Goal: Task Accomplishment & Management: Manage account settings

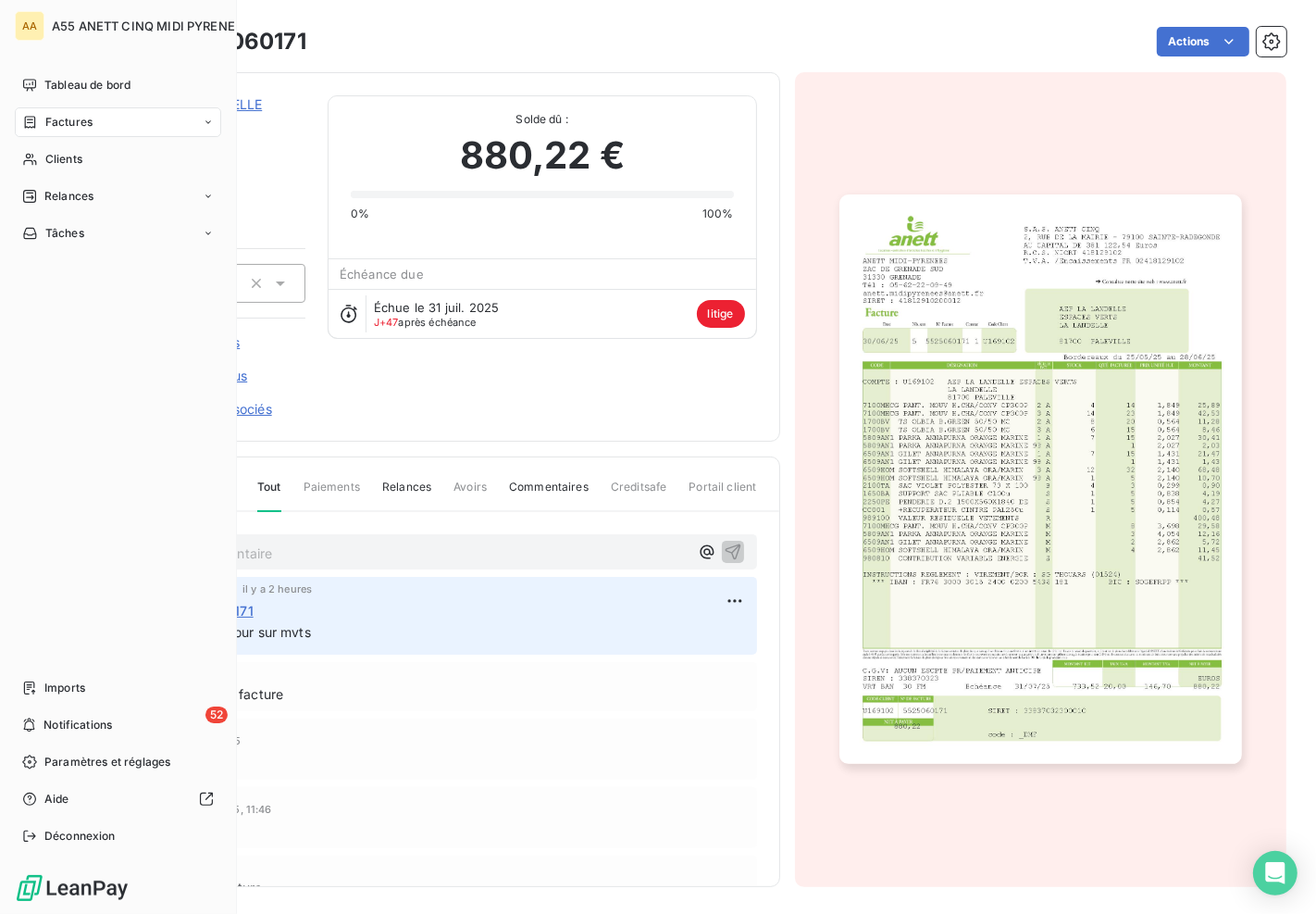
drag, startPoint x: 65, startPoint y: 158, endPoint x: 139, endPoint y: 126, distance: 80.6
click at [65, 158] on span "Clients" at bounding box center [64, 158] width 37 height 17
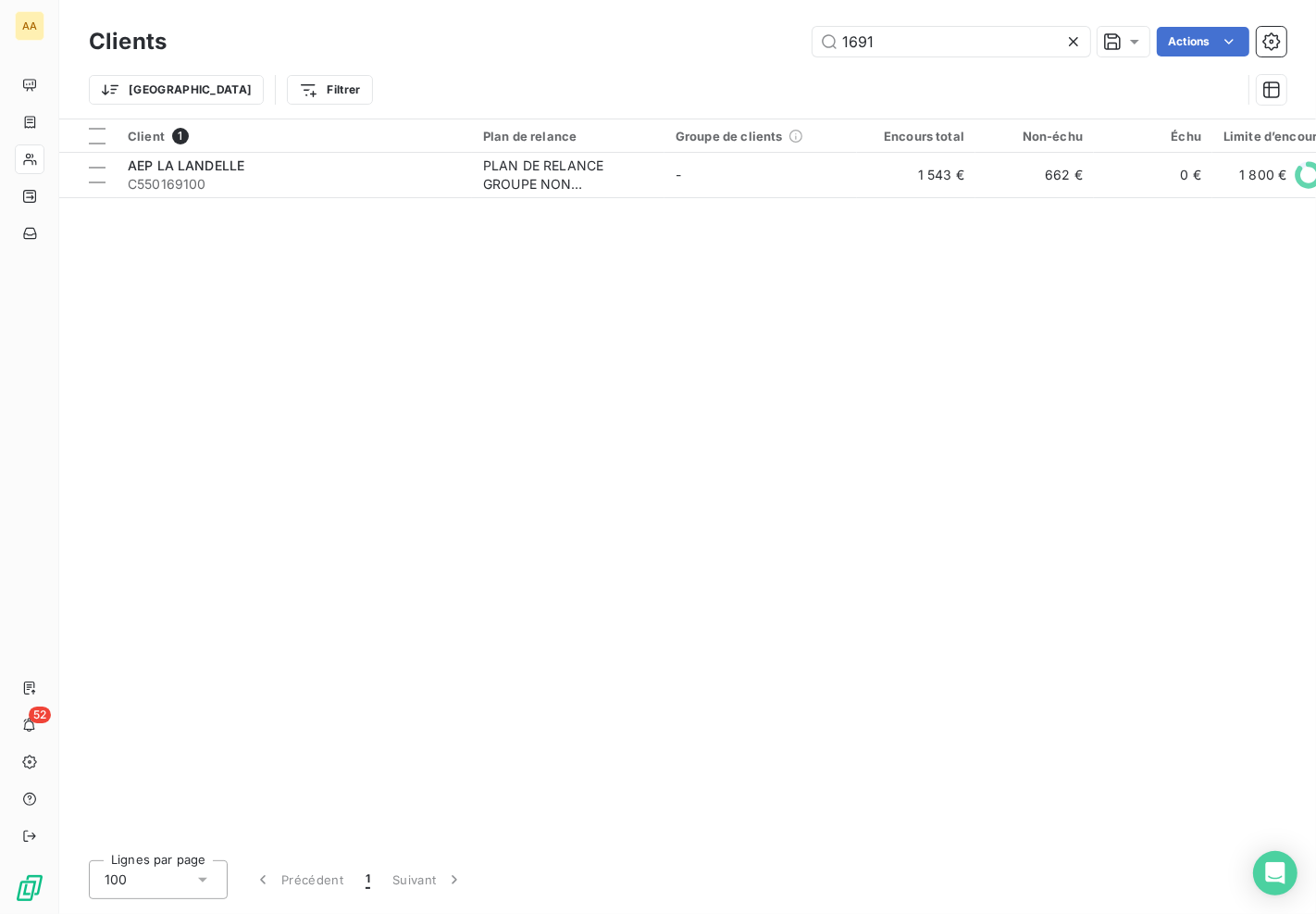
drag, startPoint x: 934, startPoint y: 32, endPoint x: 503, endPoint y: 102, distance: 436.6
click at [525, 98] on div "Clients 1691 Actions Trier Filtrer" at bounding box center [687, 70] width 1197 height 96
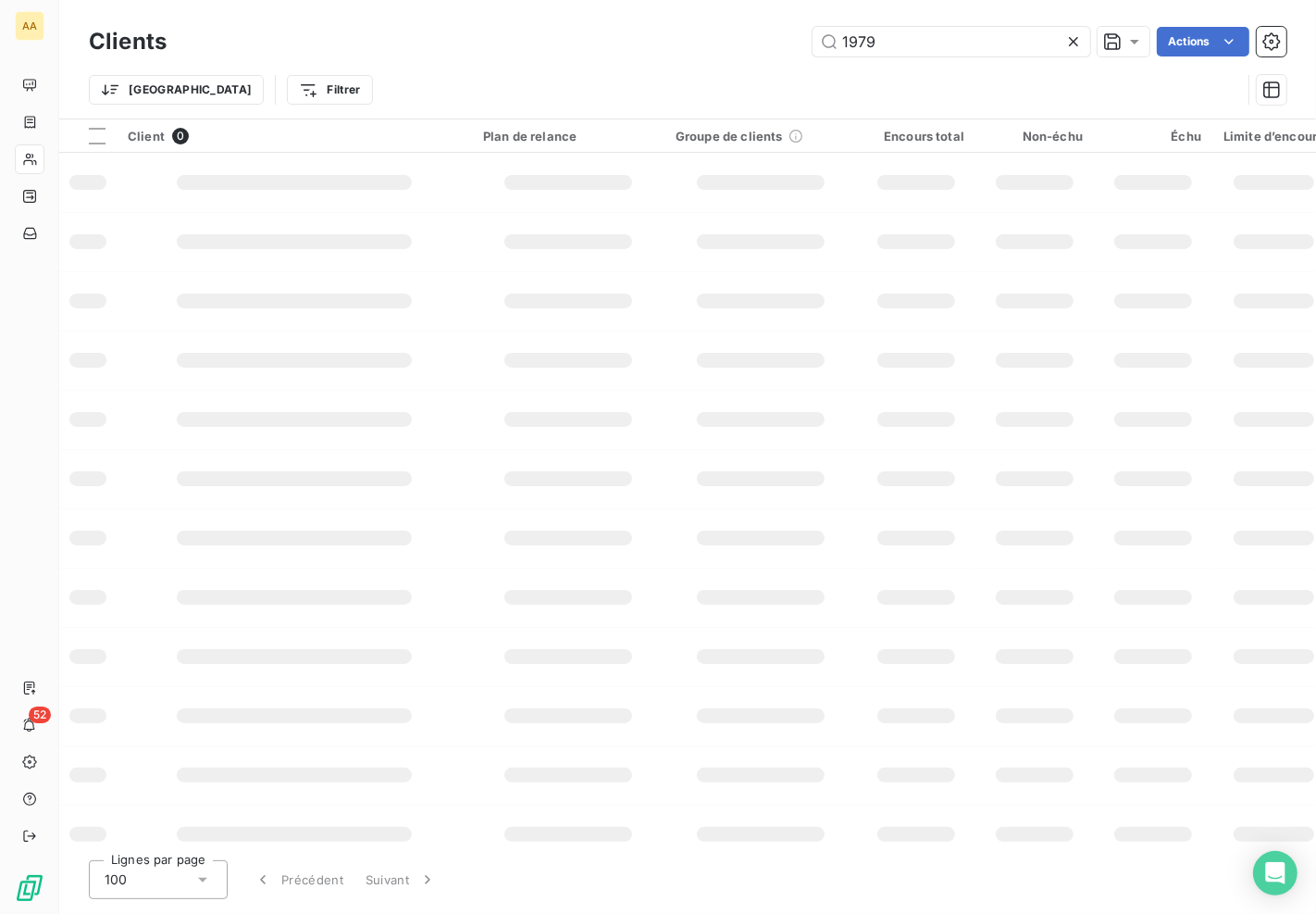
type input "1979"
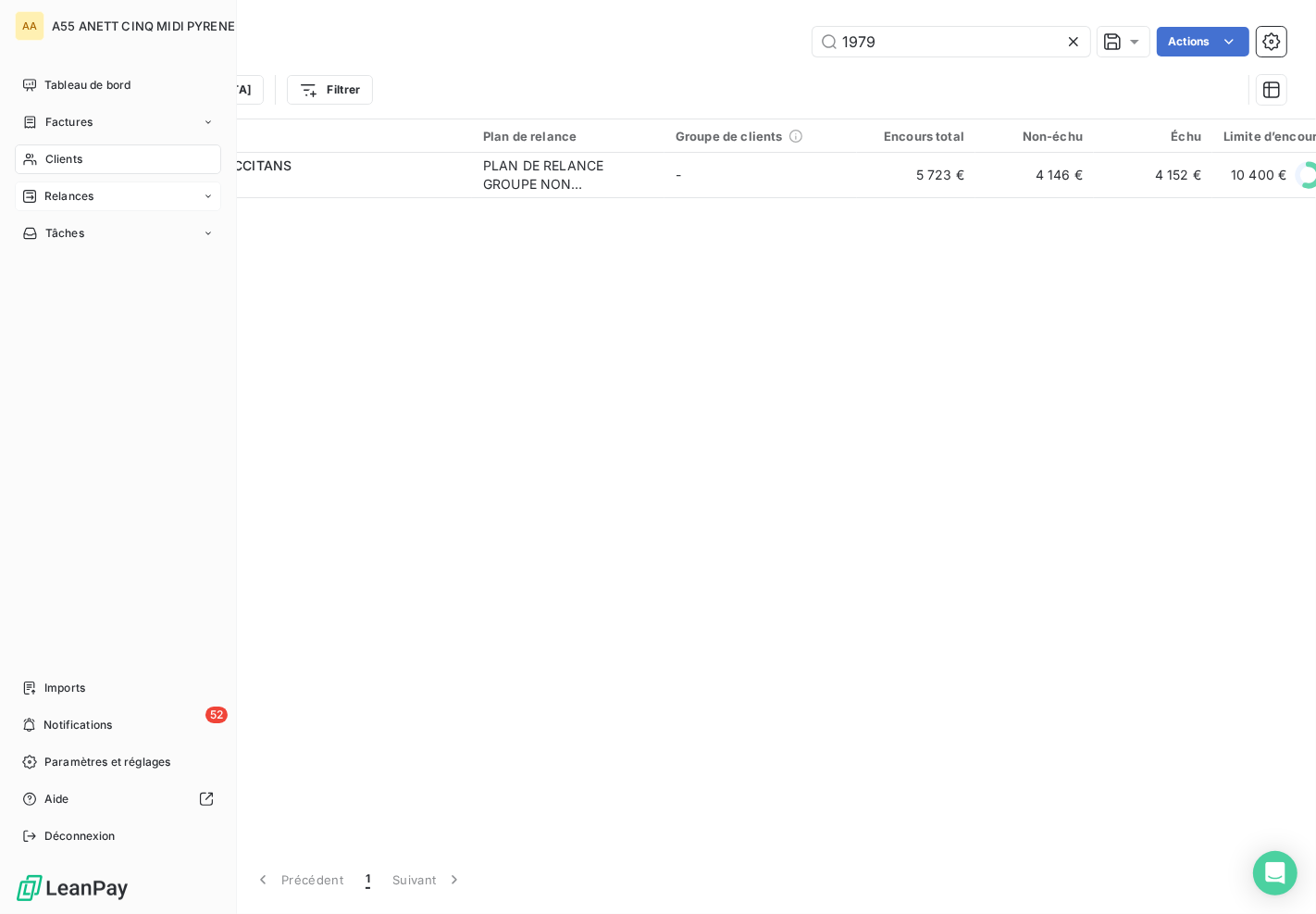
click at [56, 188] on span "Relances" at bounding box center [69, 195] width 49 height 17
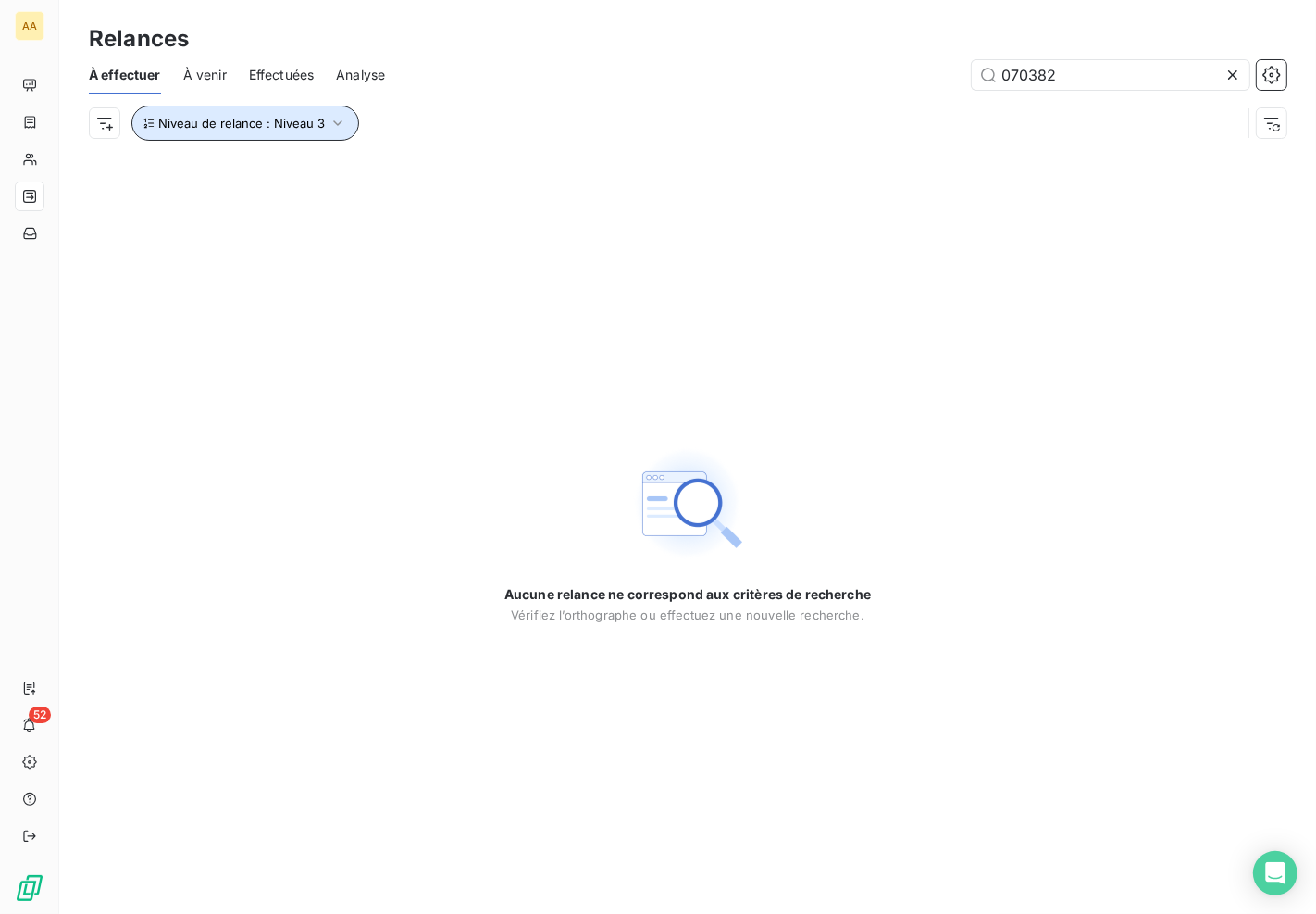
click at [322, 126] on button "Niveau de relance : Niveau 3" at bounding box center [245, 123] width 227 height 35
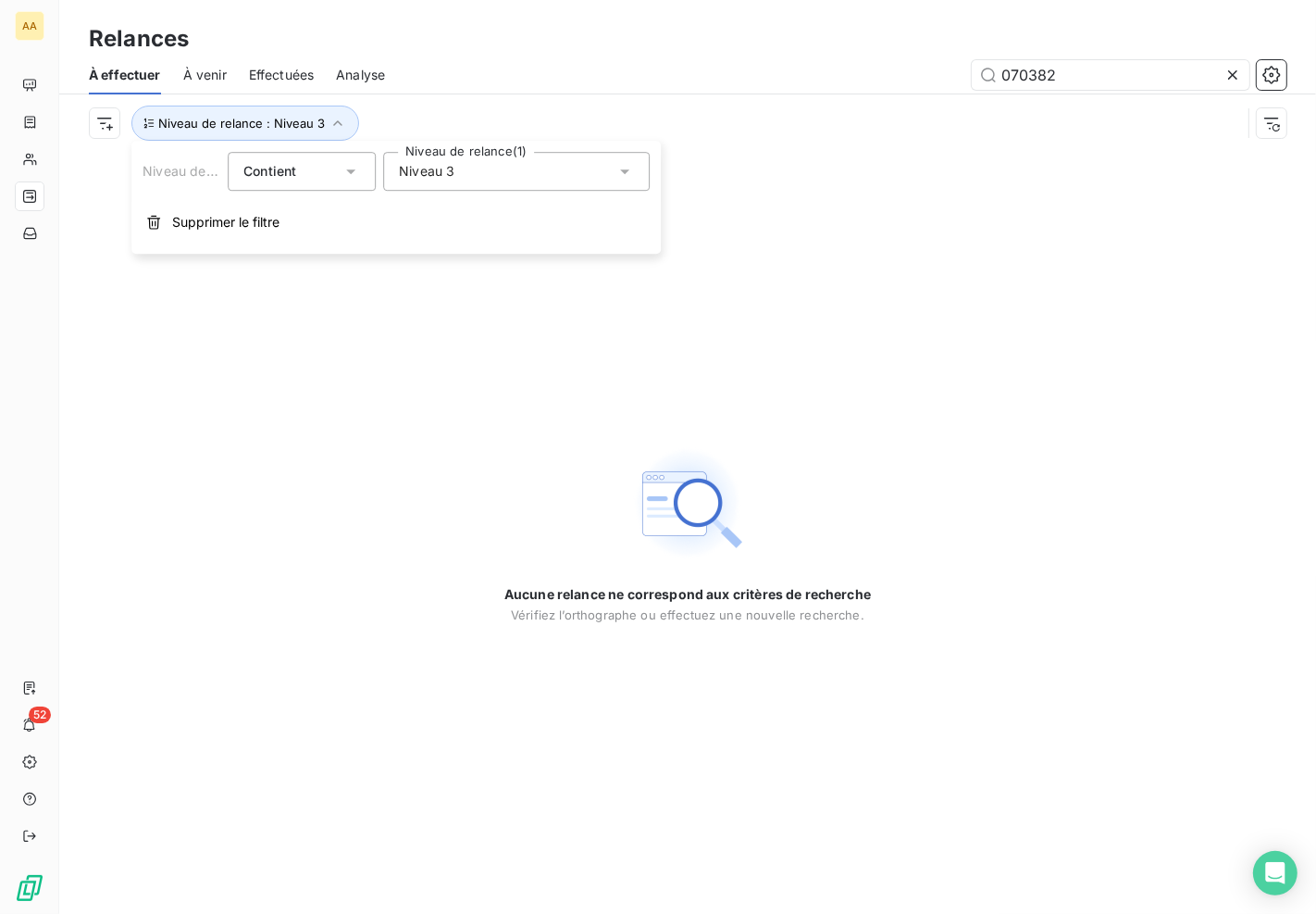
click at [434, 168] on span "Niveau 3" at bounding box center [426, 171] width 55 height 18
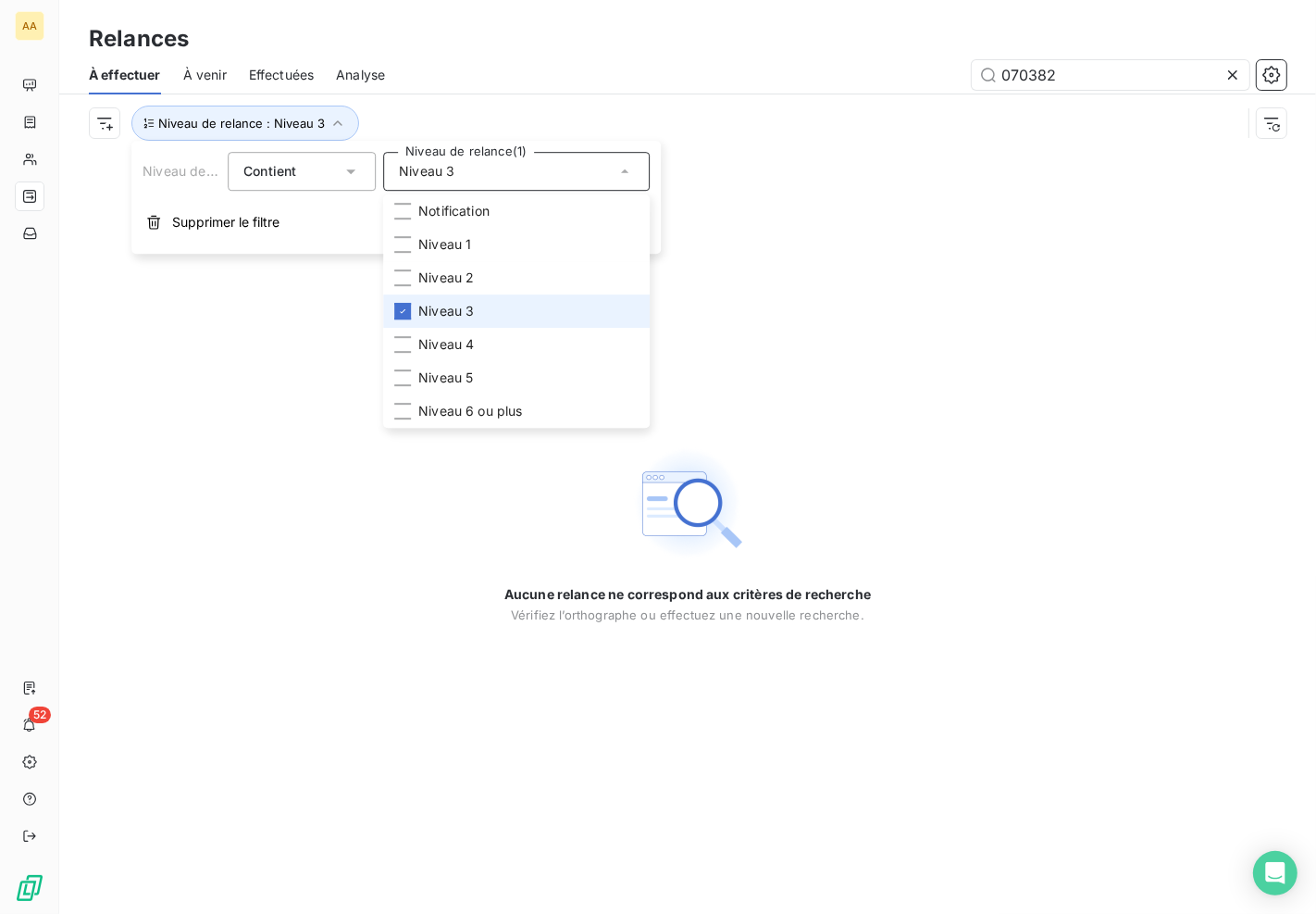
click at [451, 309] on span "Niveau 3" at bounding box center [445, 310] width 55 height 18
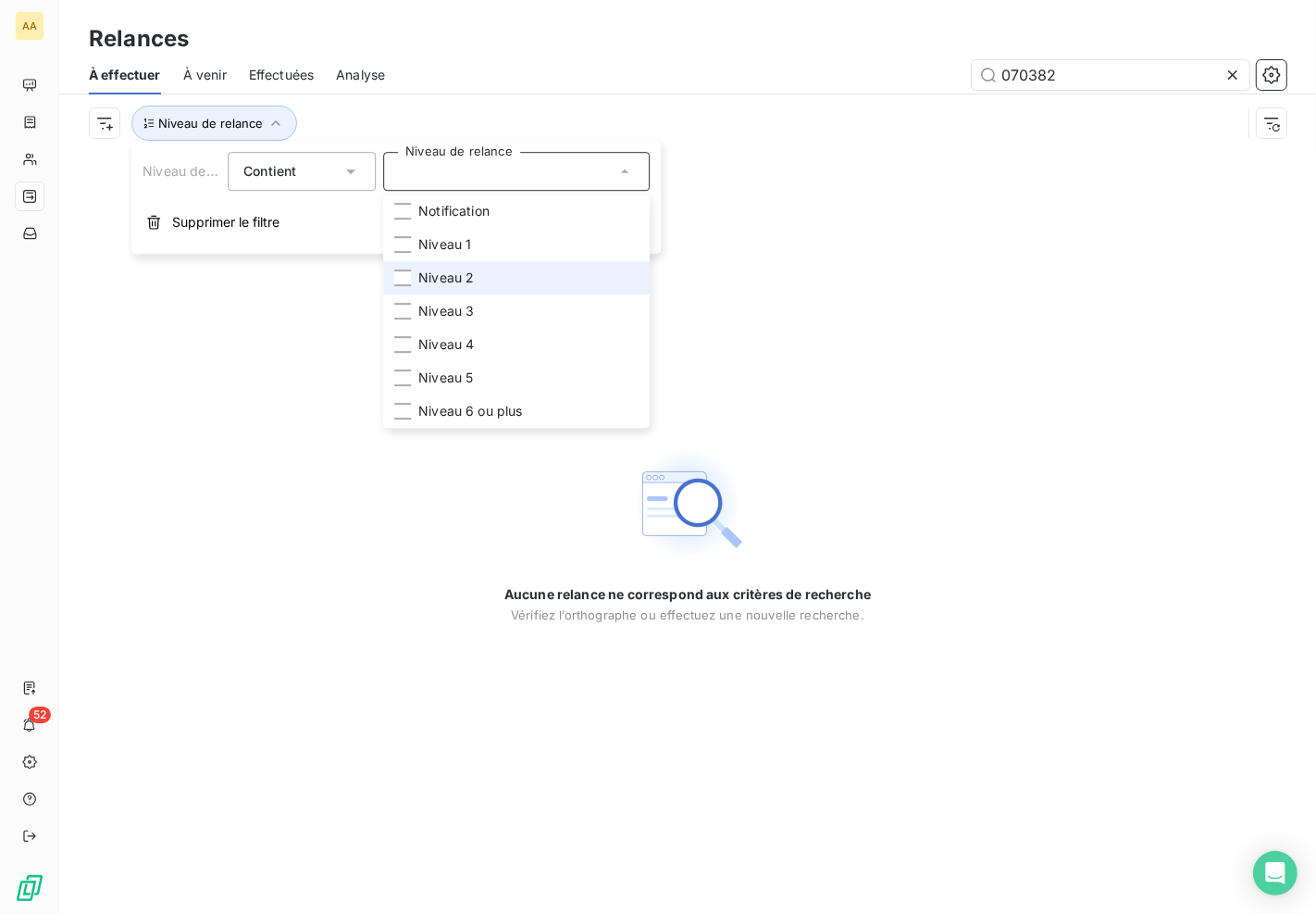
click at [460, 282] on span "Niveau 2" at bounding box center [445, 277] width 55 height 18
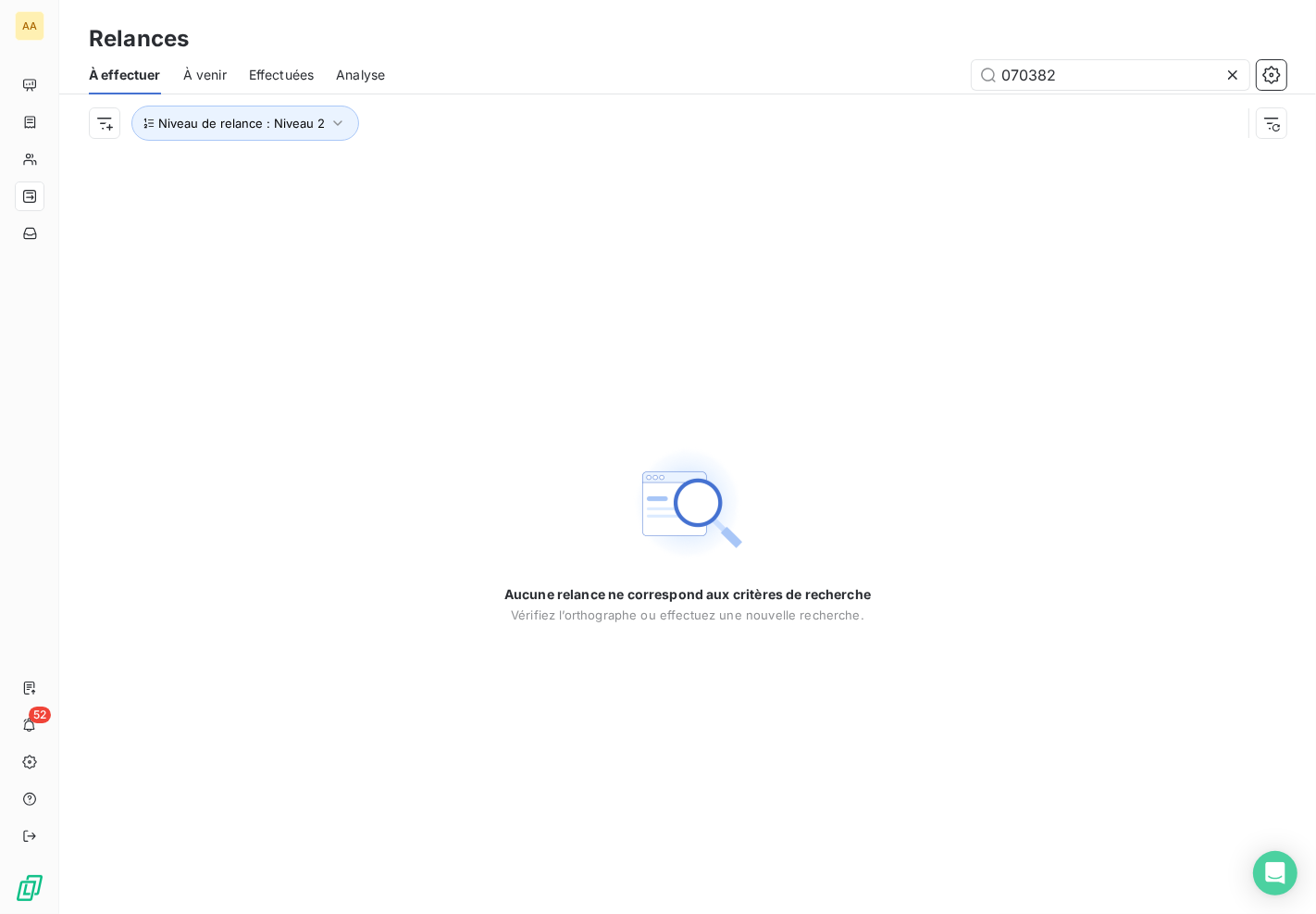
click at [695, 22] on div "Relances" at bounding box center [687, 39] width 1257 height 33
click at [1241, 76] on icon at bounding box center [1231, 75] width 18 height 18
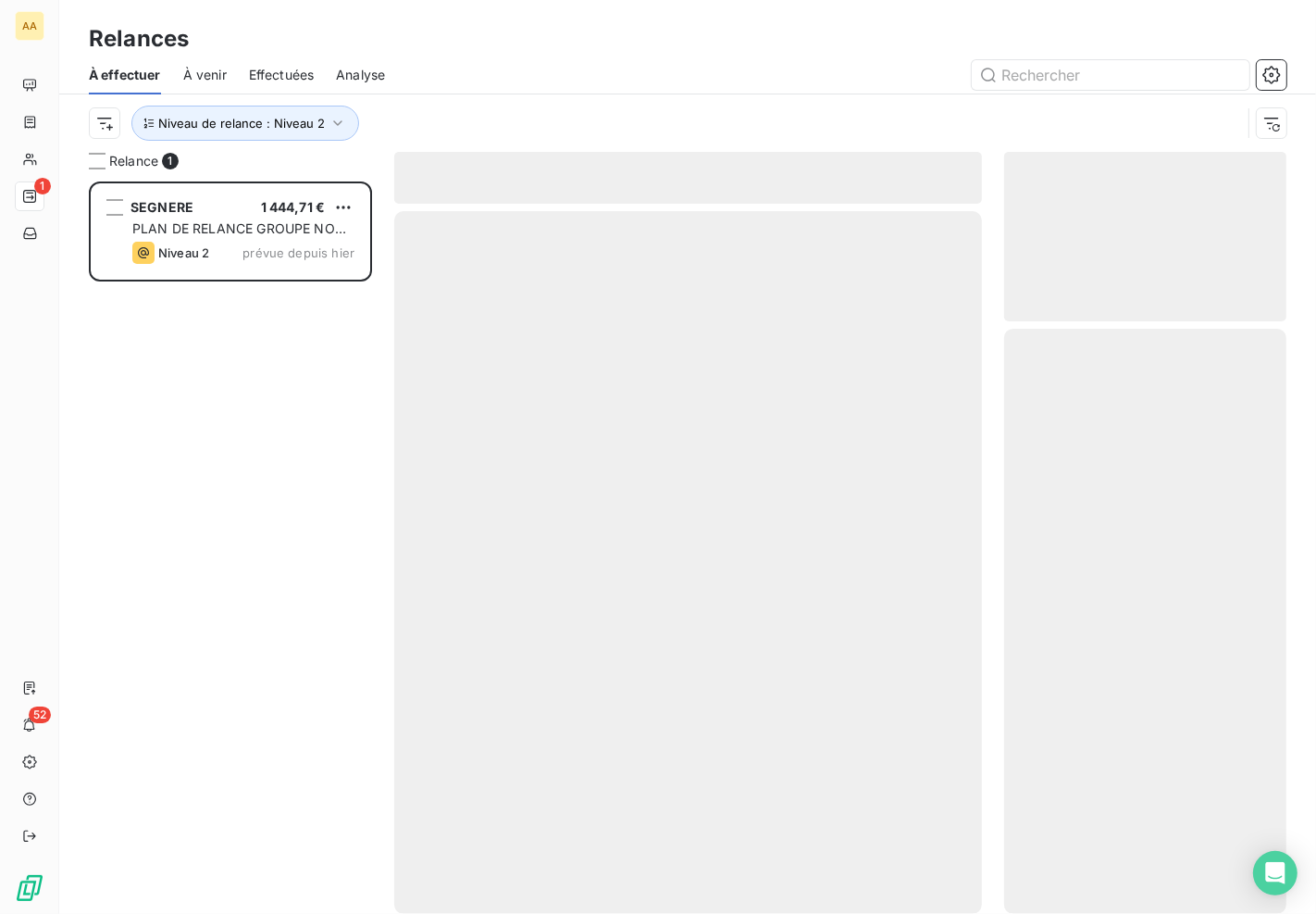
scroll to position [718, 266]
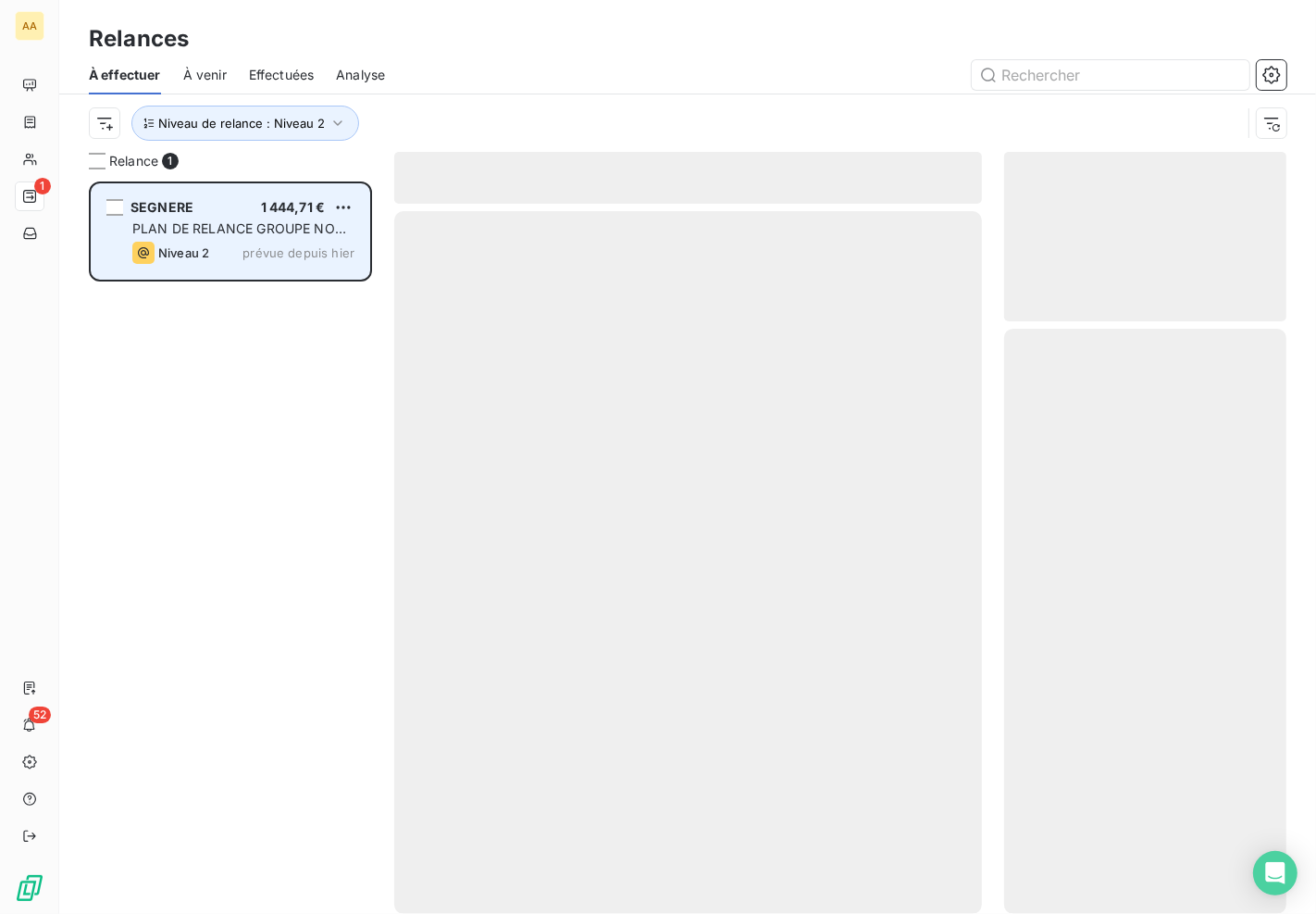
click at [247, 227] on span "PLAN DE RELANCE GROUPE NON AUTOMATIQUE" at bounding box center [239, 237] width 214 height 34
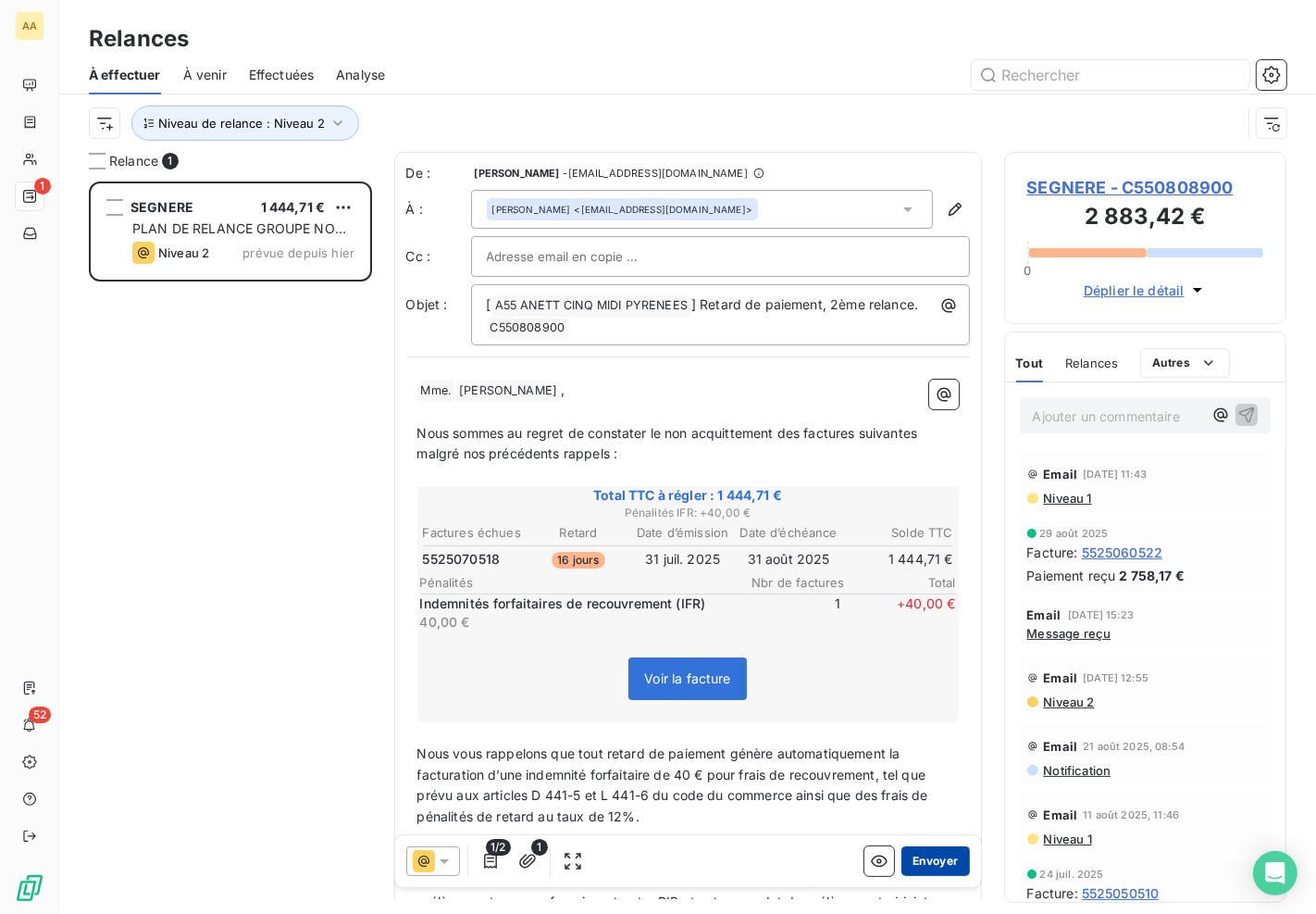
click at [929, 863] on button "Envoyer" at bounding box center [934, 861] width 67 height 29
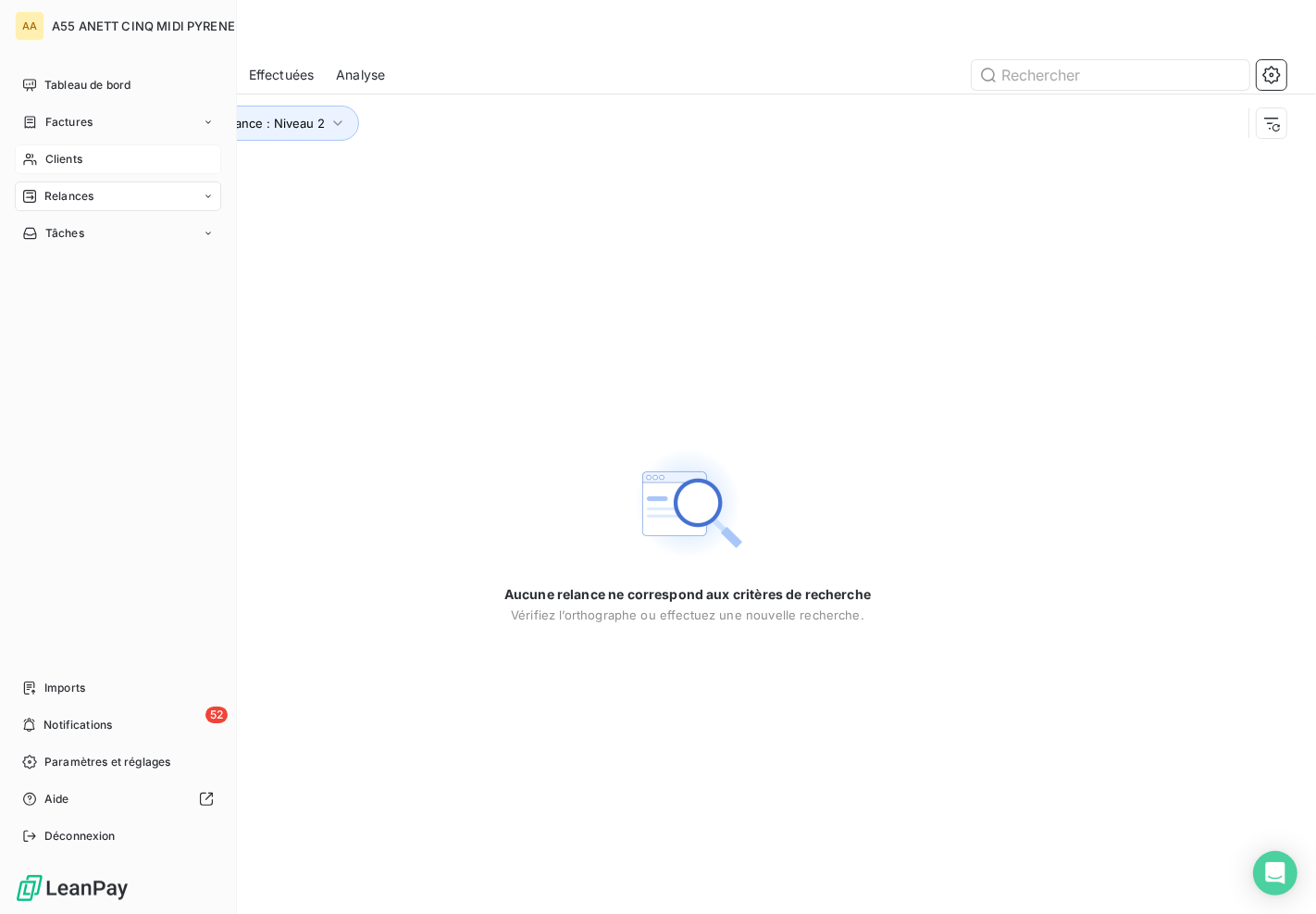
click at [30, 155] on icon at bounding box center [29, 159] width 13 height 12
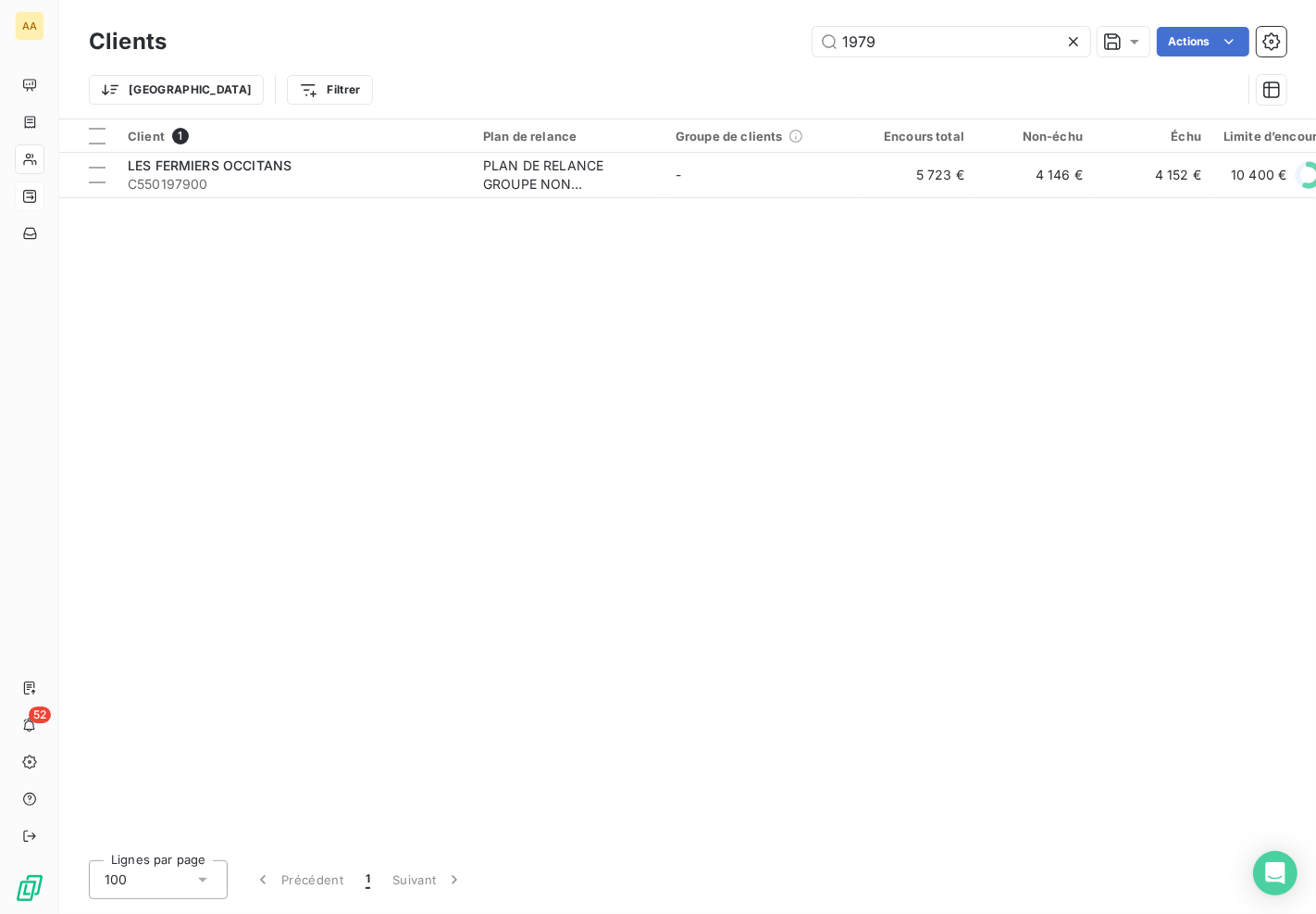
drag, startPoint x: 999, startPoint y: 53, endPoint x: 688, endPoint y: 43, distance: 311.2
click at [692, 53] on div "1979 Actions" at bounding box center [737, 42] width 1097 height 29
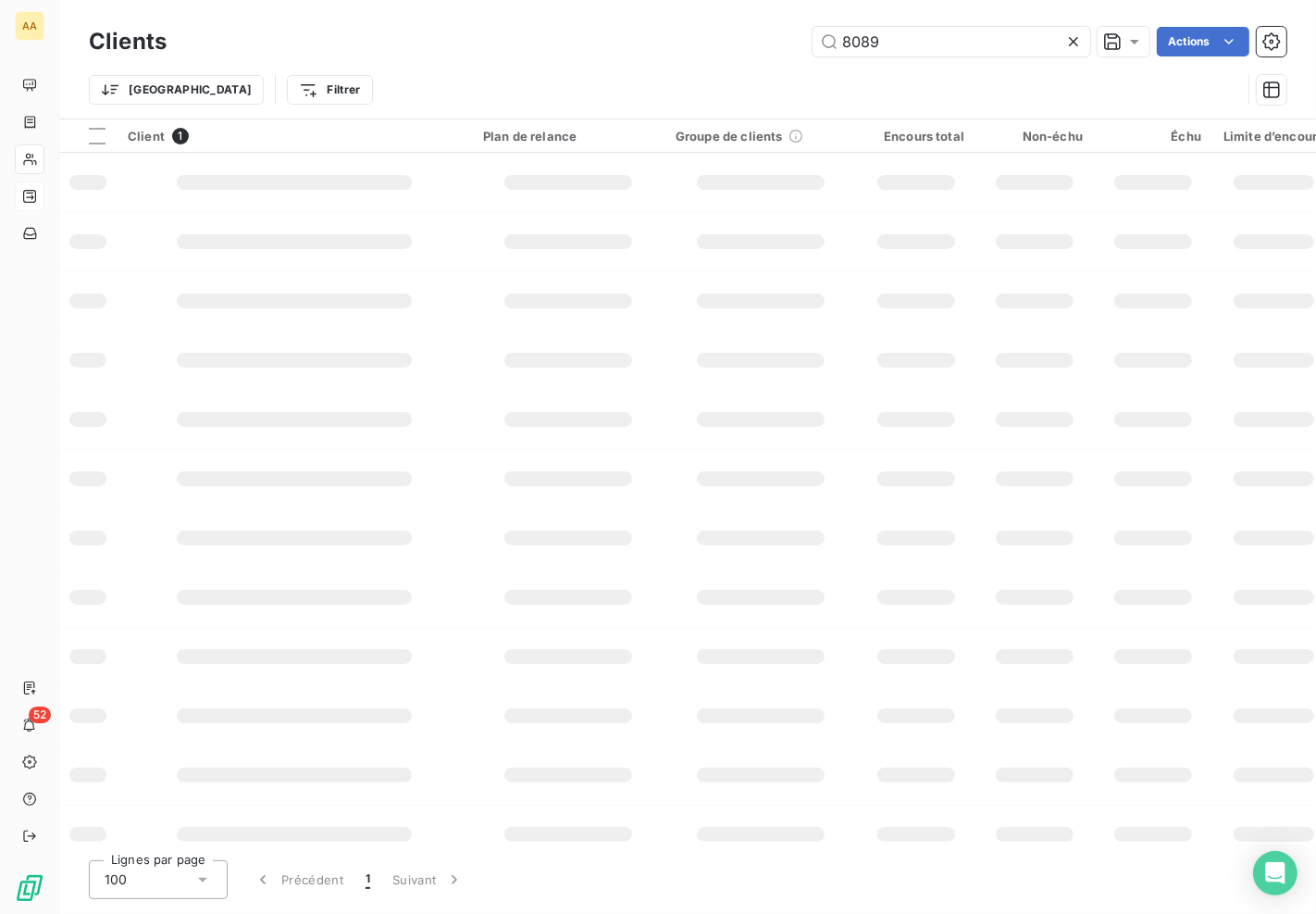
type input "8089"
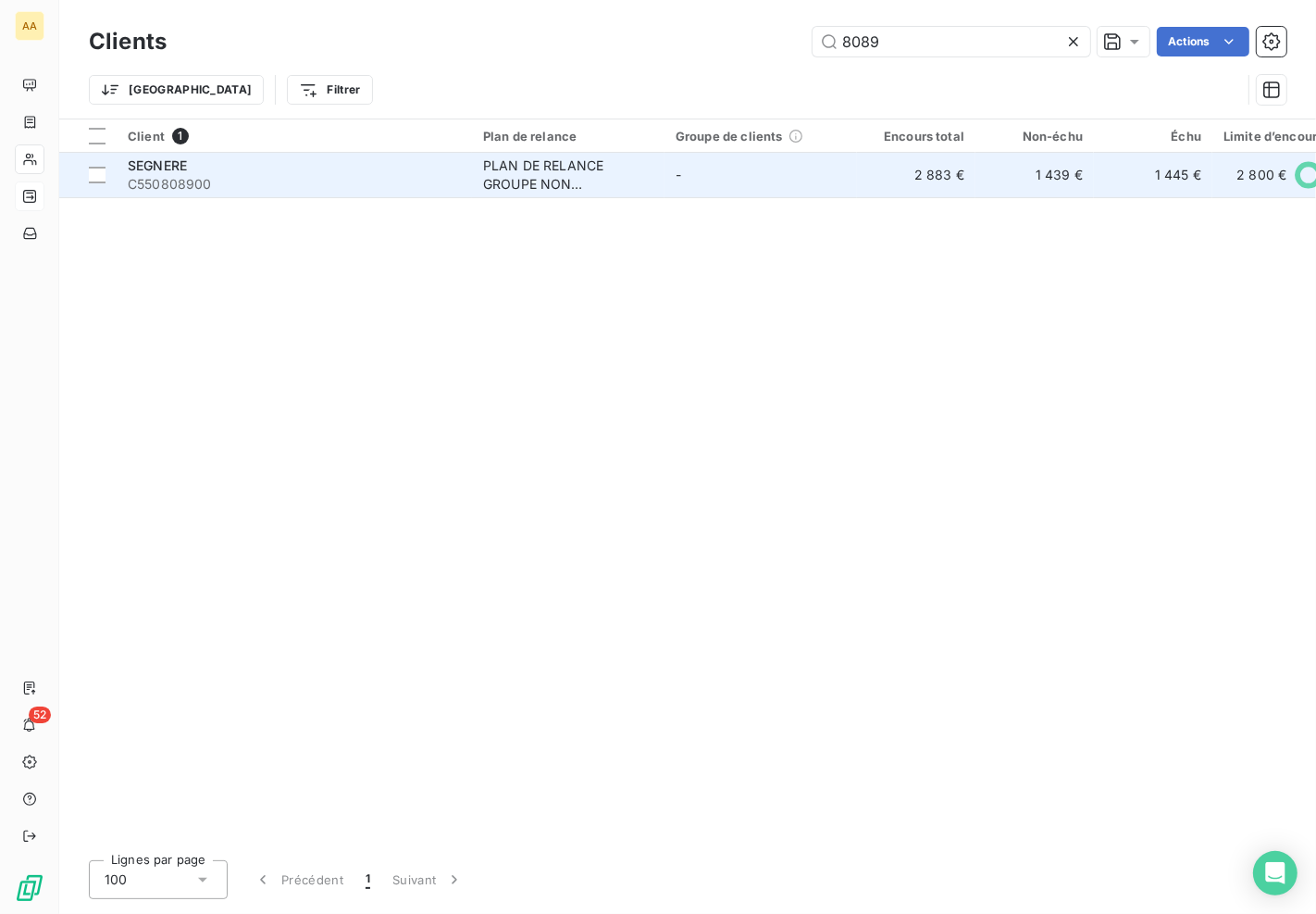
click at [472, 160] on td "PLAN DE RELANCE GROUPE NON AUTOMATIQUE" at bounding box center [568, 175] width 192 height 45
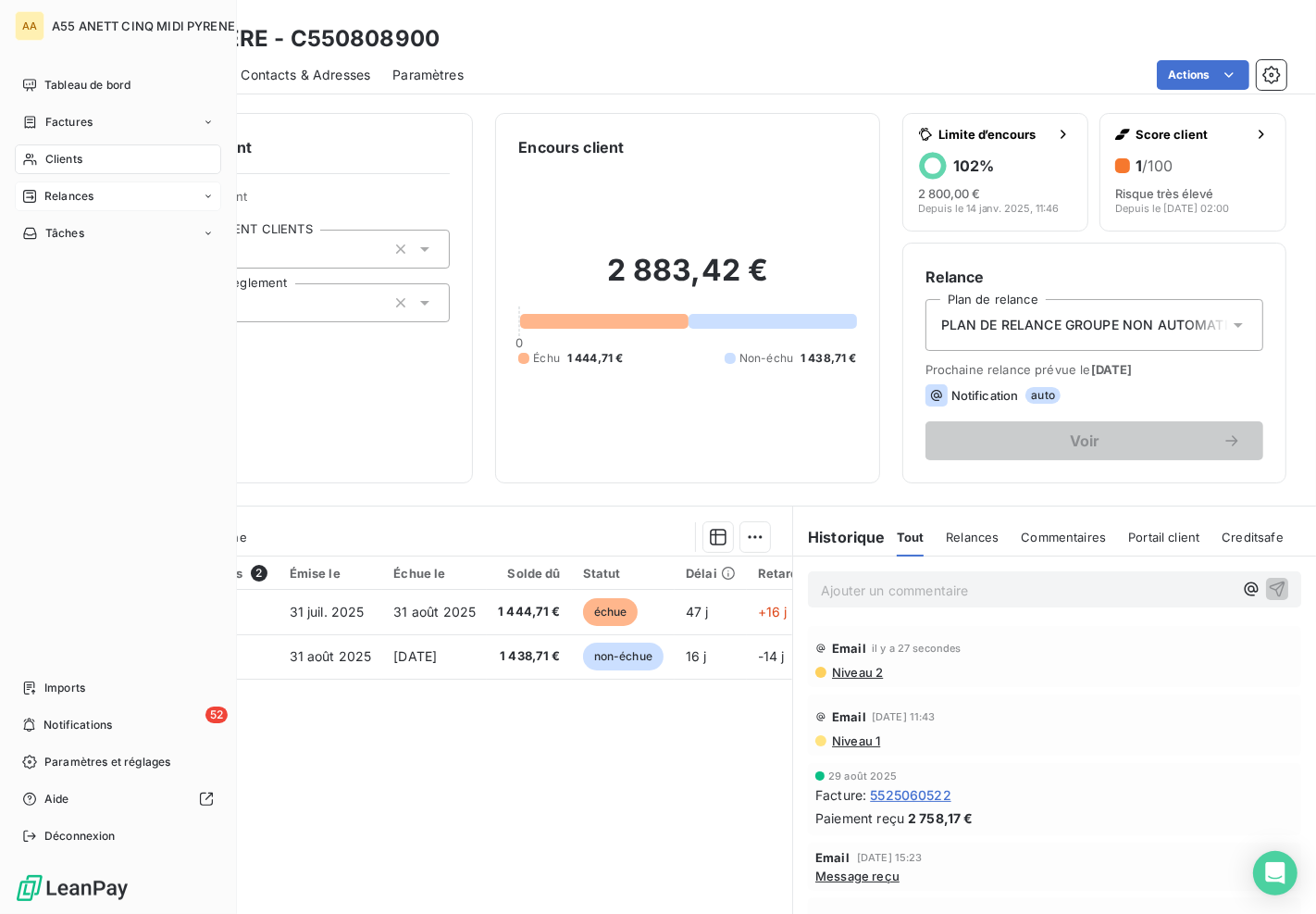
click at [31, 158] on icon at bounding box center [29, 159] width 13 height 12
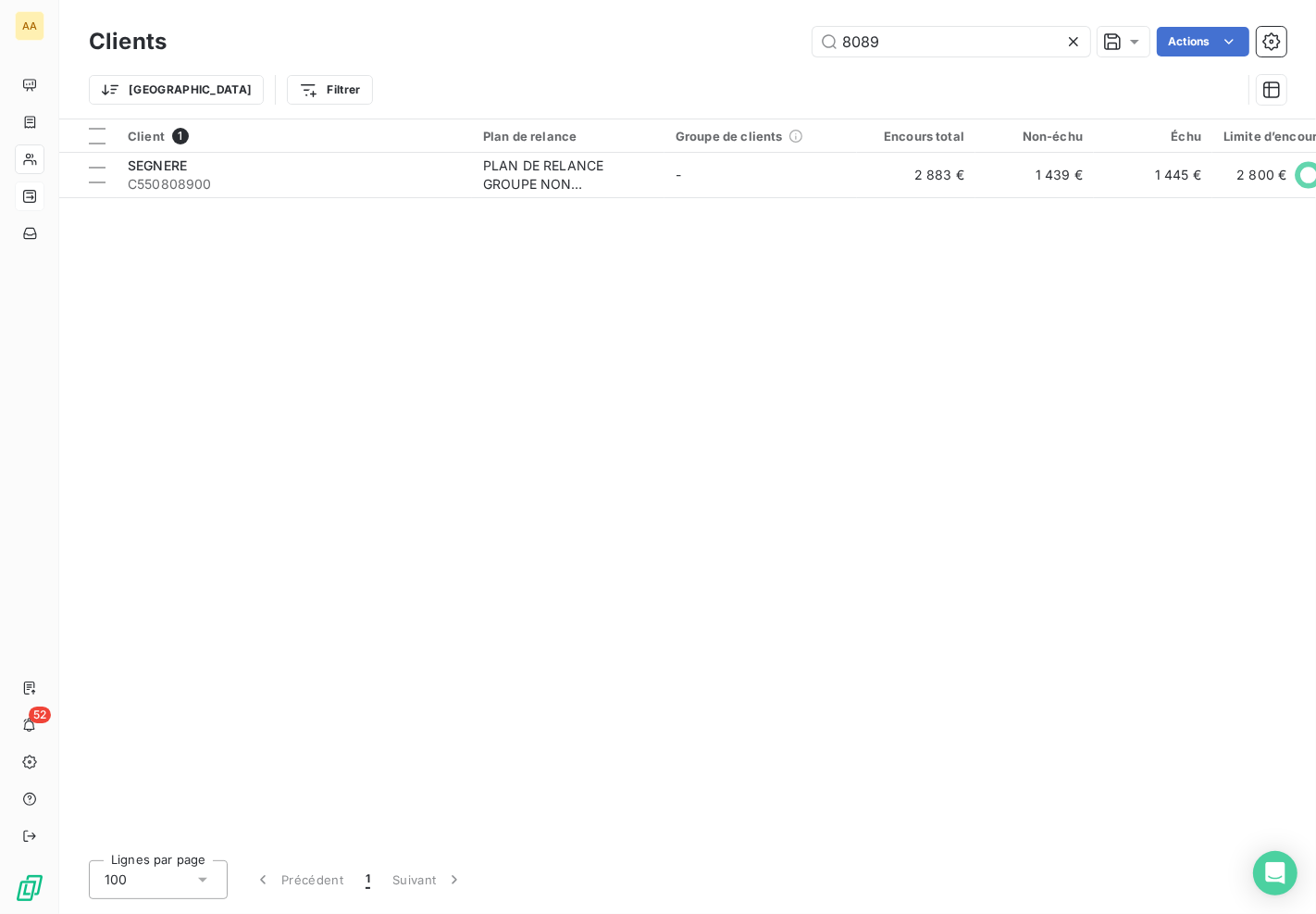
drag, startPoint x: 942, startPoint y: 50, endPoint x: 219, endPoint y: 60, distance: 723.1
click at [617, 50] on div "8089 Actions" at bounding box center [737, 42] width 1097 height 29
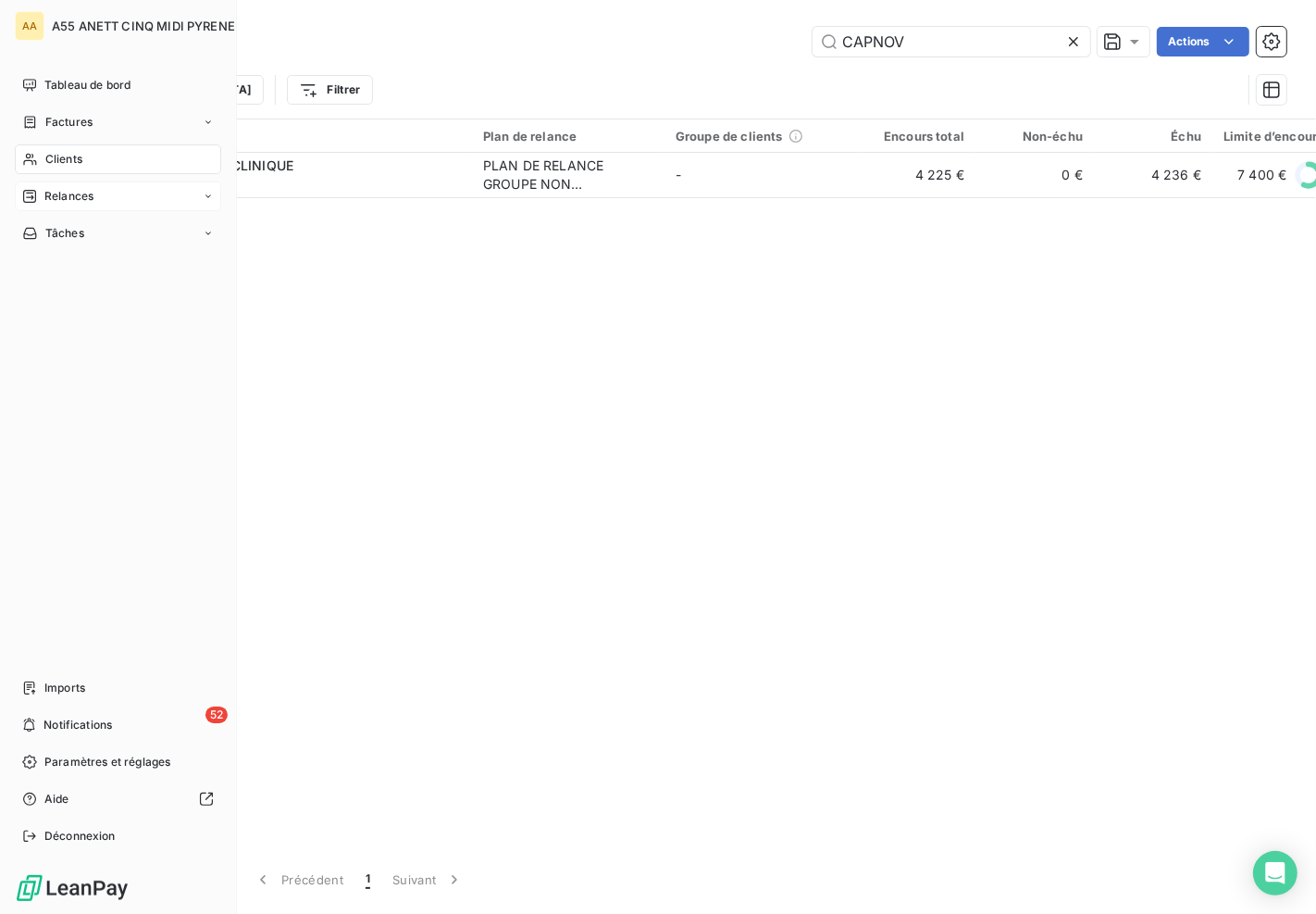
click at [34, 162] on icon at bounding box center [30, 158] width 16 height 15
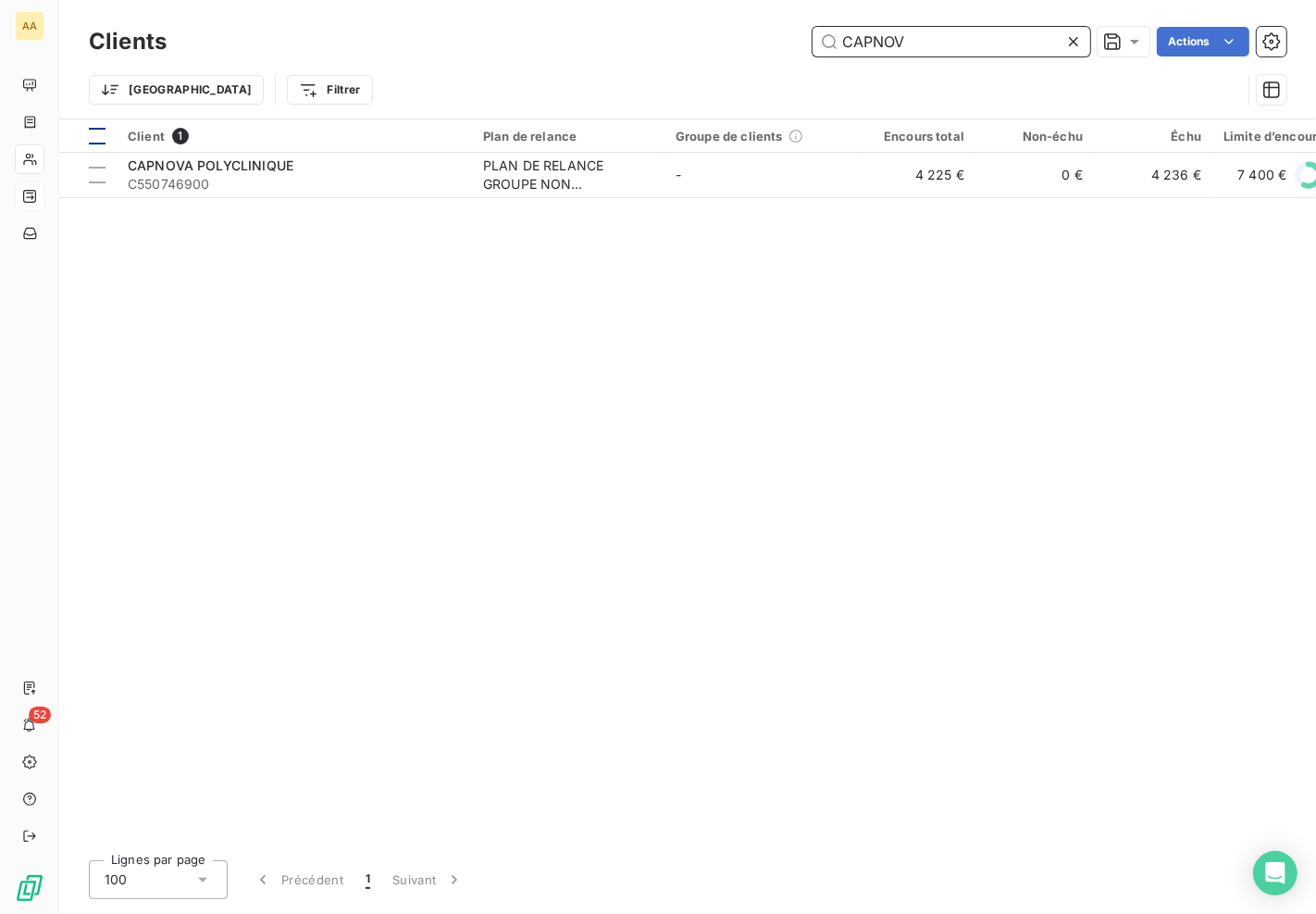
drag, startPoint x: 951, startPoint y: 40, endPoint x: 109, endPoint y: 145, distance: 848.5
click at [109, 145] on div "Clients CAPNOV Actions Trier Filtrer Client 1 Plan de relance Groupe de clients…" at bounding box center [687, 457] width 1257 height 914
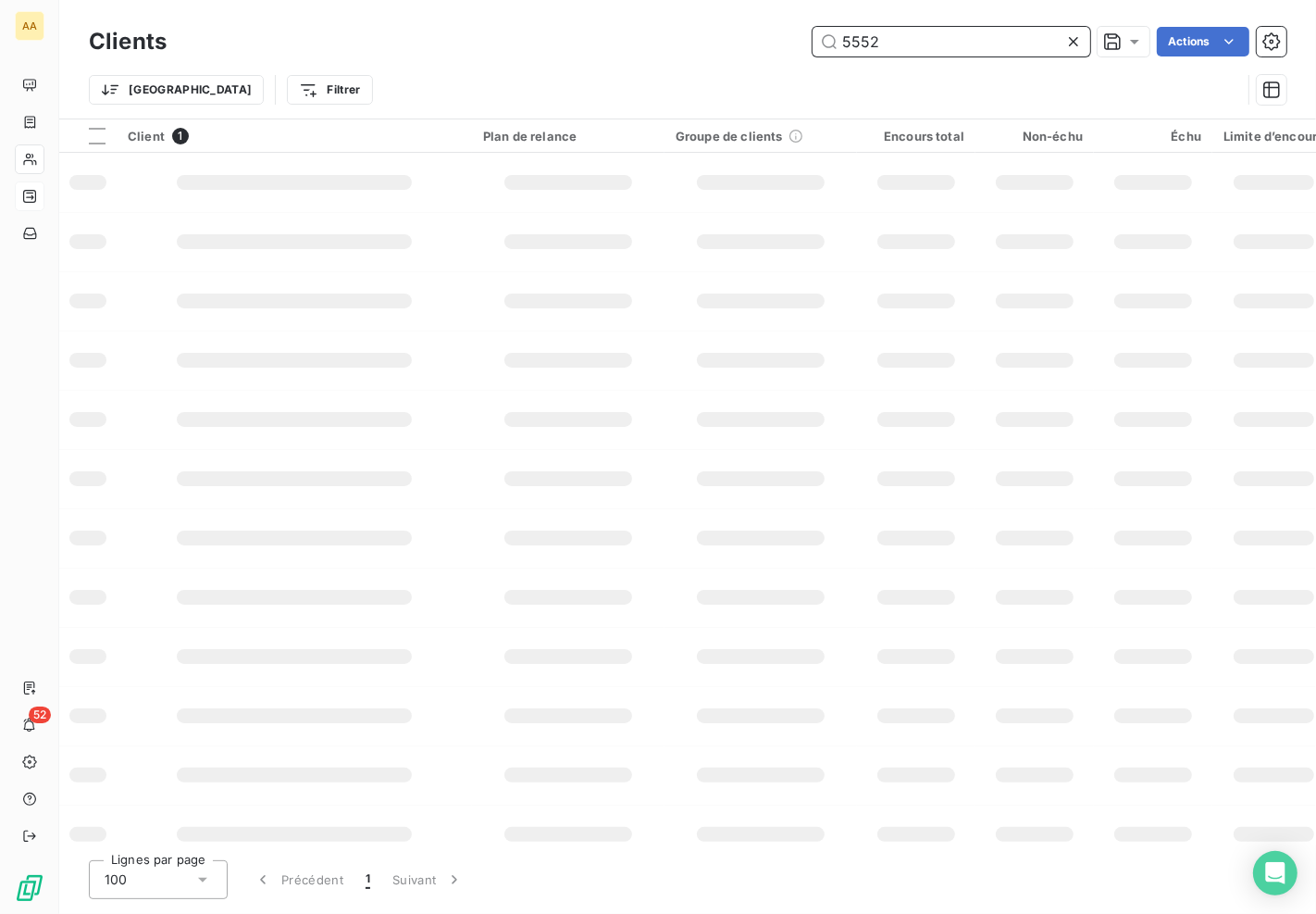
type input "5552"
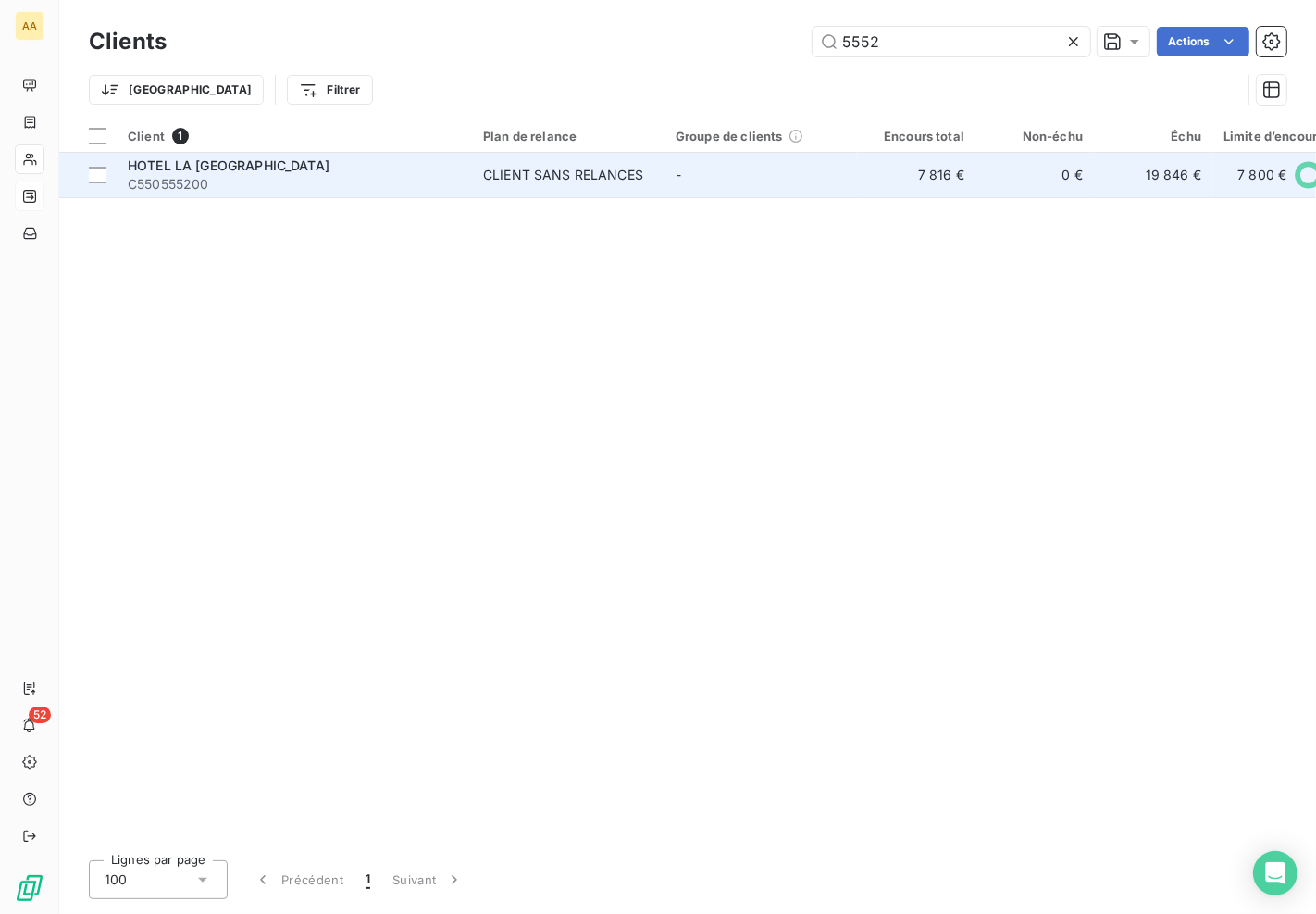
click at [271, 172] on div "HOTEL LA [GEOGRAPHIC_DATA]" at bounding box center [294, 165] width 333 height 18
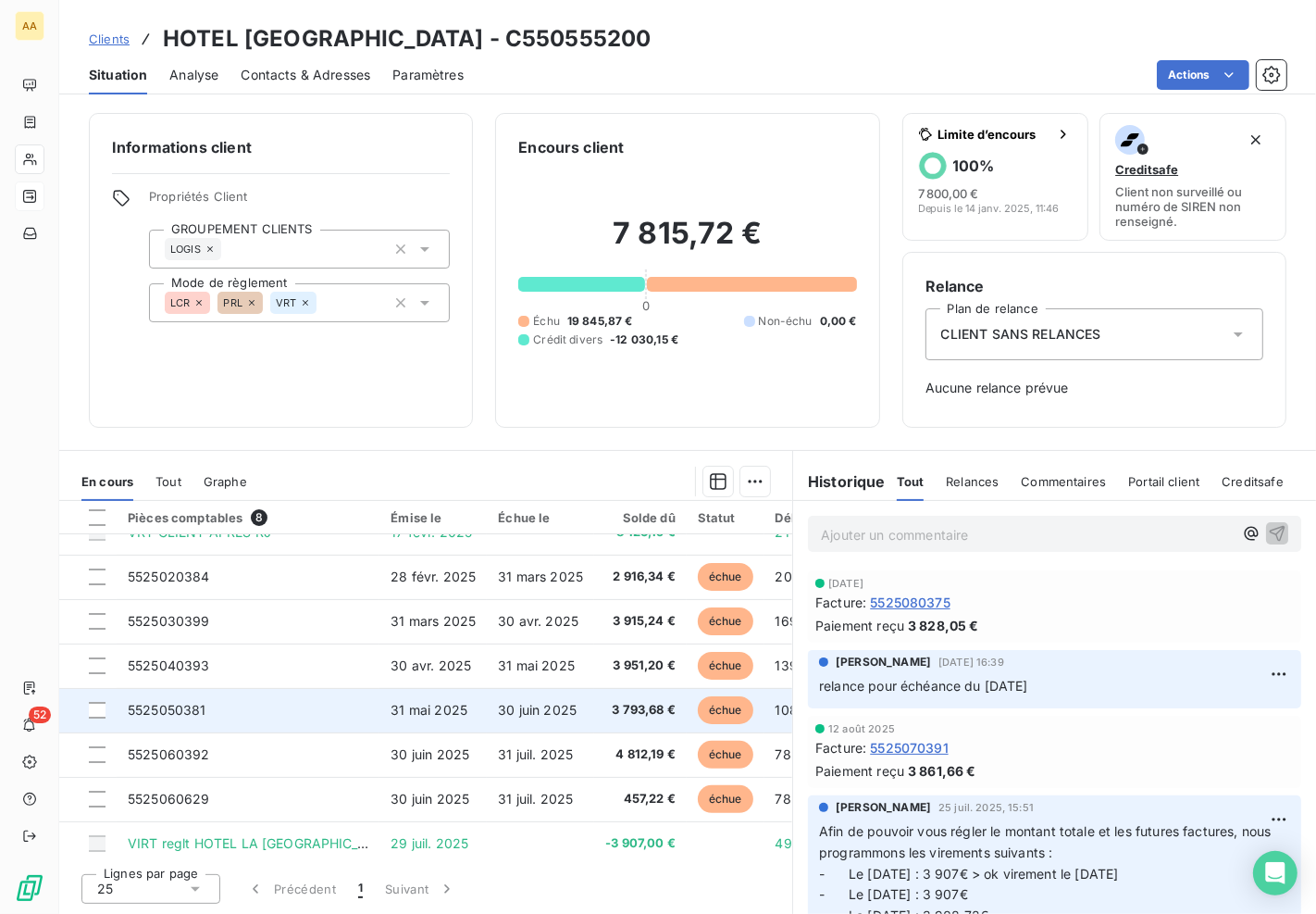
scroll to position [38, 0]
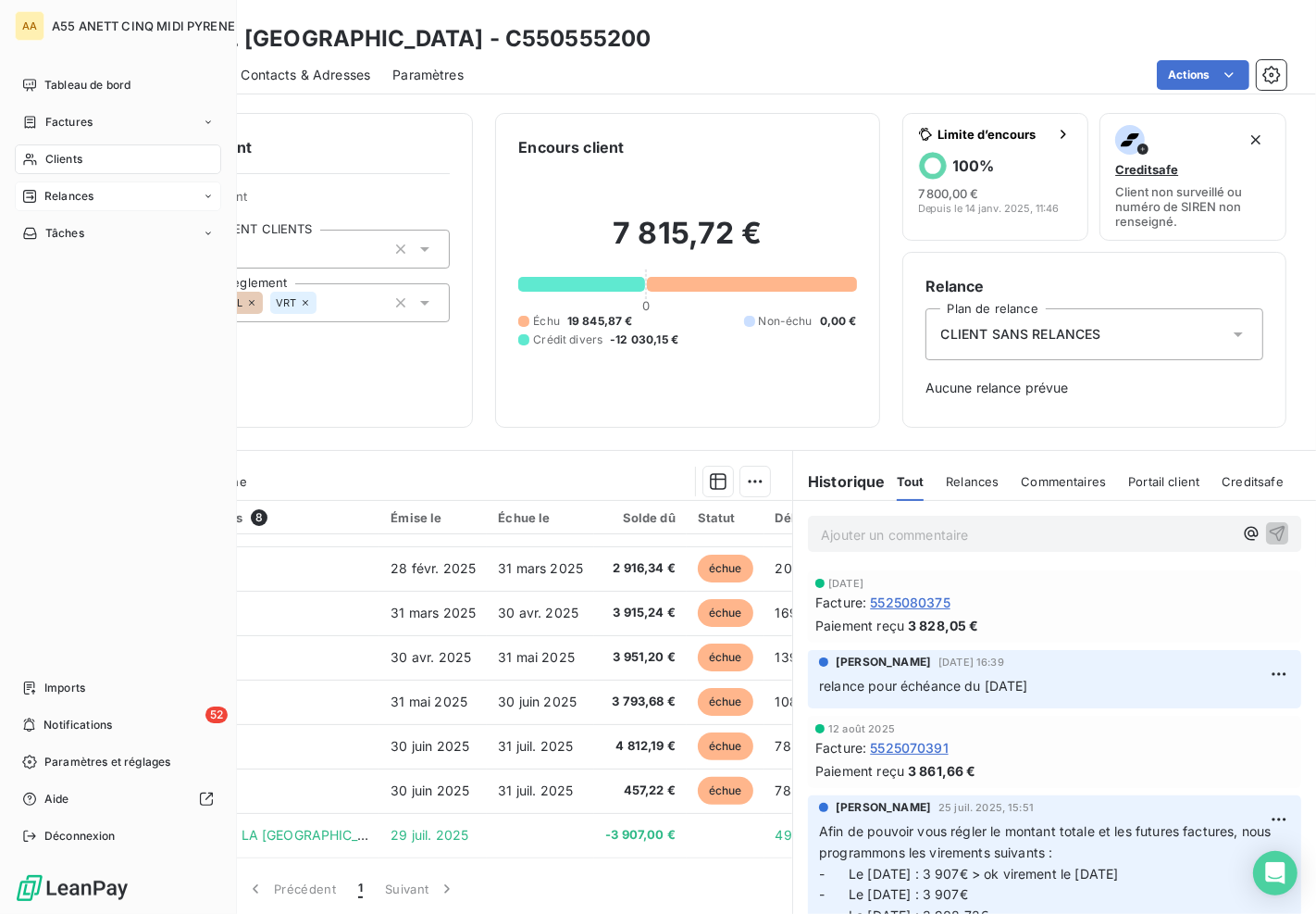
click at [43, 142] on nav "Tableau de bord Factures Clients Relances Tâches" at bounding box center [118, 158] width 206 height 178
click at [40, 152] on div "Clients" at bounding box center [118, 158] width 206 height 29
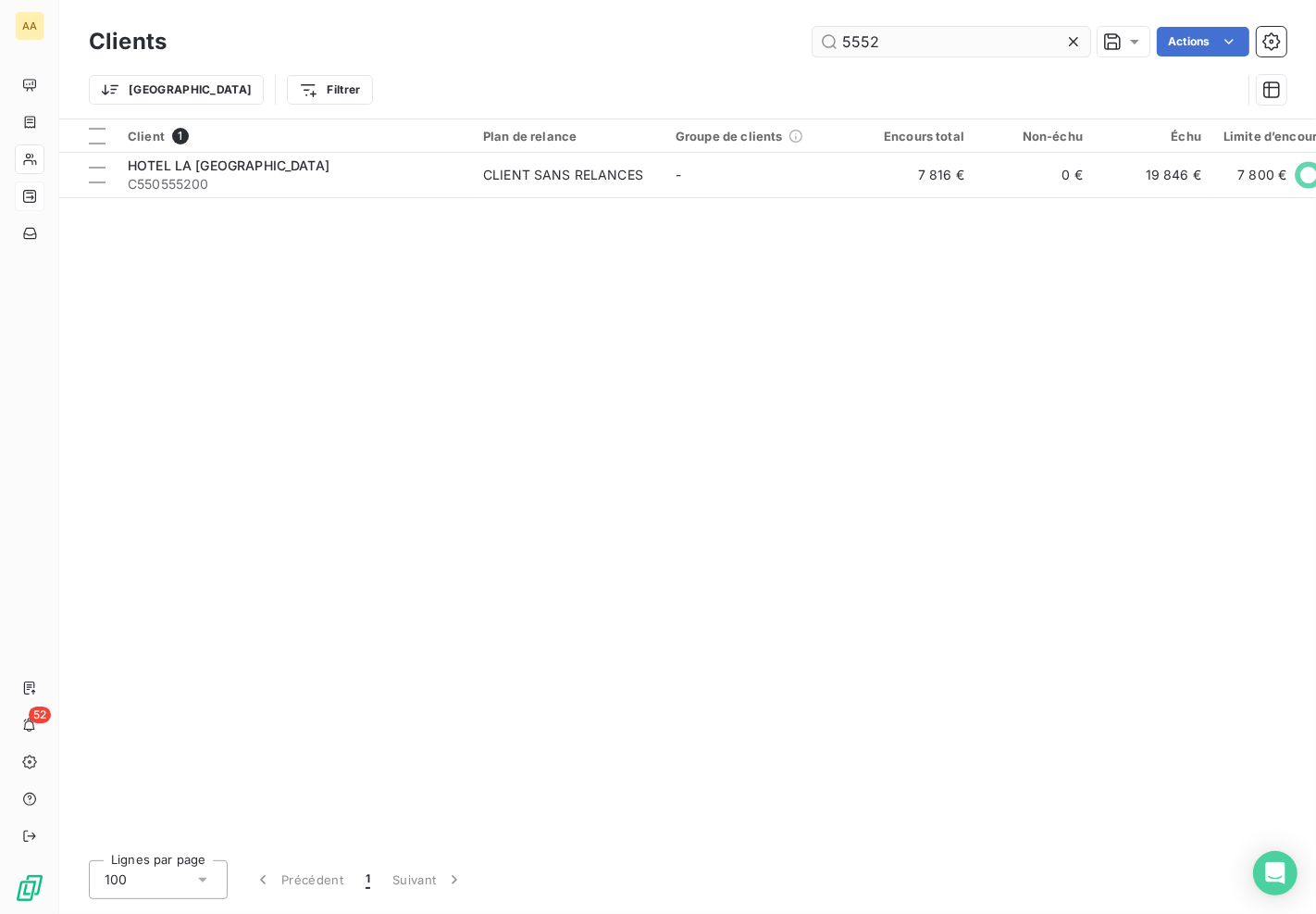
drag, startPoint x: 981, startPoint y: 39, endPoint x: 947, endPoint y: 39, distance: 34.0
click at [947, 39] on input "5552" at bounding box center [952, 42] width 278 height 29
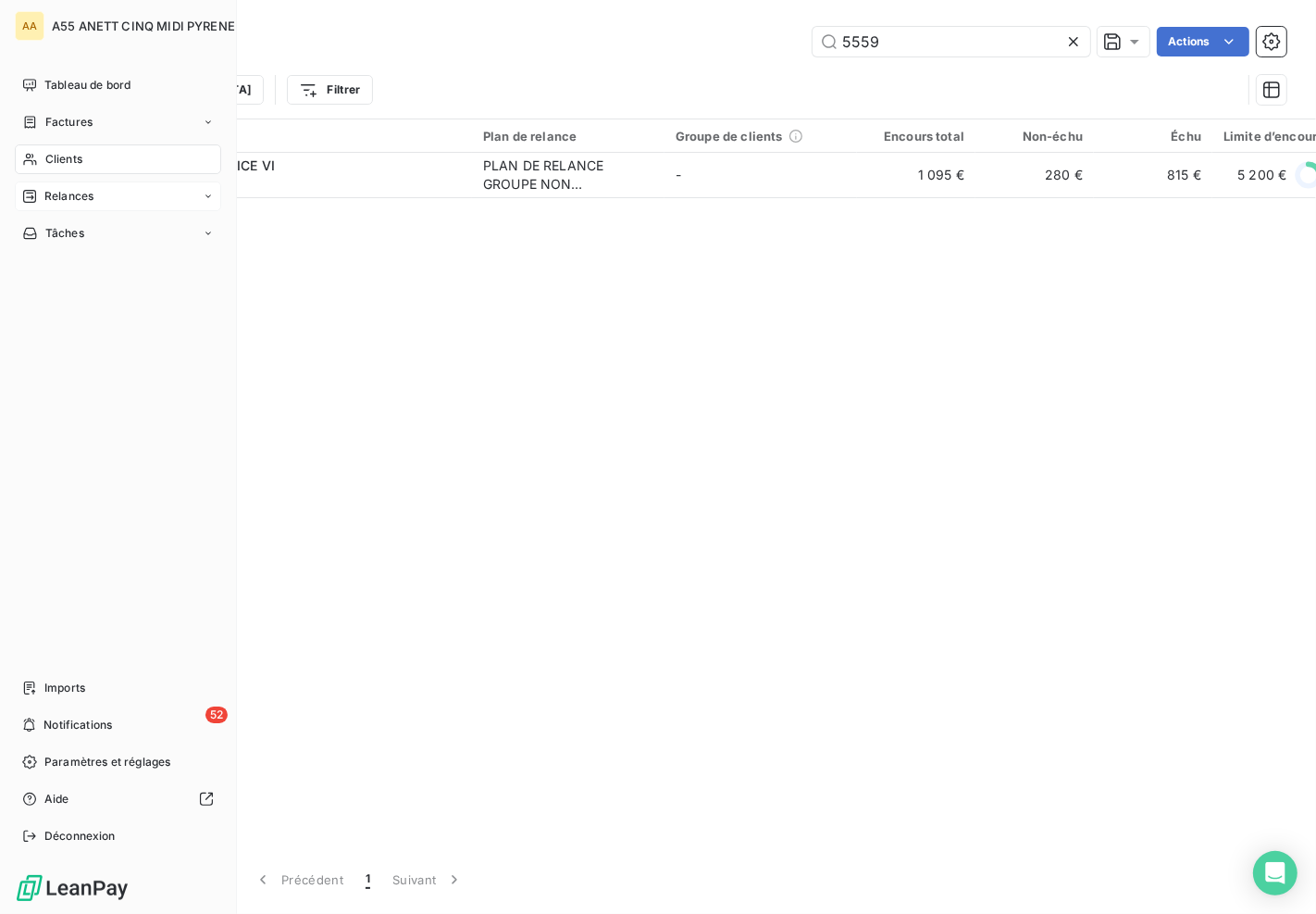
click at [30, 152] on icon at bounding box center [30, 158] width 16 height 15
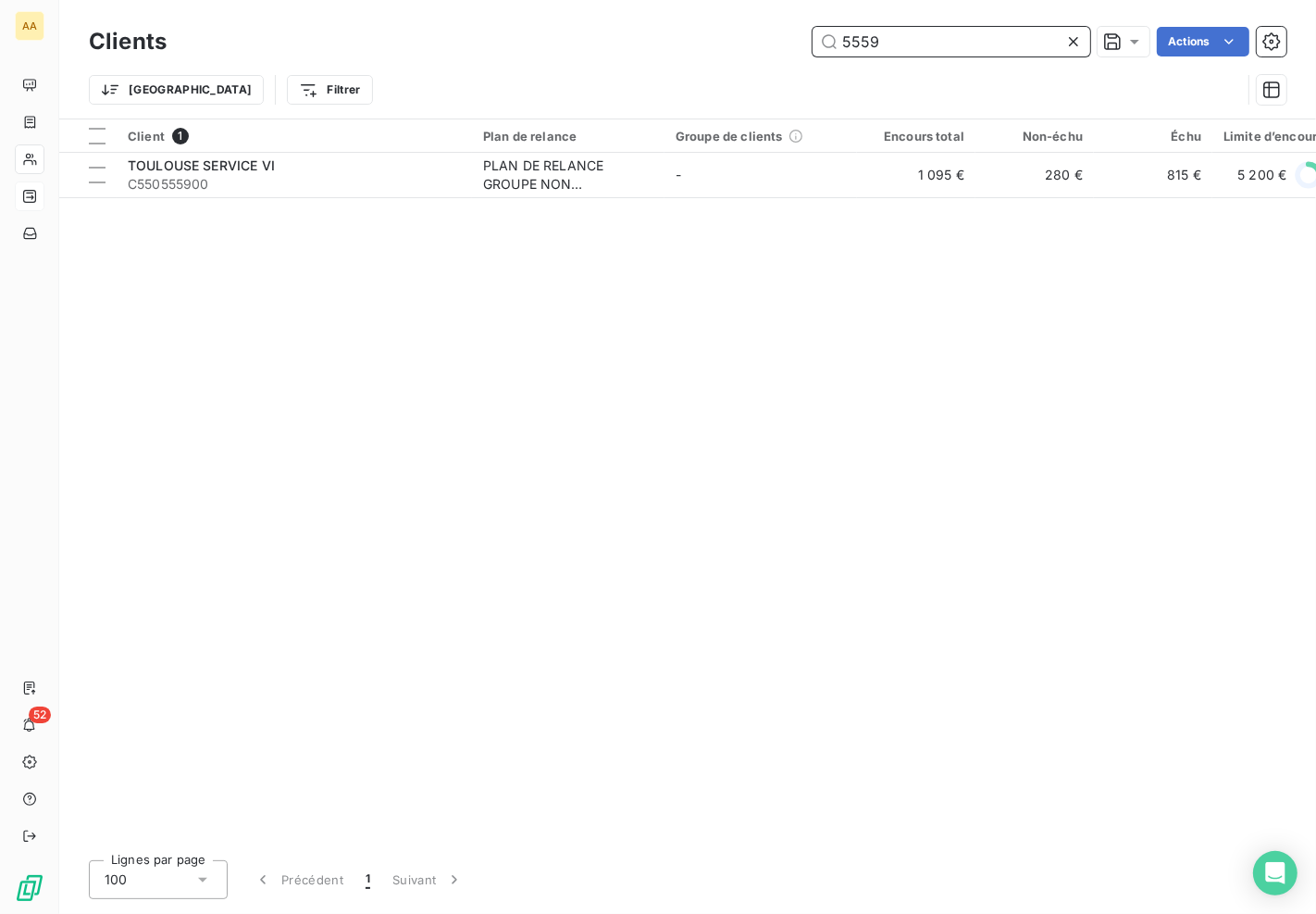
click at [916, 52] on input "5559" at bounding box center [952, 42] width 278 height 29
drag, startPoint x: 892, startPoint y: 42, endPoint x: 683, endPoint y: 57, distance: 209.5
click at [690, 56] on div "Clients 5559 Actions" at bounding box center [687, 42] width 1197 height 39
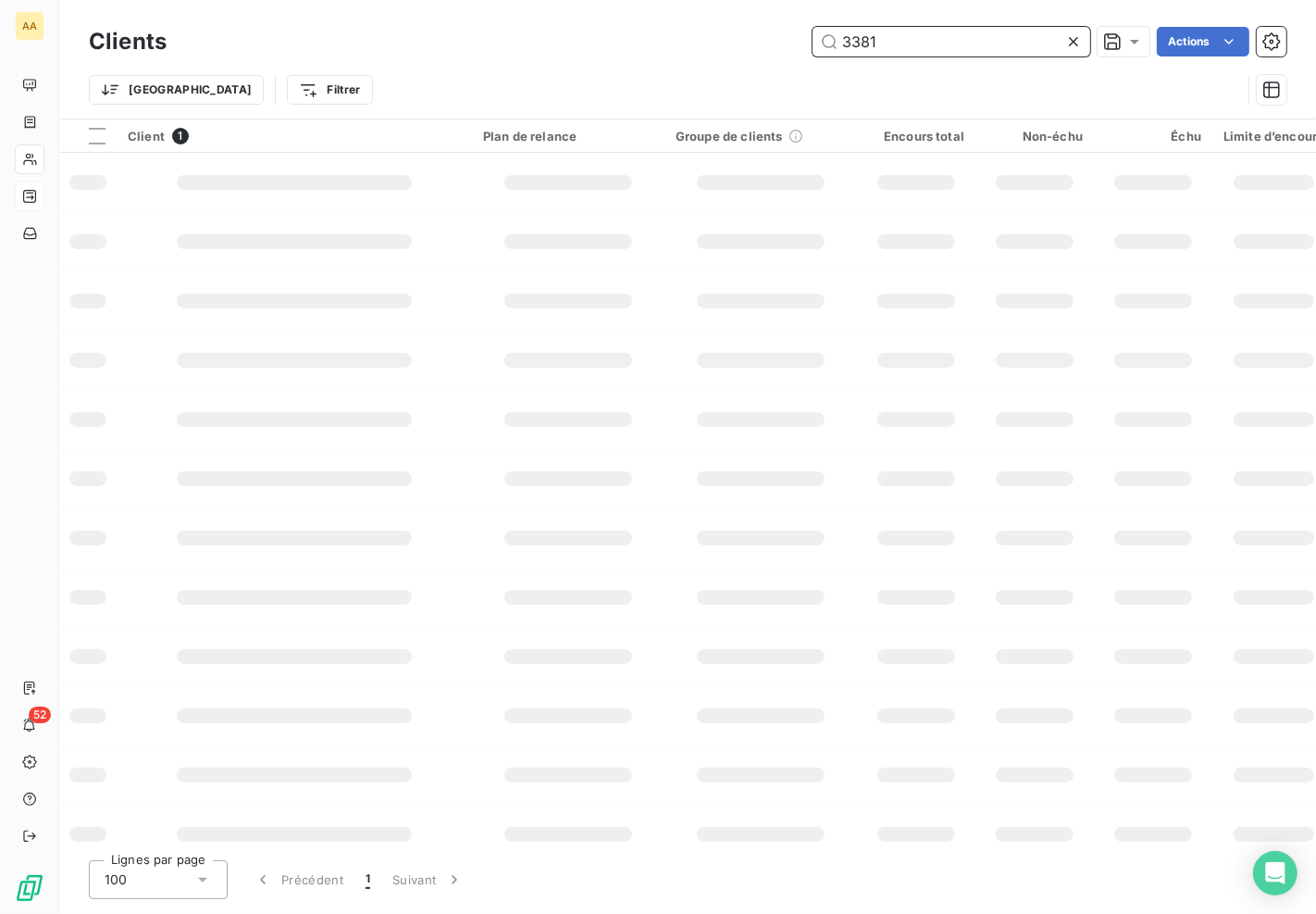
type input "3381"
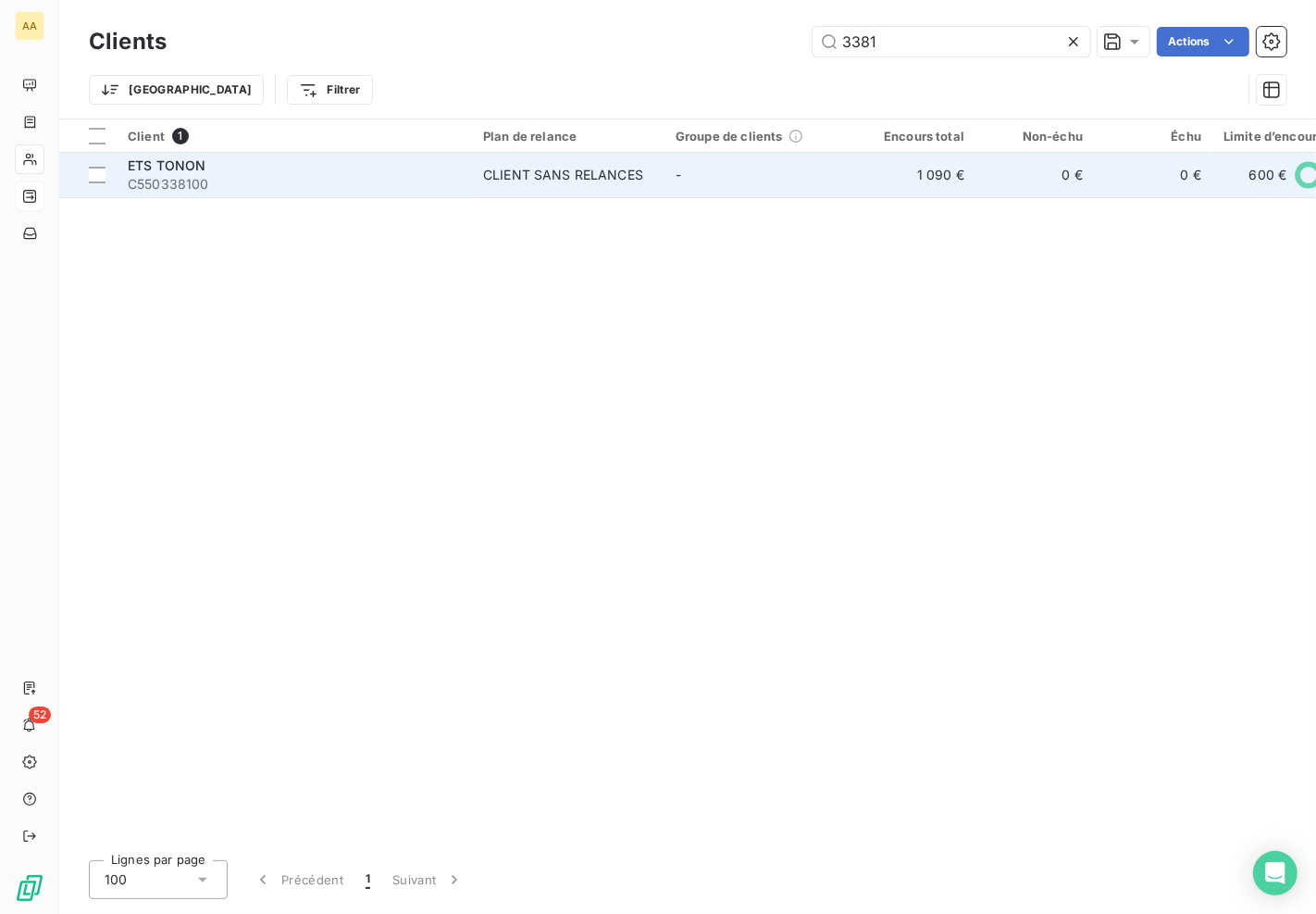
click at [960, 177] on td "1 090 €" at bounding box center [916, 175] width 119 height 45
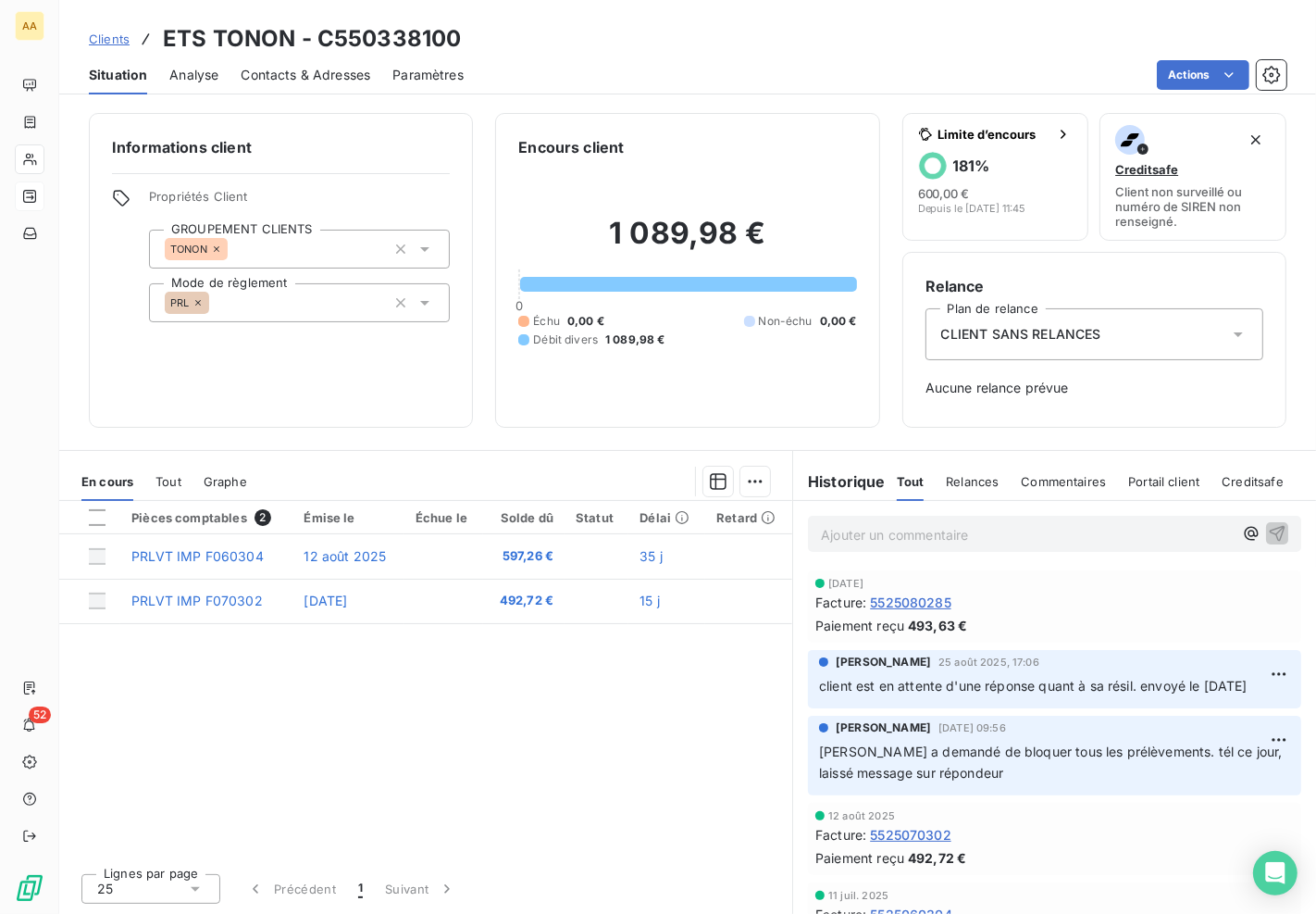
click at [463, 735] on div "Pièces comptables 2 Émise le Échue le Solde dû Statut Délai Retard PRLVT IMP F0…" at bounding box center [426, 679] width 733 height 357
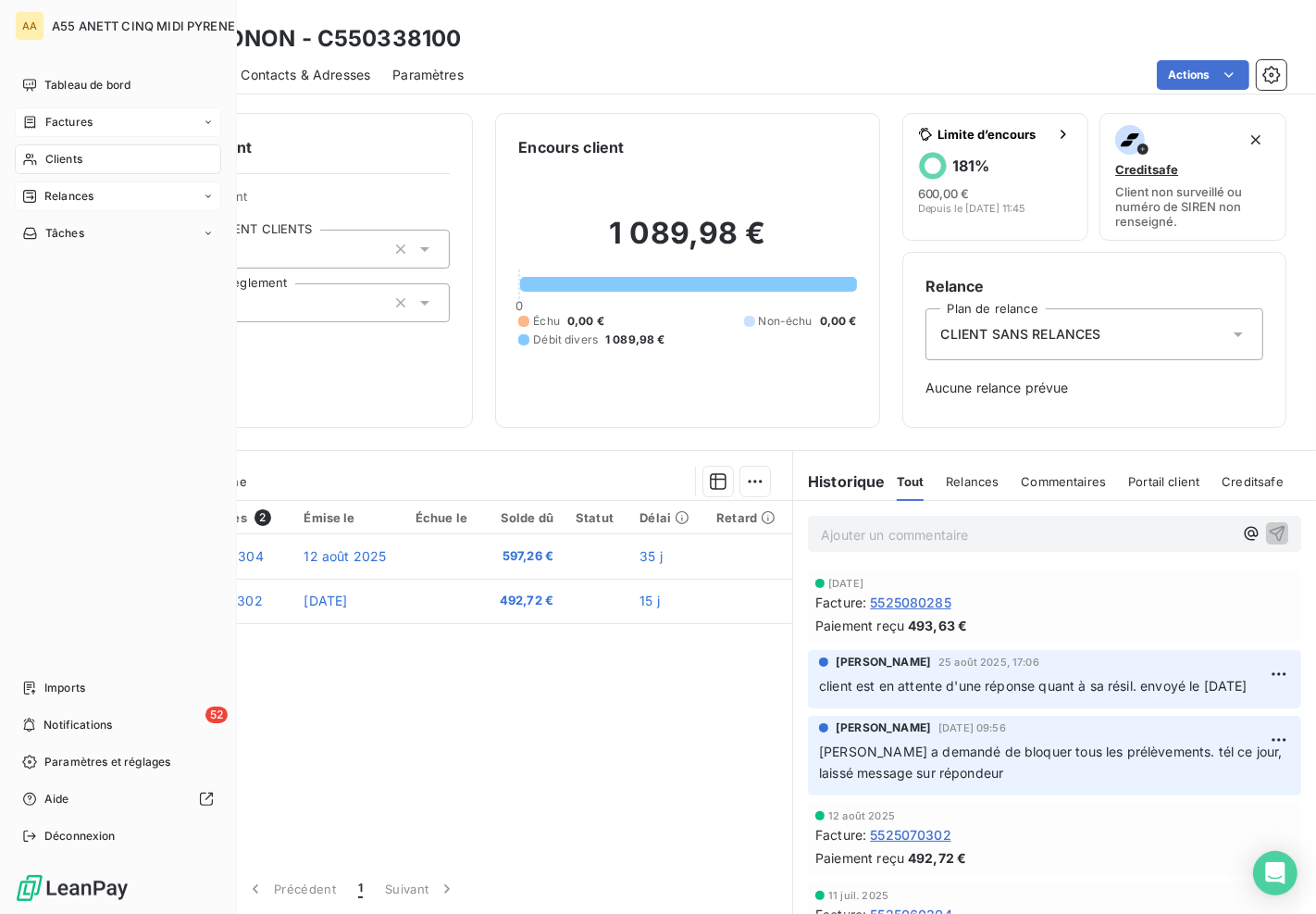
drag, startPoint x: 39, startPoint y: 150, endPoint x: 106, endPoint y: 129, distance: 70.2
click at [39, 150] on div "Clients" at bounding box center [118, 158] width 206 height 29
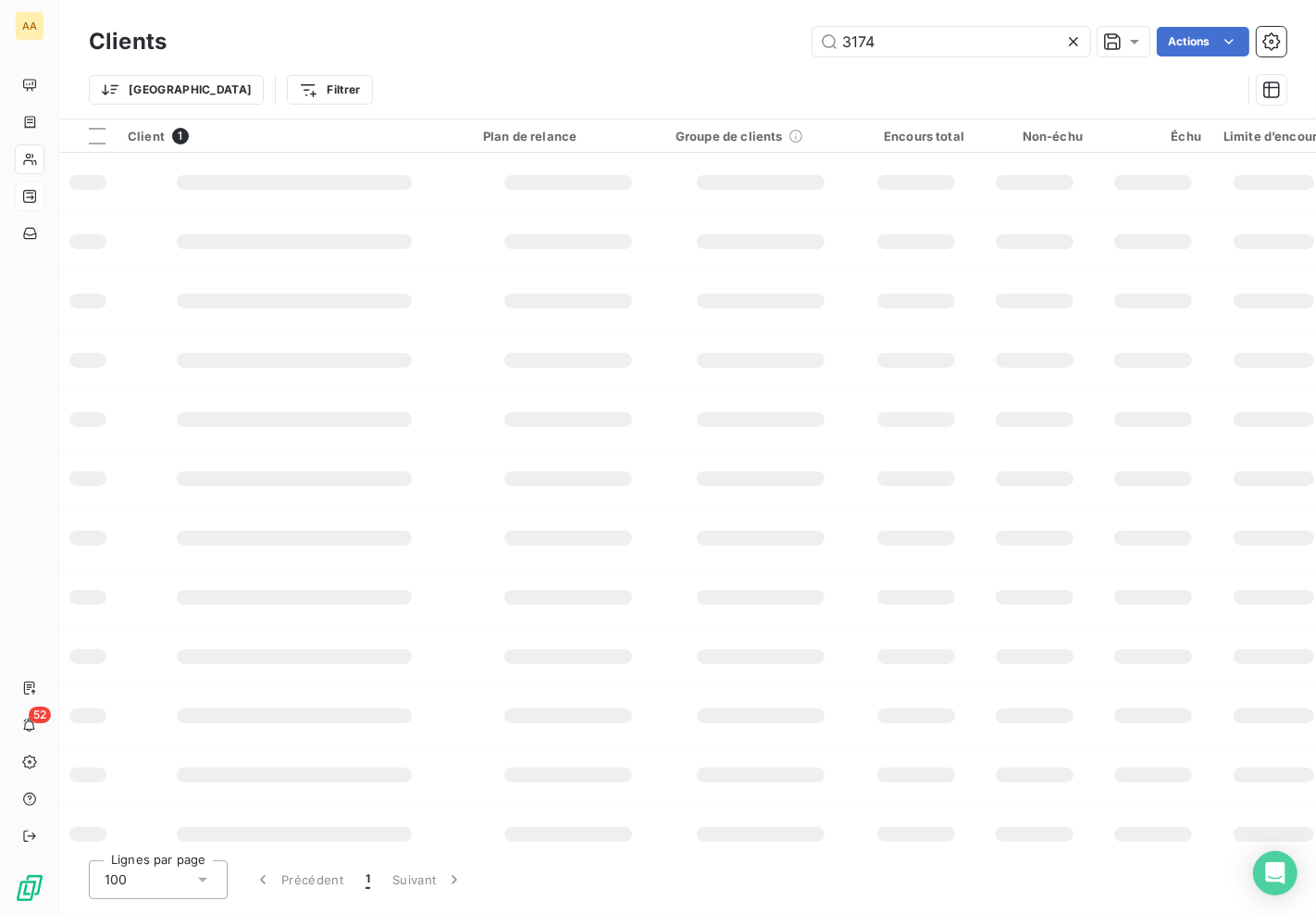
type input "3174"
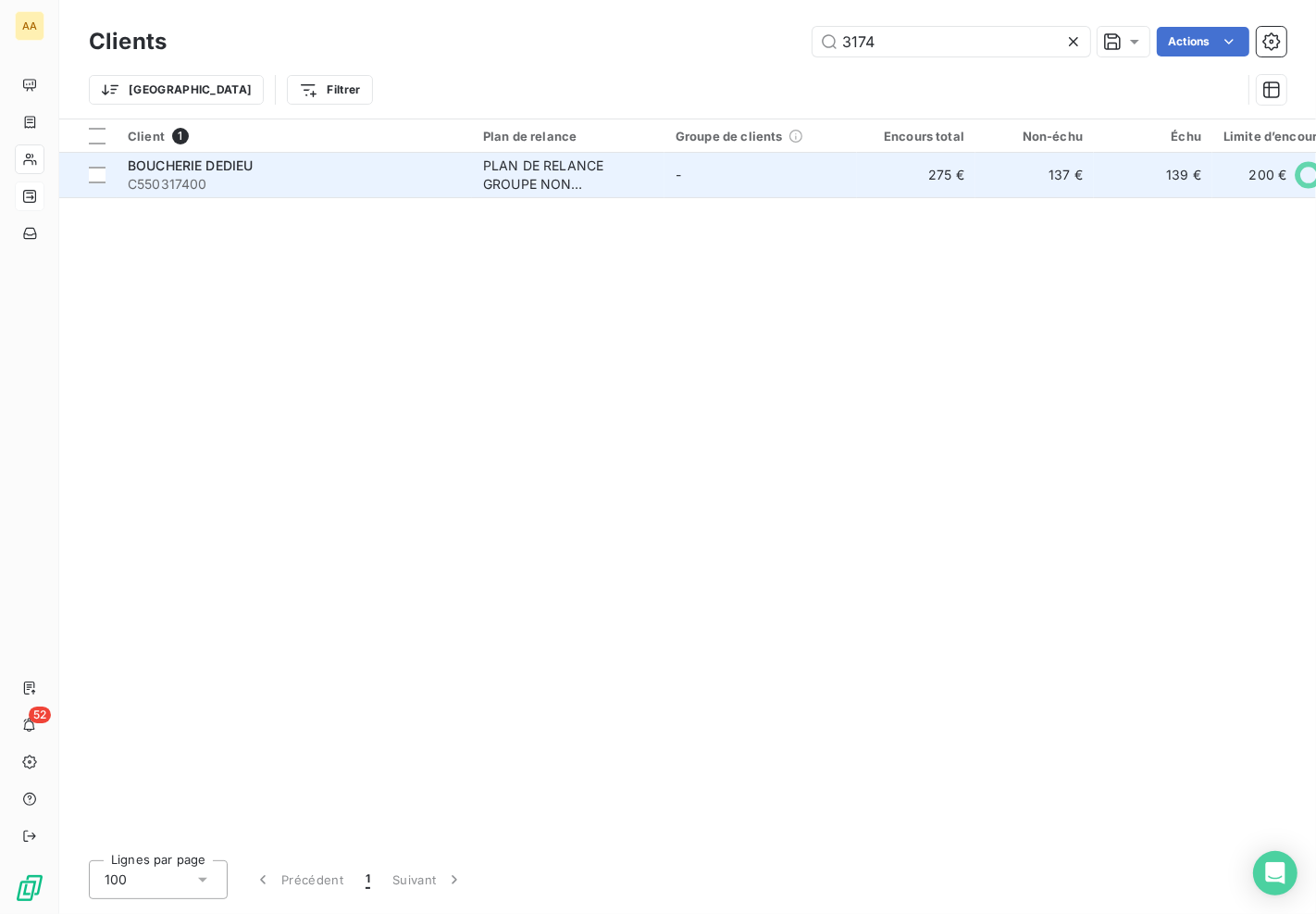
click at [546, 187] on div "PLAN DE RELANCE GROUPE NON AUTOMATIQUE" at bounding box center [568, 175] width 170 height 37
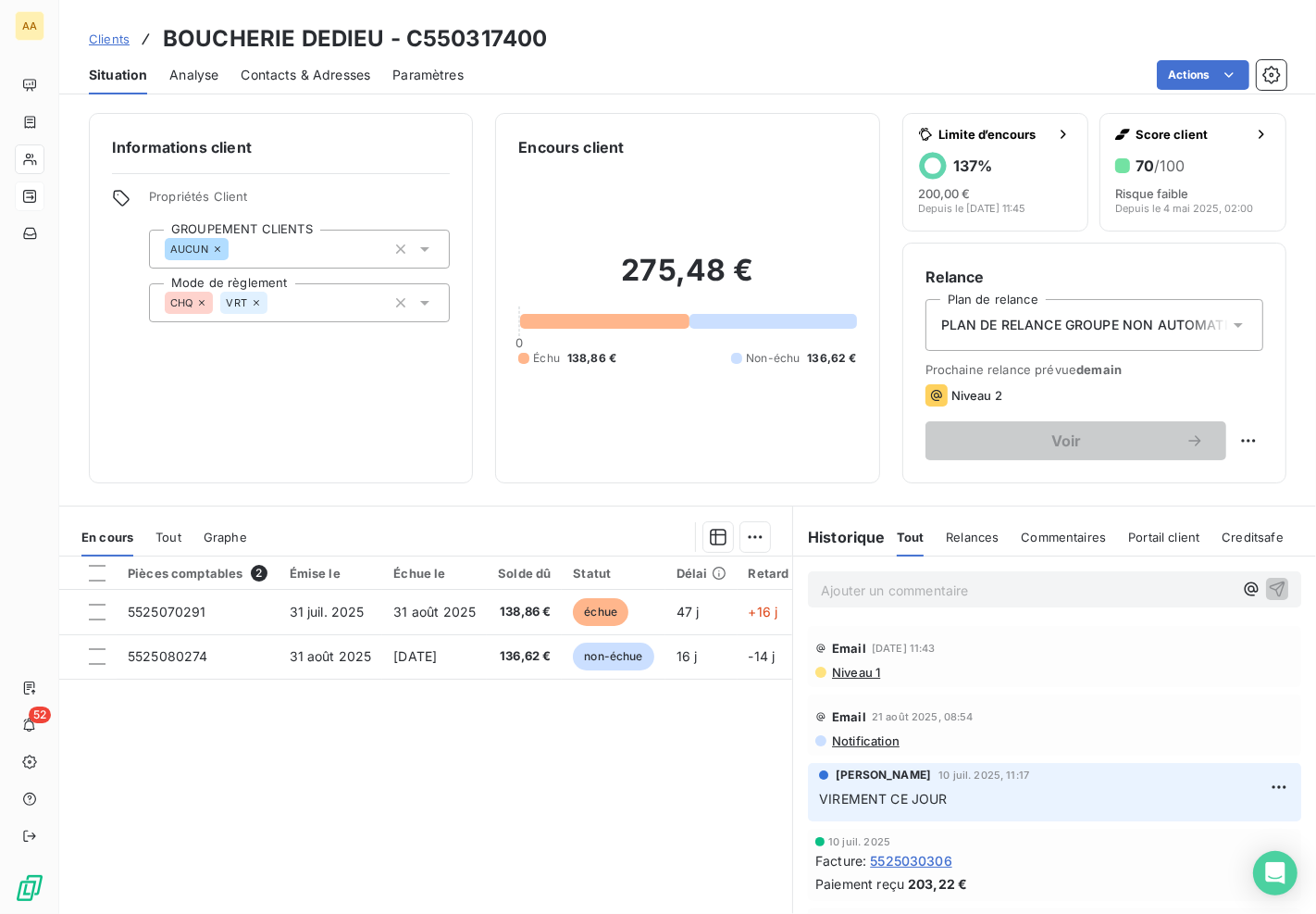
click at [207, 302] on icon at bounding box center [201, 302] width 11 height 11
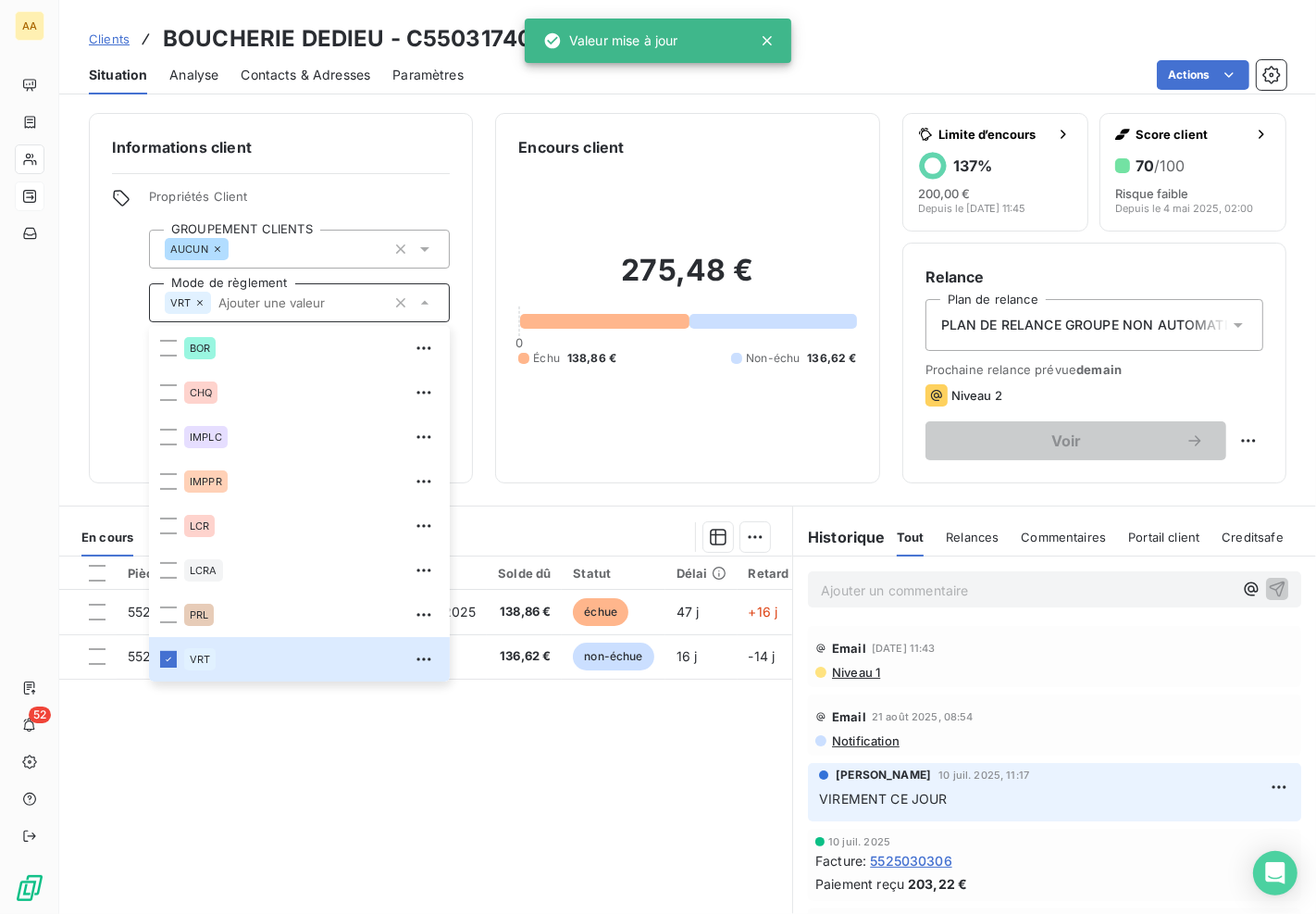
click at [364, 166] on div "Informations client Propriétés Client GROUPEMENT CLIENTS AUCUN Mode de règlemen…" at bounding box center [280, 298] width 384 height 370
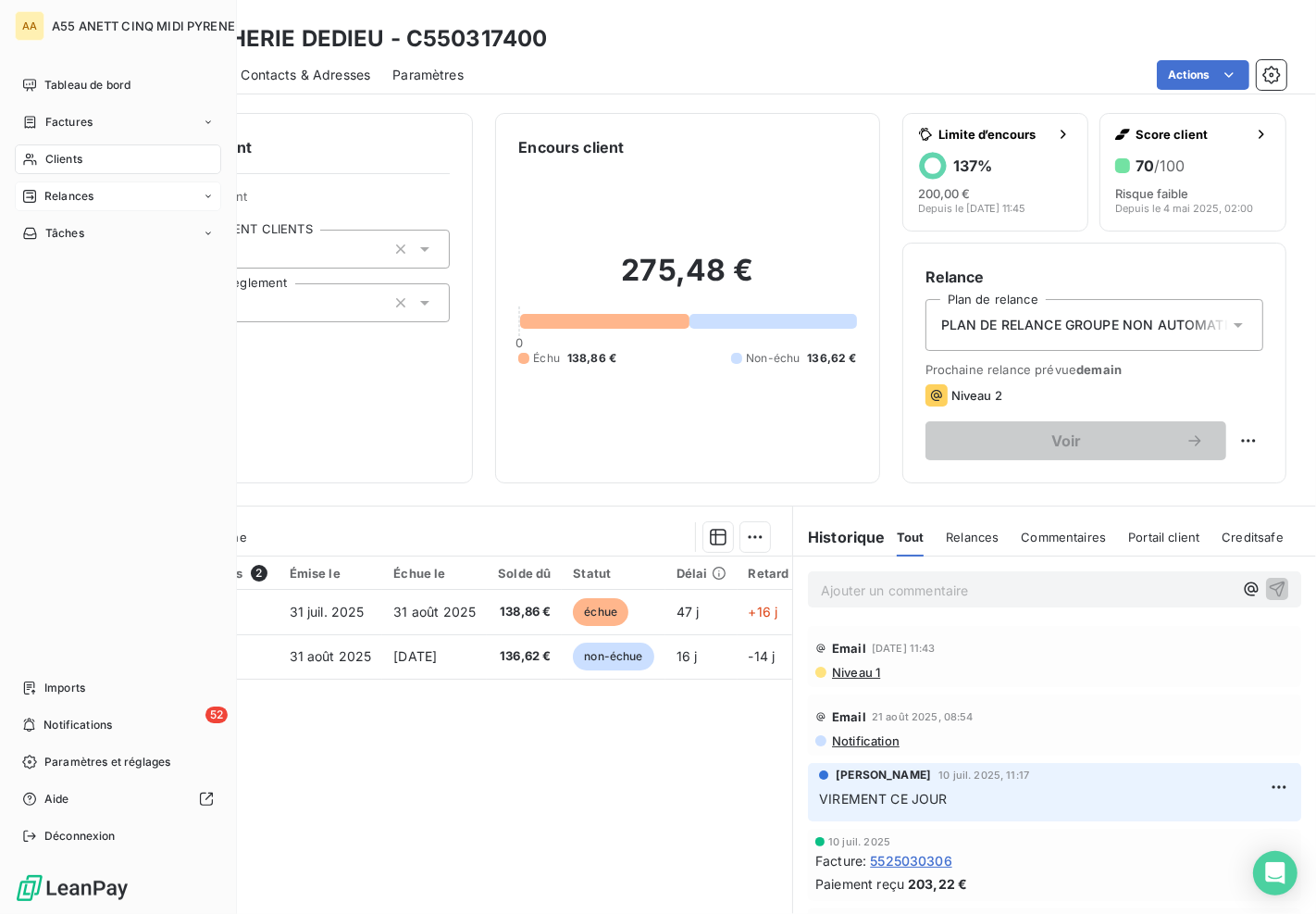
drag, startPoint x: 16, startPoint y: 160, endPoint x: 31, endPoint y: 166, distance: 16.2
click at [16, 160] on div "Clients" at bounding box center [118, 158] width 206 height 29
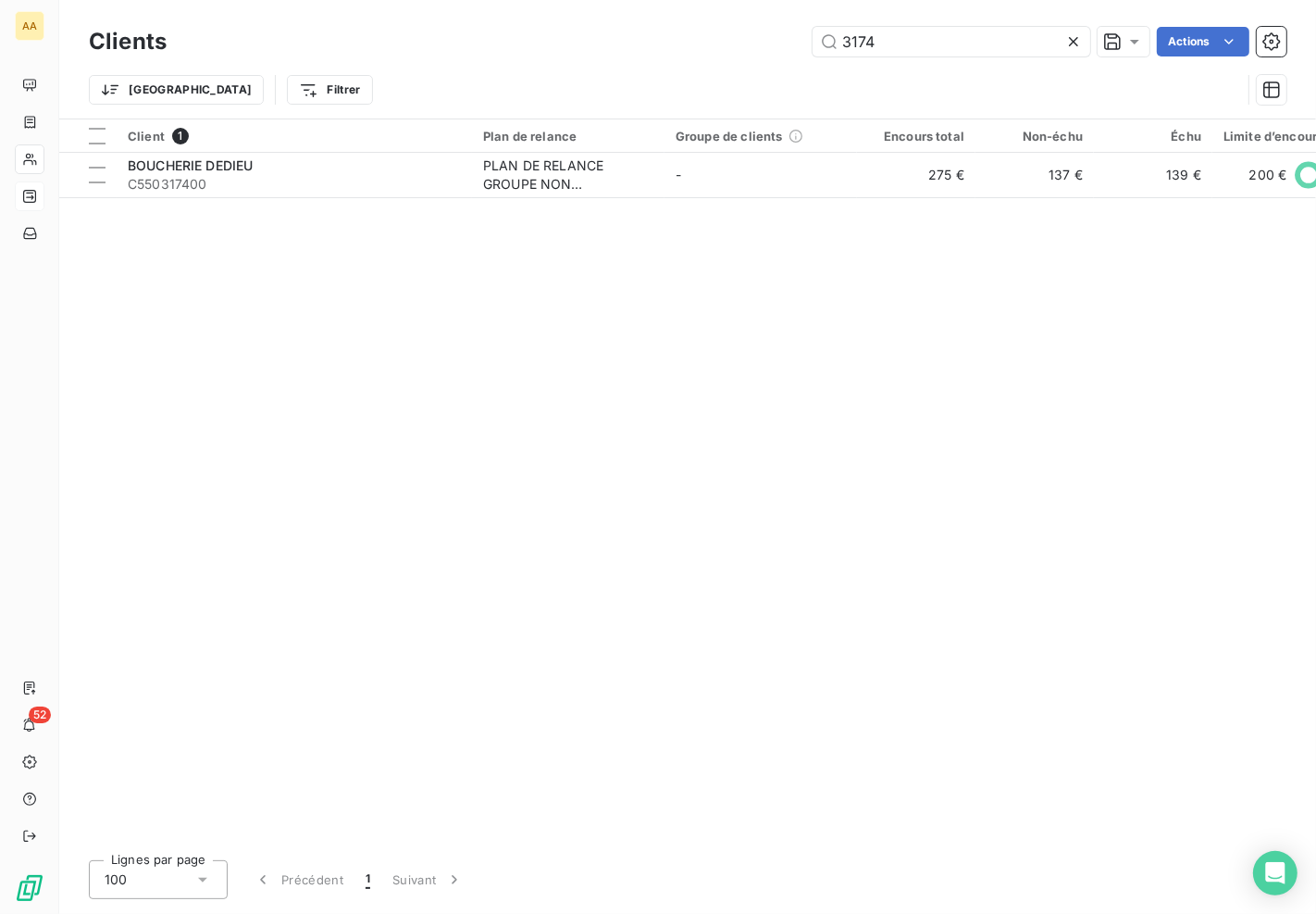
drag, startPoint x: 944, startPoint y: 50, endPoint x: 683, endPoint y: 52, distance: 261.0
click at [684, 49] on div "3174 Actions" at bounding box center [737, 42] width 1097 height 29
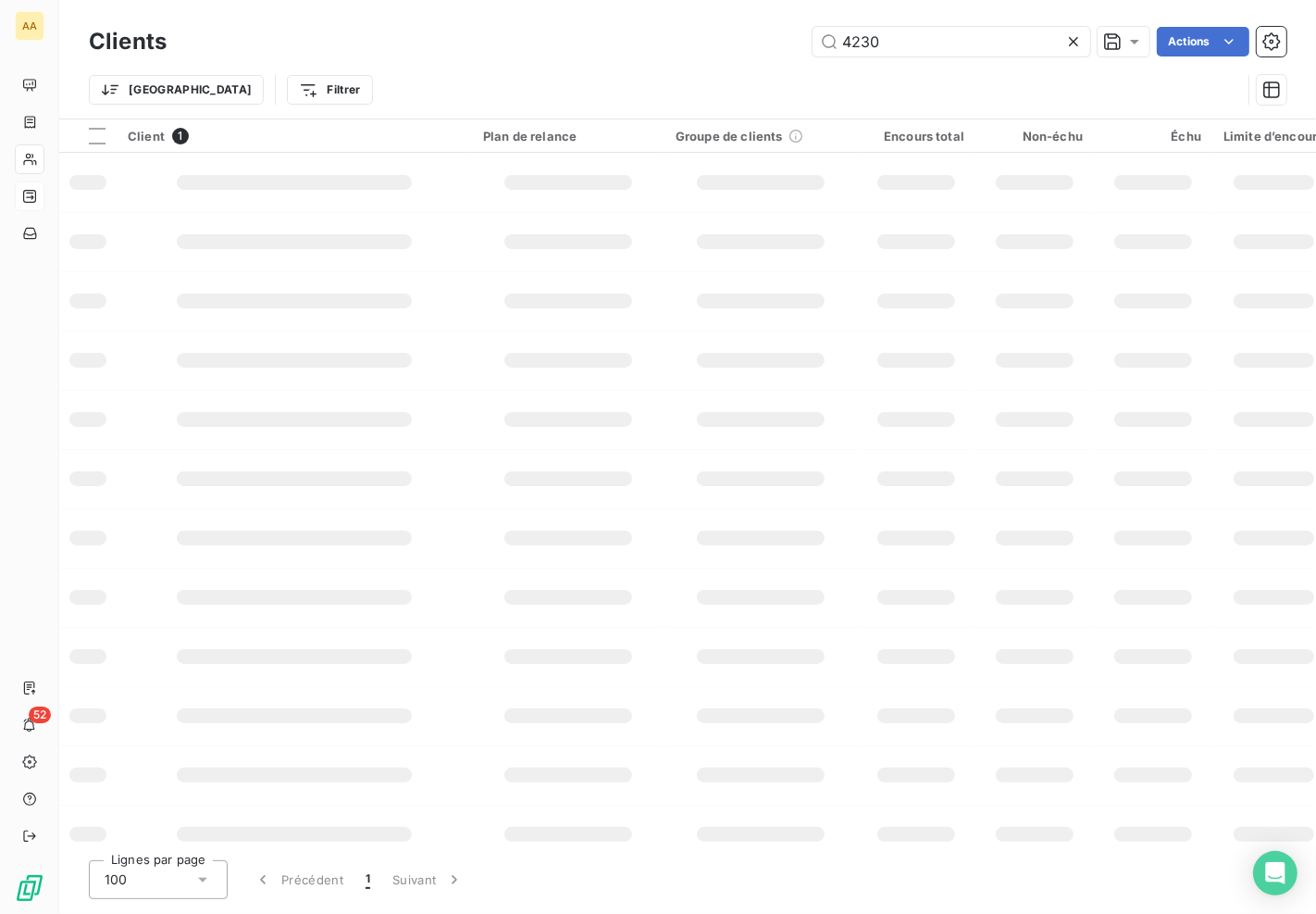
type input "4230"
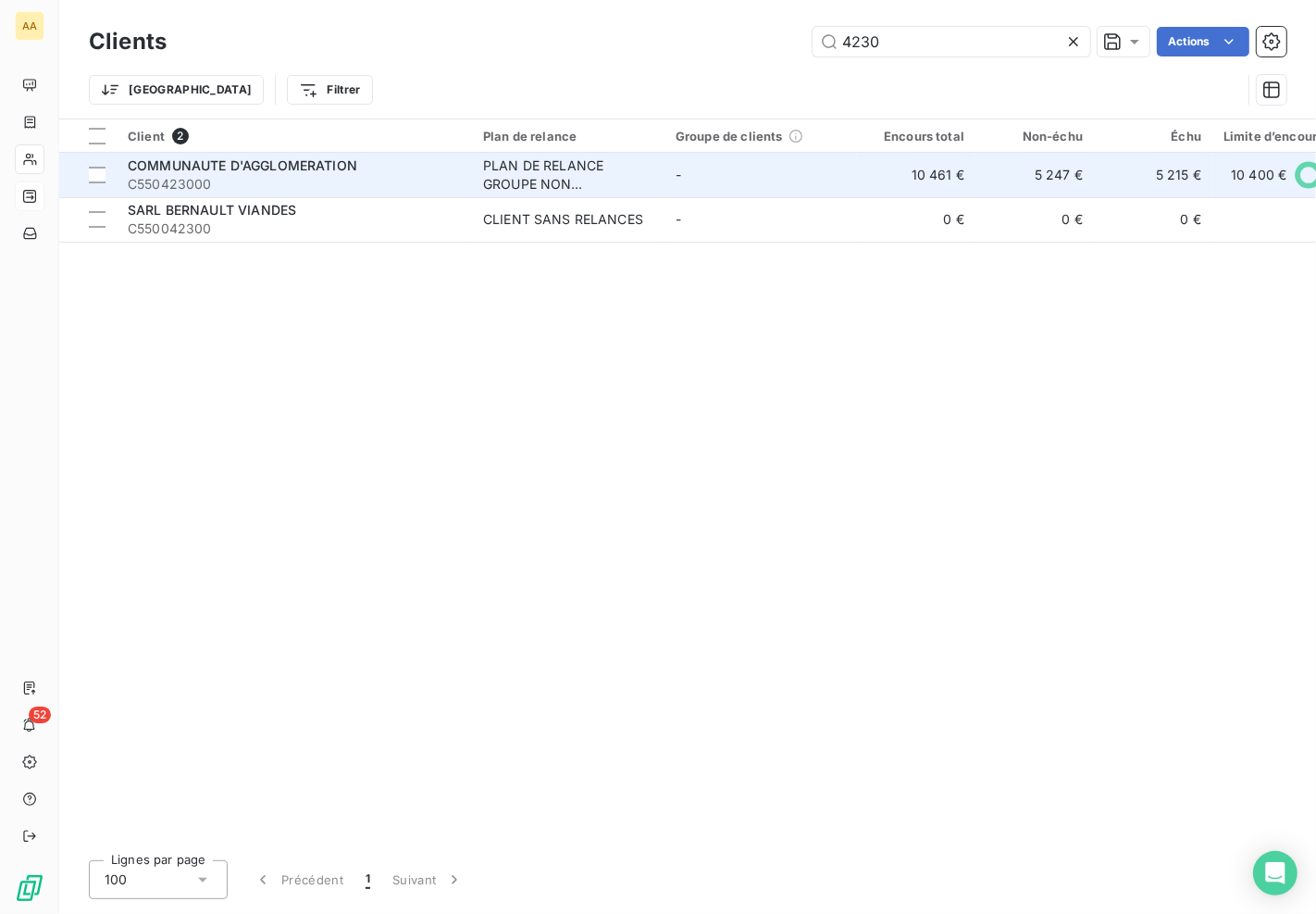
click at [583, 167] on div "PLAN DE RELANCE GROUPE NON AUTOMATIQUE" at bounding box center [568, 175] width 170 height 37
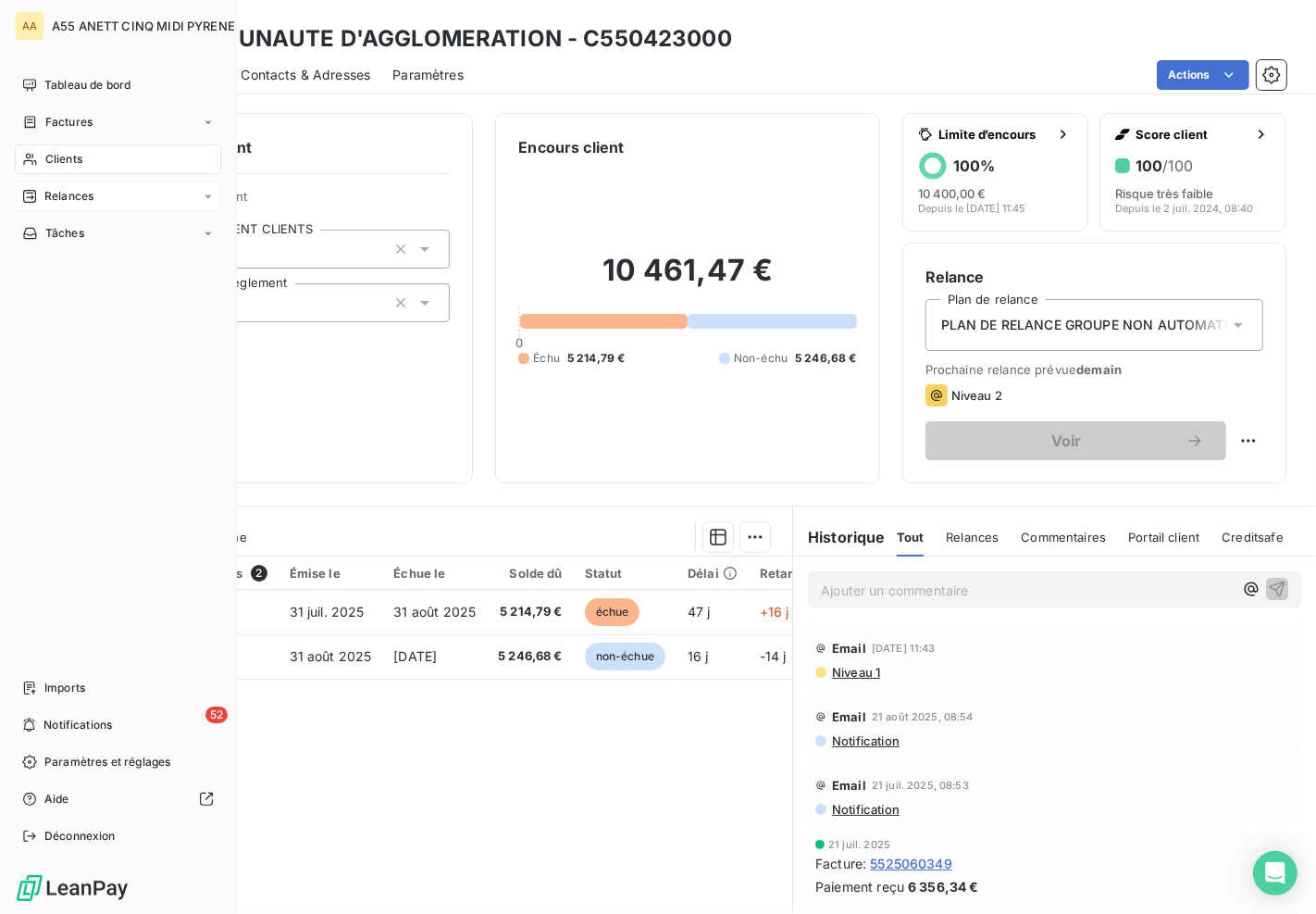
click at [30, 163] on icon at bounding box center [30, 158] width 16 height 15
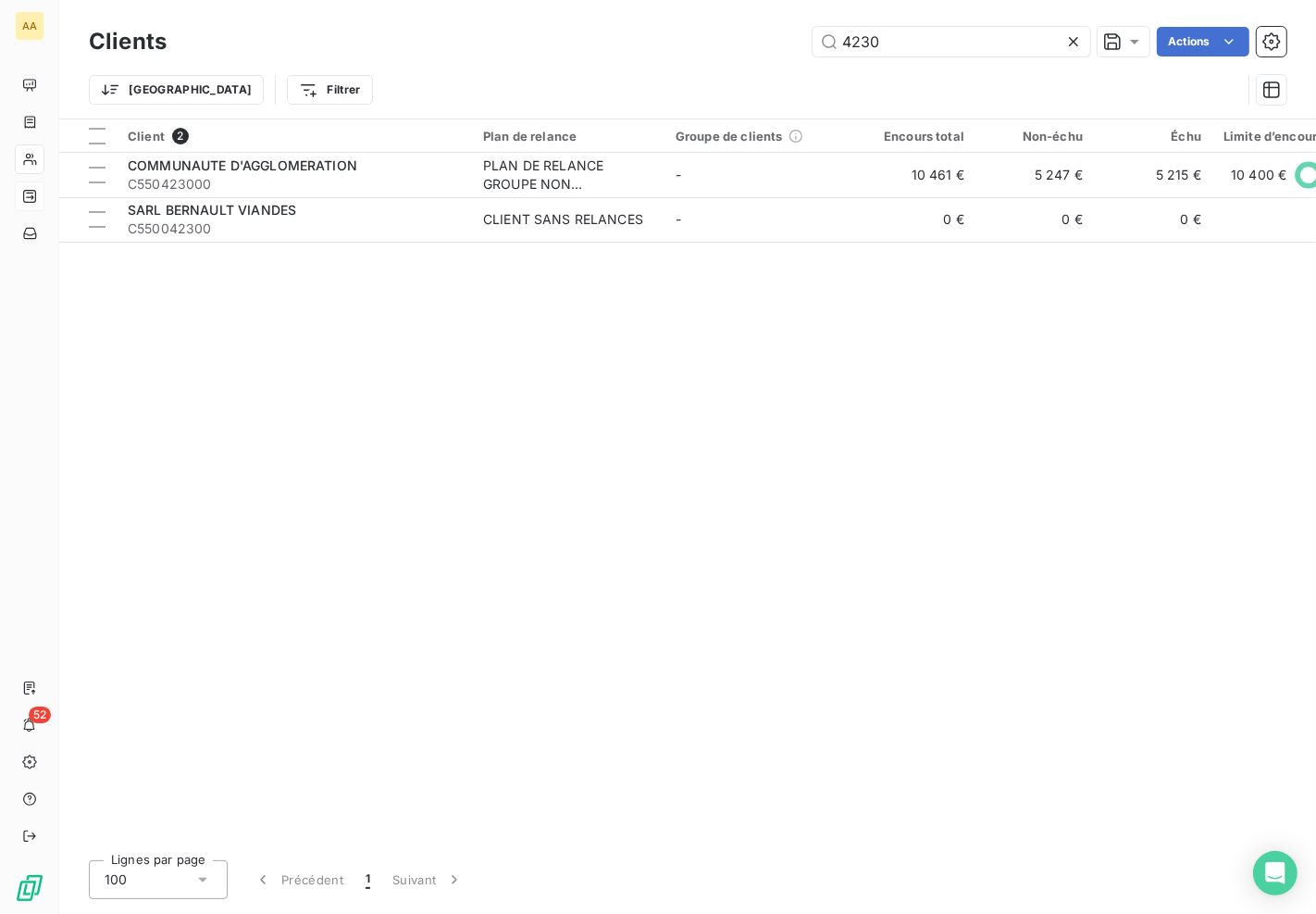
drag, startPoint x: 947, startPoint y: 37, endPoint x: 759, endPoint y: 43, distance: 188.1
click at [759, 43] on div "4230 Actions" at bounding box center [737, 42] width 1097 height 29
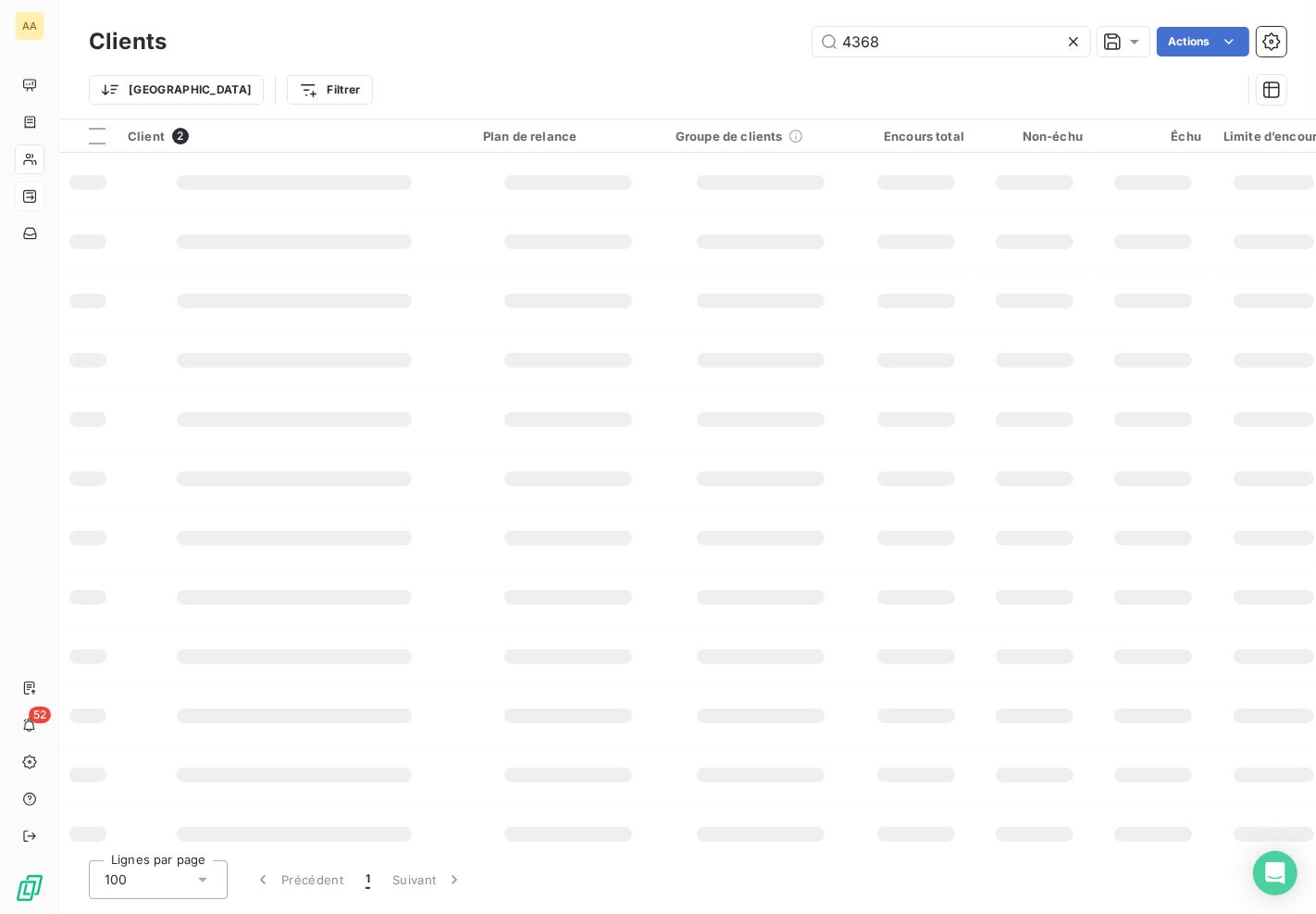
type input "4368"
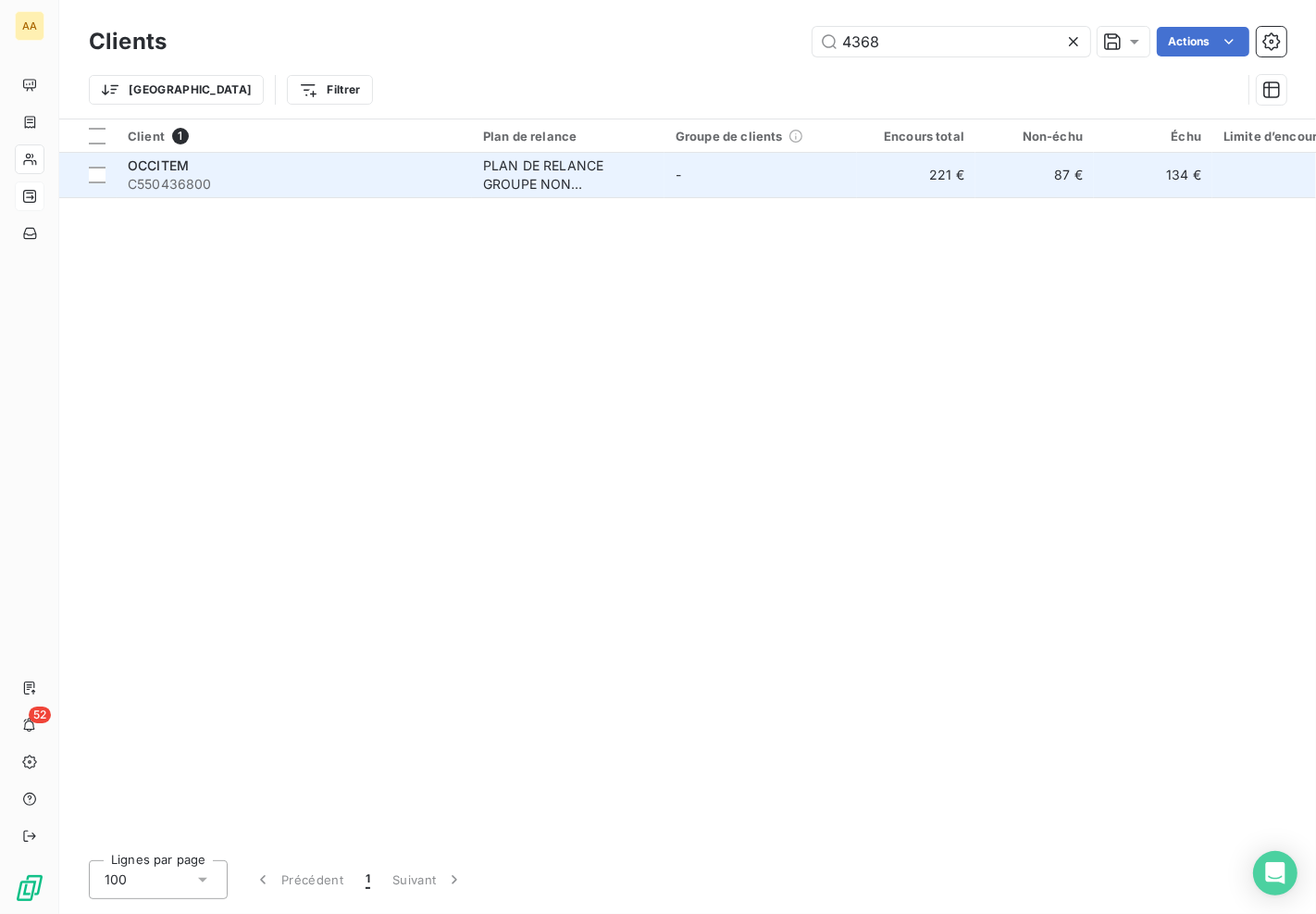
click at [707, 186] on td "-" at bounding box center [760, 175] width 192 height 45
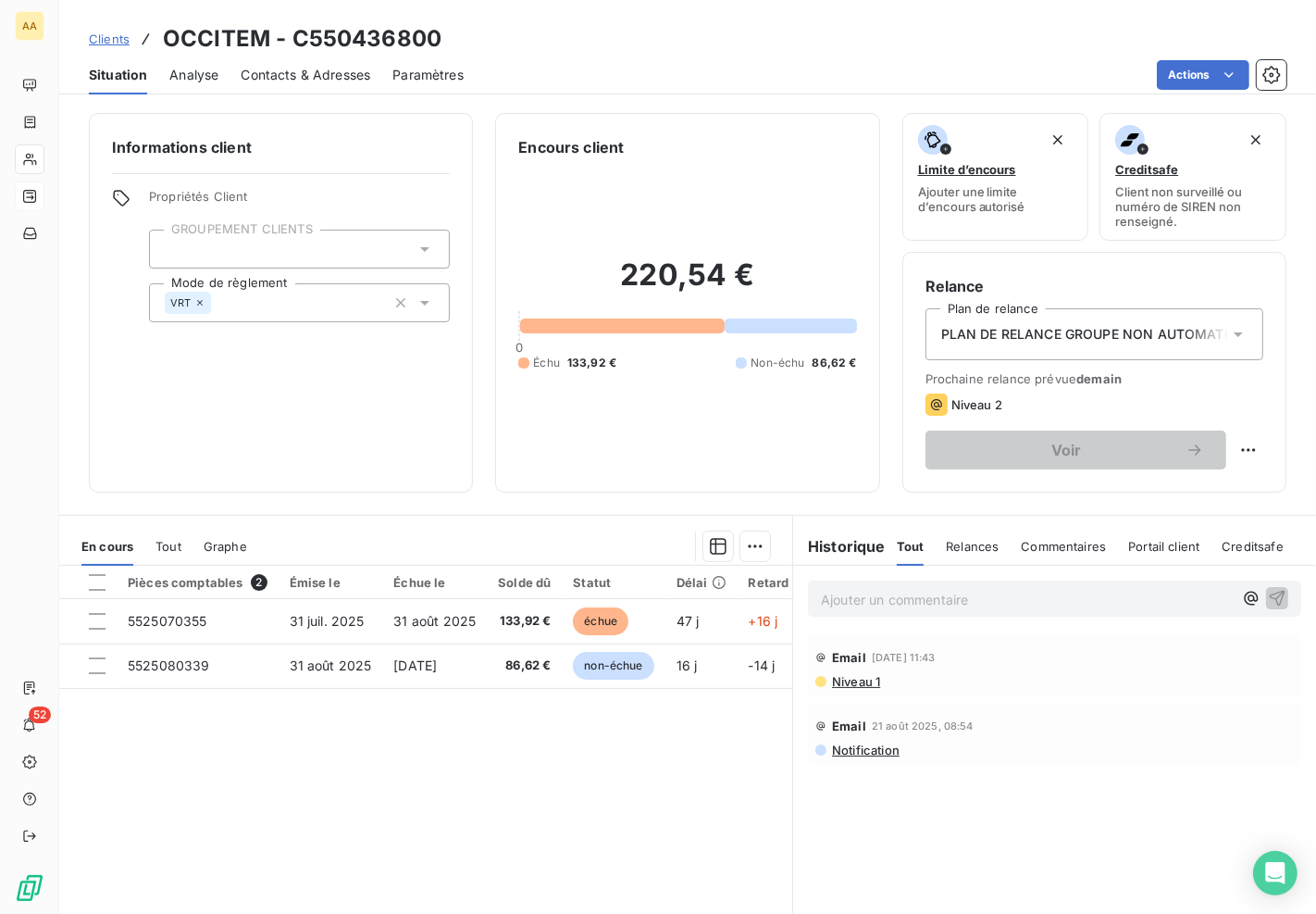
click at [334, 67] on span "Contacts & Adresses" at bounding box center [304, 75] width 129 height 18
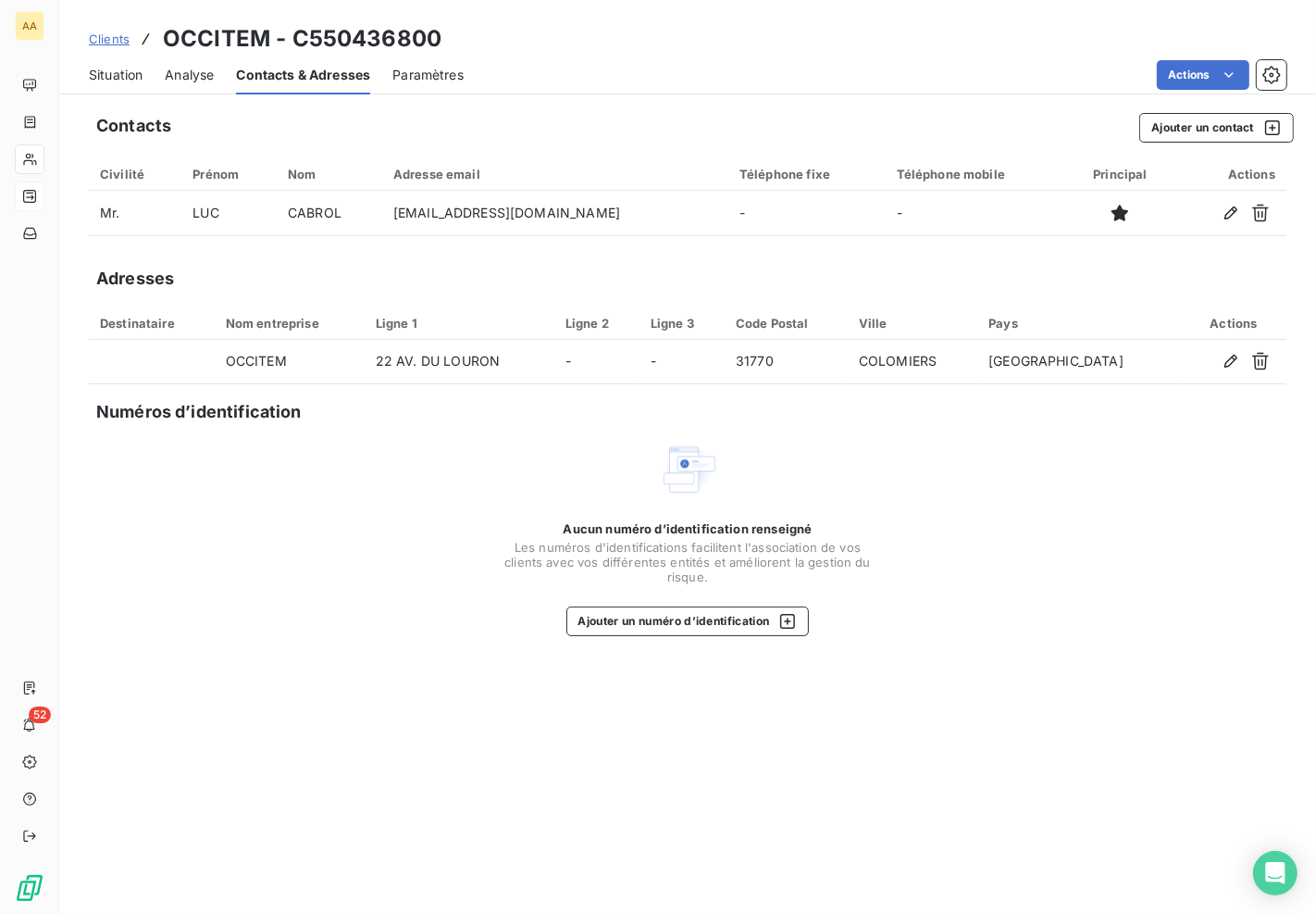
click at [125, 70] on span "Situation" at bounding box center [115, 75] width 53 height 18
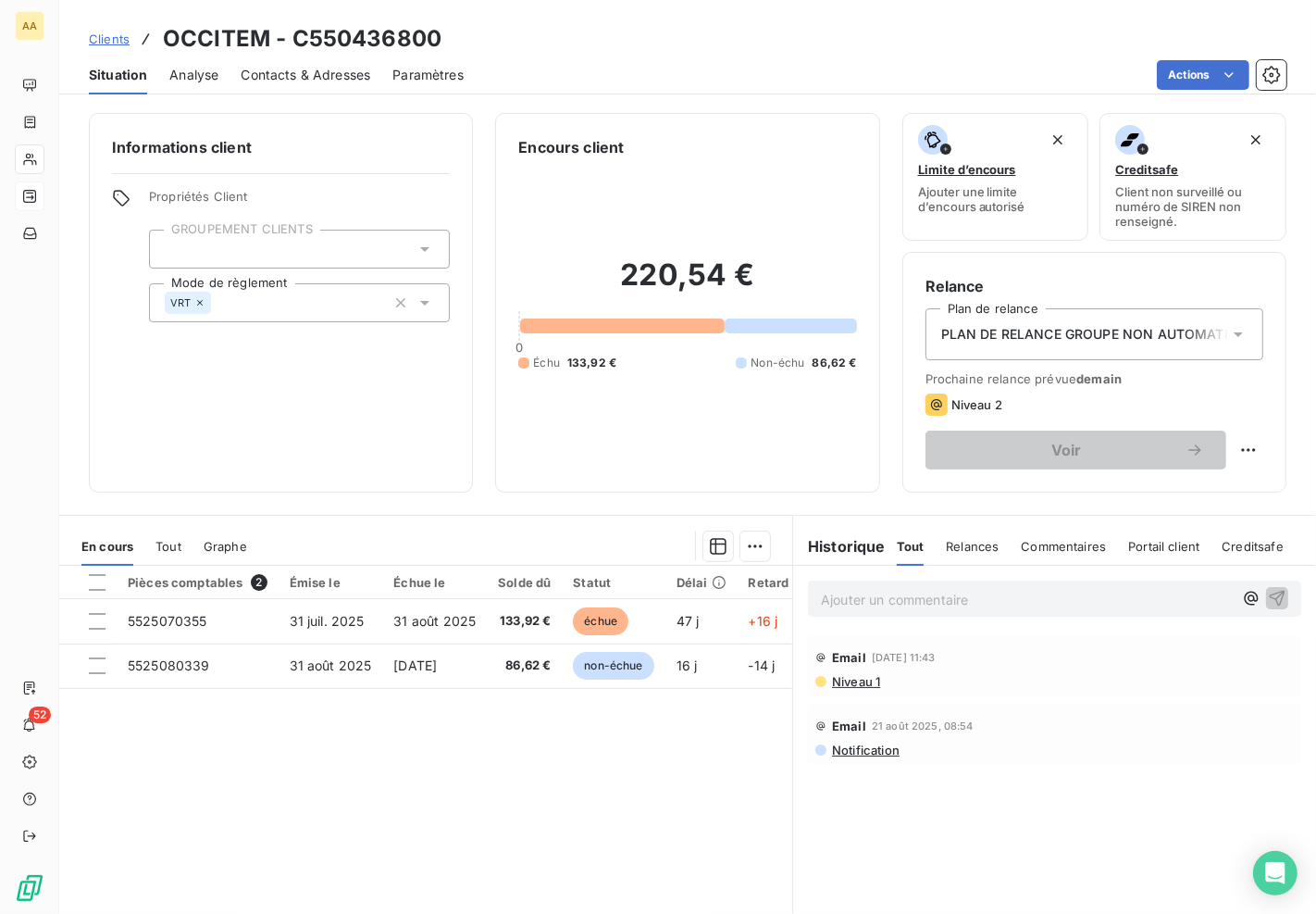
click at [356, 759] on div "Pièces comptables 2 Émise le Échue le Solde dû Statut Délai Retard 5525070355 […" at bounding box center [426, 744] width 733 height 356
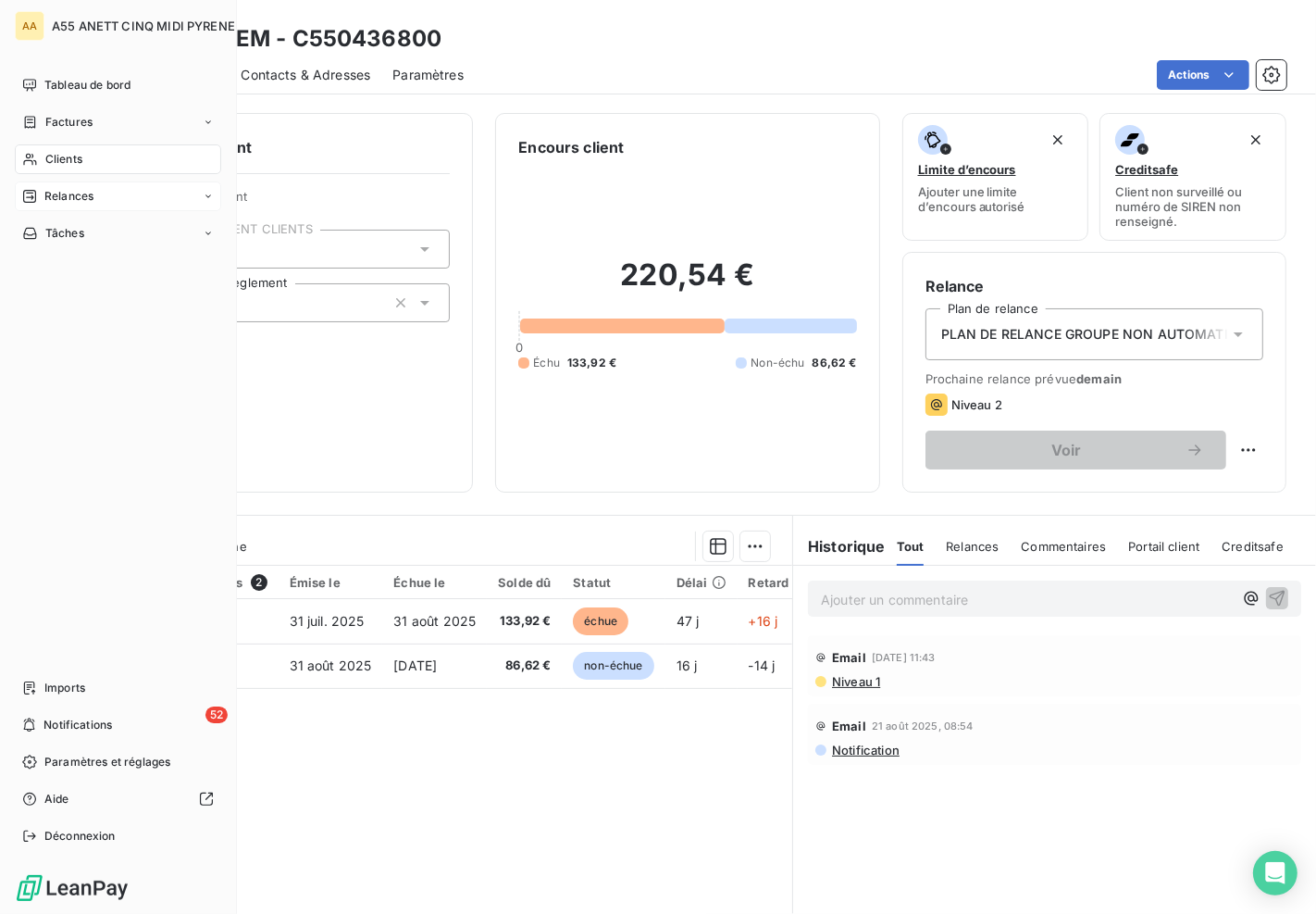
click at [71, 144] on div "Clients" at bounding box center [118, 158] width 206 height 29
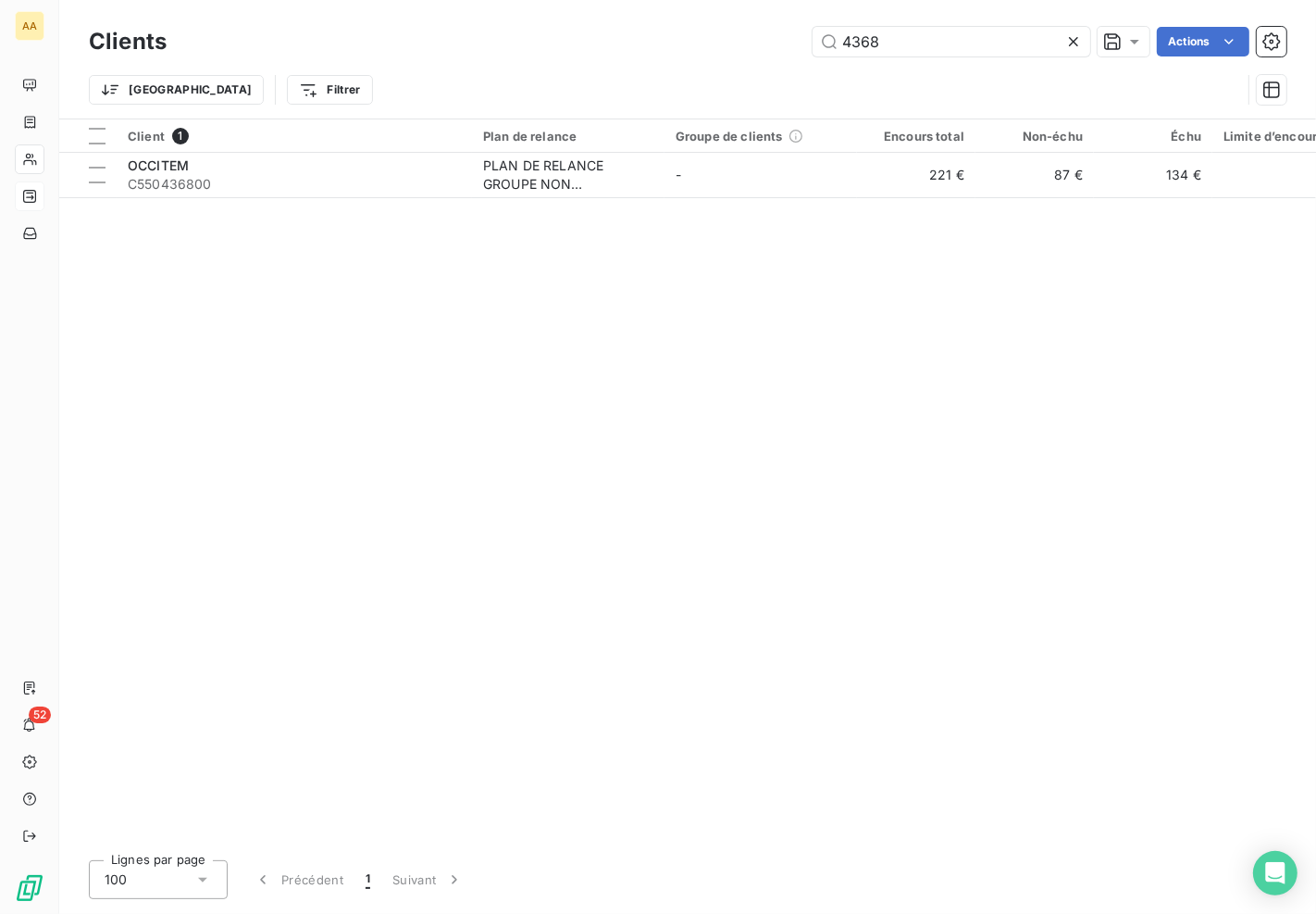
drag, startPoint x: 892, startPoint y: 43, endPoint x: 713, endPoint y: 0, distance: 184.1
click at [690, 55] on div "4368 Actions" at bounding box center [737, 42] width 1097 height 29
click at [931, 29] on div "Clients 4879 Actions Trier Filtrer" at bounding box center [687, 59] width 1257 height 119
drag, startPoint x: 908, startPoint y: 48, endPoint x: 806, endPoint y: 53, distance: 102.1
click at [806, 53] on div "4879 Actions" at bounding box center [737, 42] width 1097 height 29
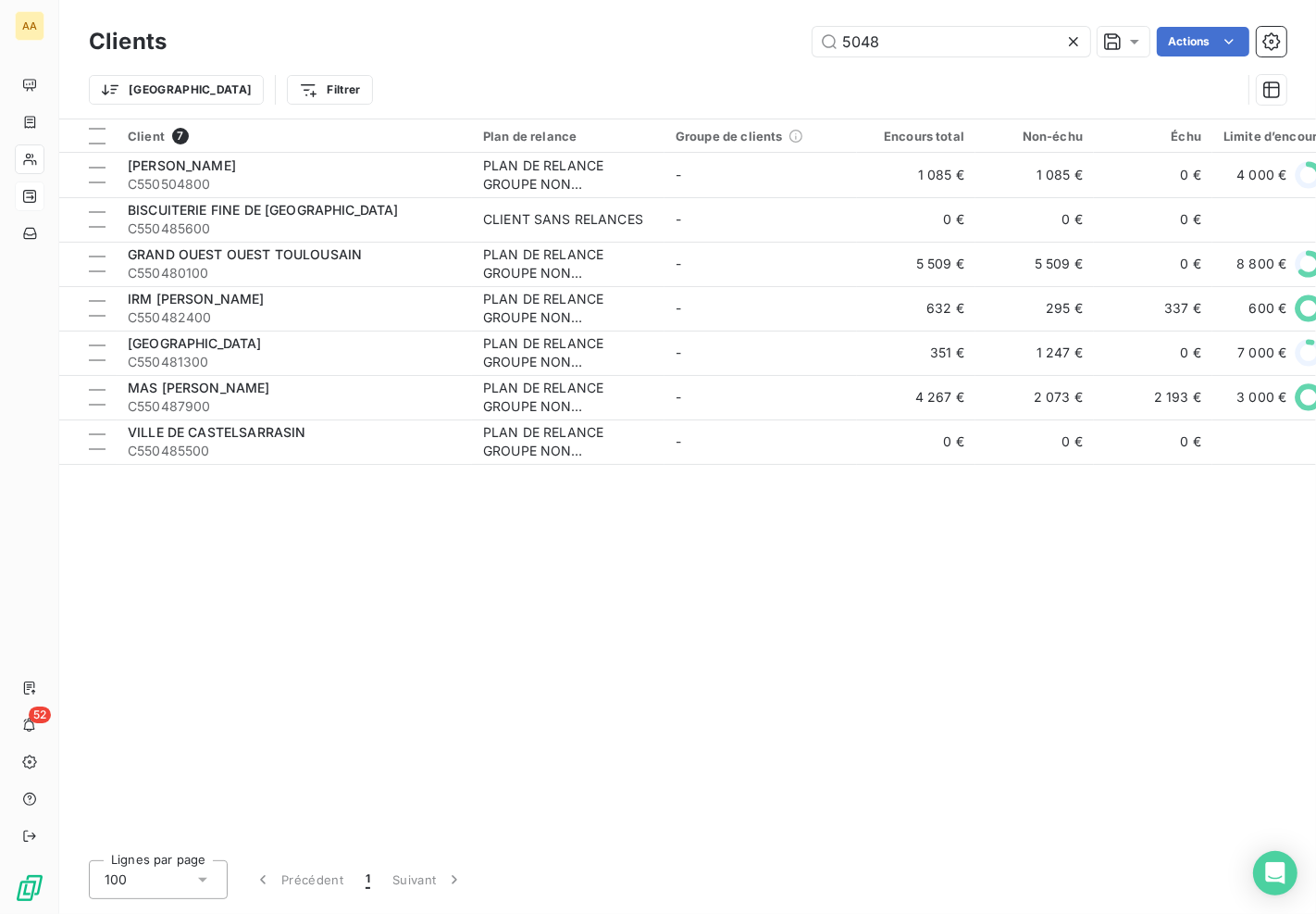
click at [897, 61] on div "Trier Filtrer" at bounding box center [687, 89] width 1197 height 57
drag, startPoint x: 895, startPoint y: 50, endPoint x: 884, endPoint y: 50, distance: 11.0
click at [884, 50] on input "5048" at bounding box center [952, 42] width 278 height 29
click at [863, 40] on input "5048" at bounding box center [952, 42] width 278 height 29
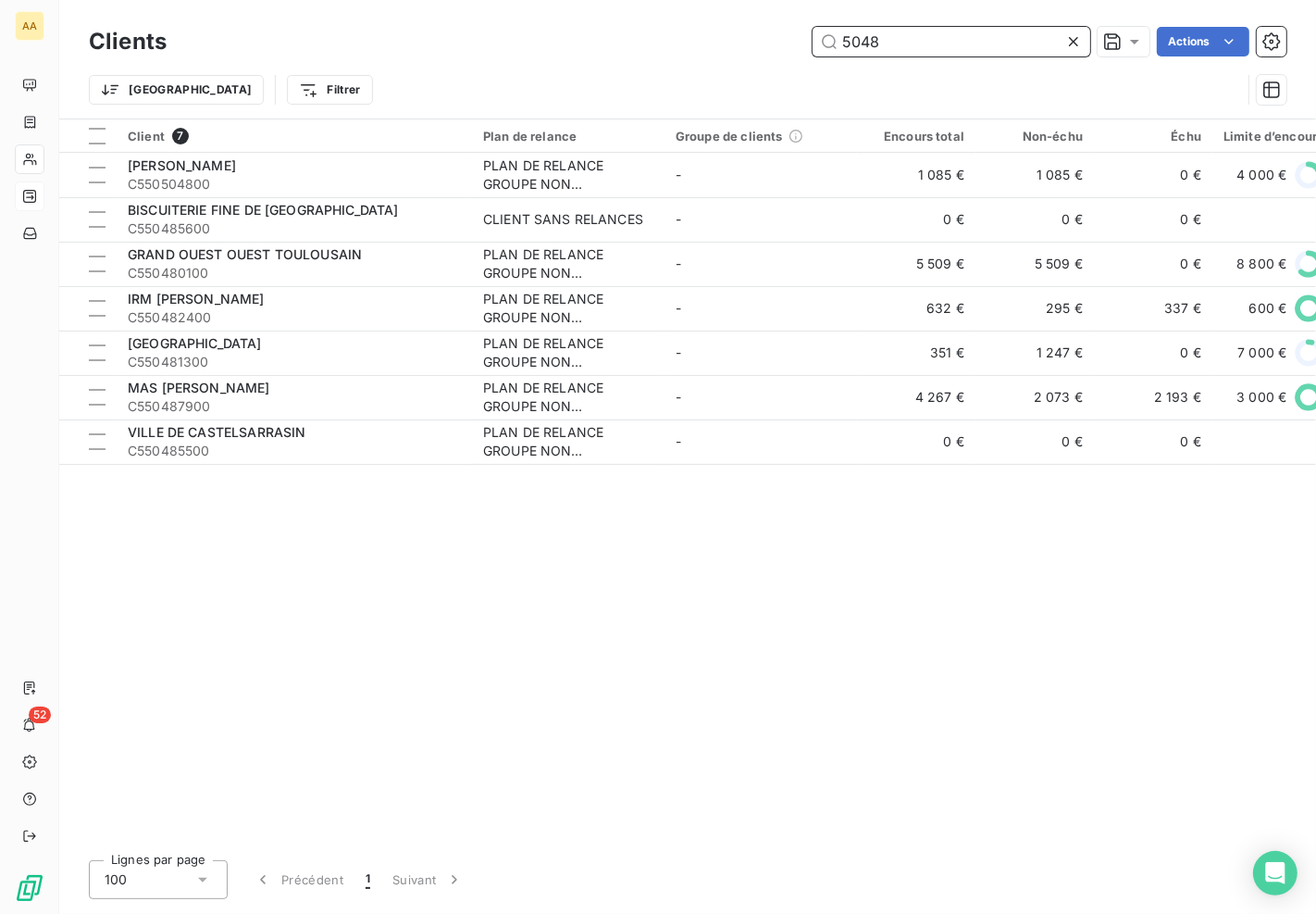
drag, startPoint x: 863, startPoint y: 40, endPoint x: 877, endPoint y: 49, distance: 16.6
click at [863, 41] on input "5048" at bounding box center [952, 42] width 278 height 29
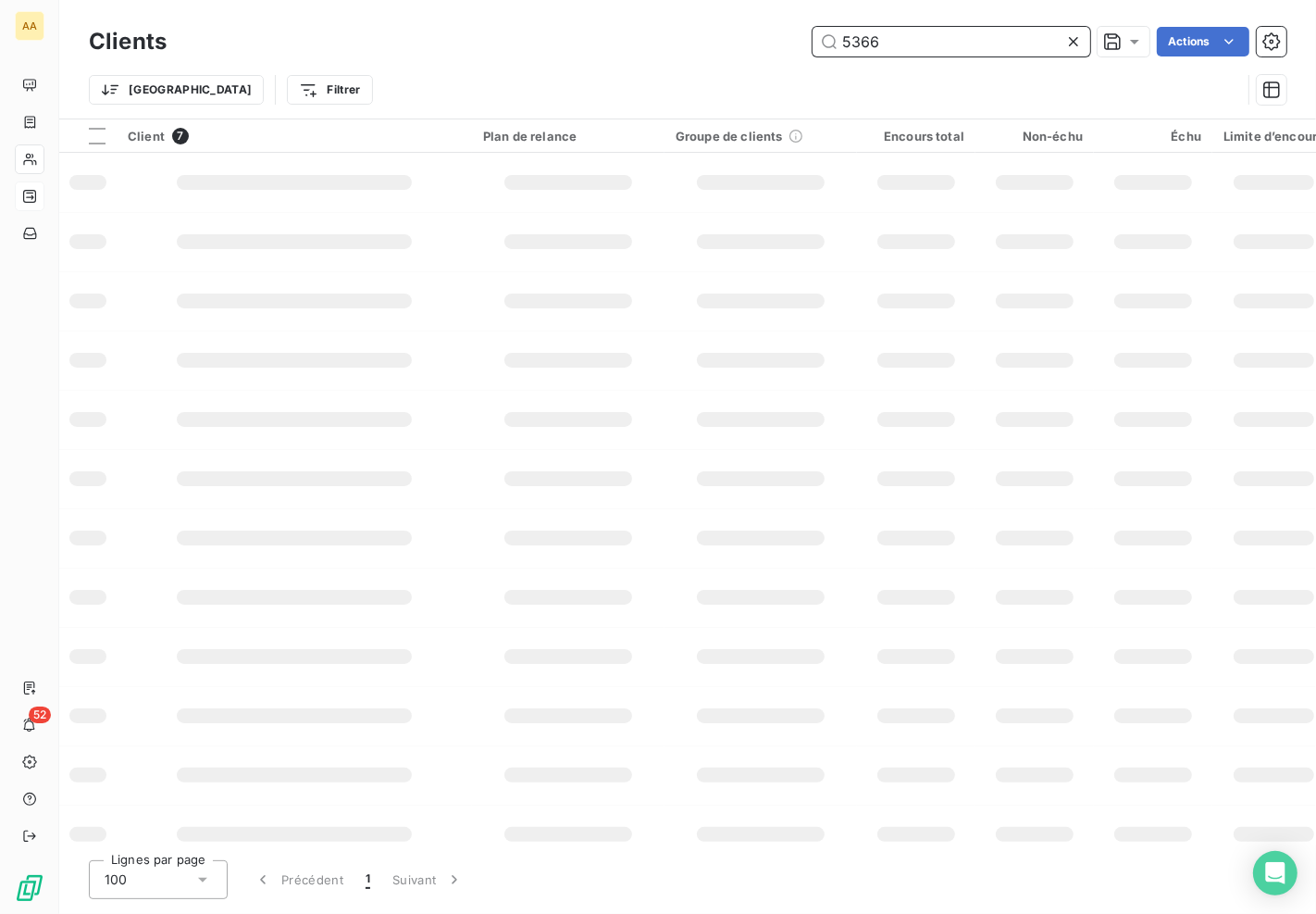
type input "5366"
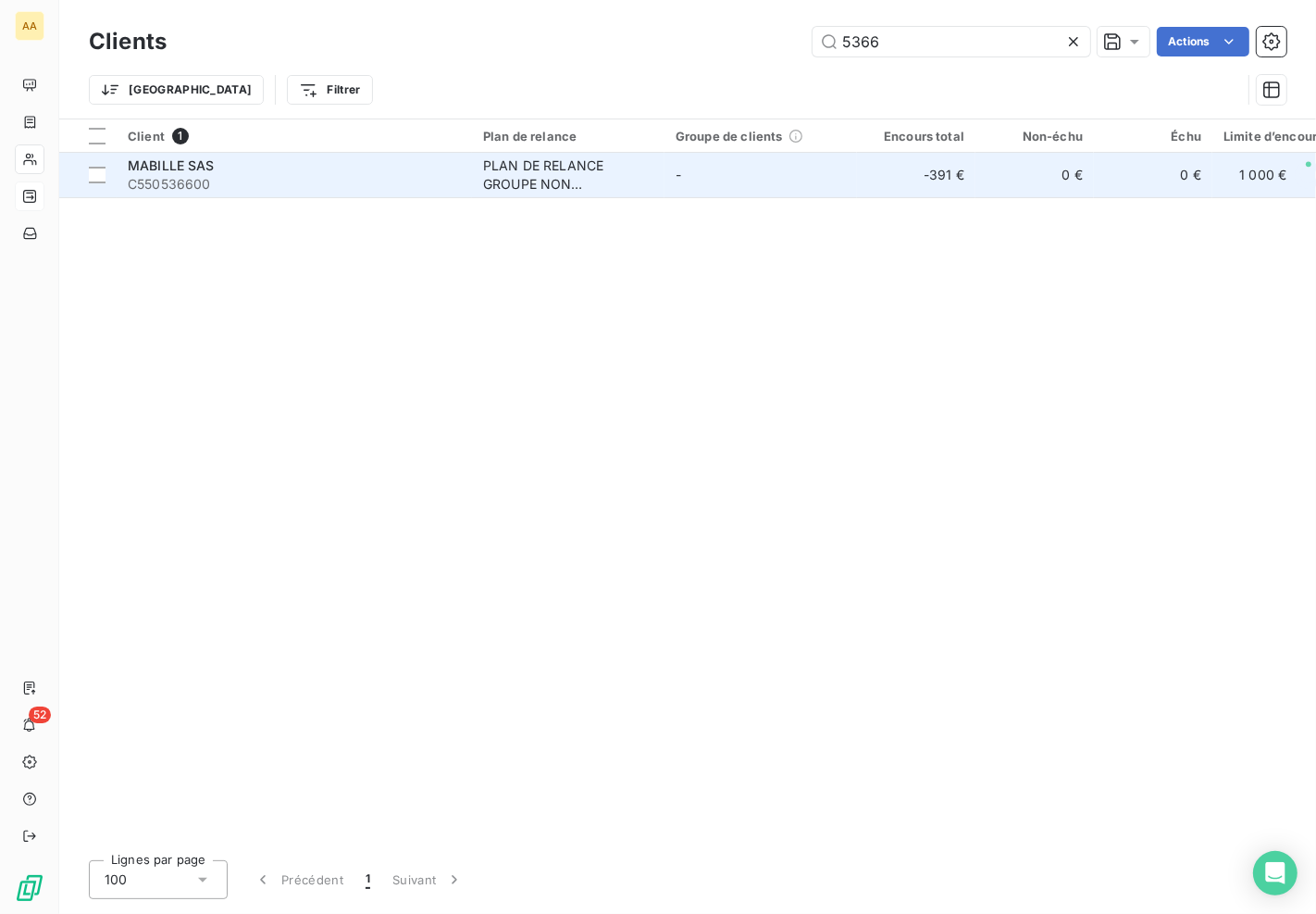
click at [627, 195] on td "PLAN DE RELANCE GROUPE NON AUTOMATIQUE" at bounding box center [568, 175] width 192 height 45
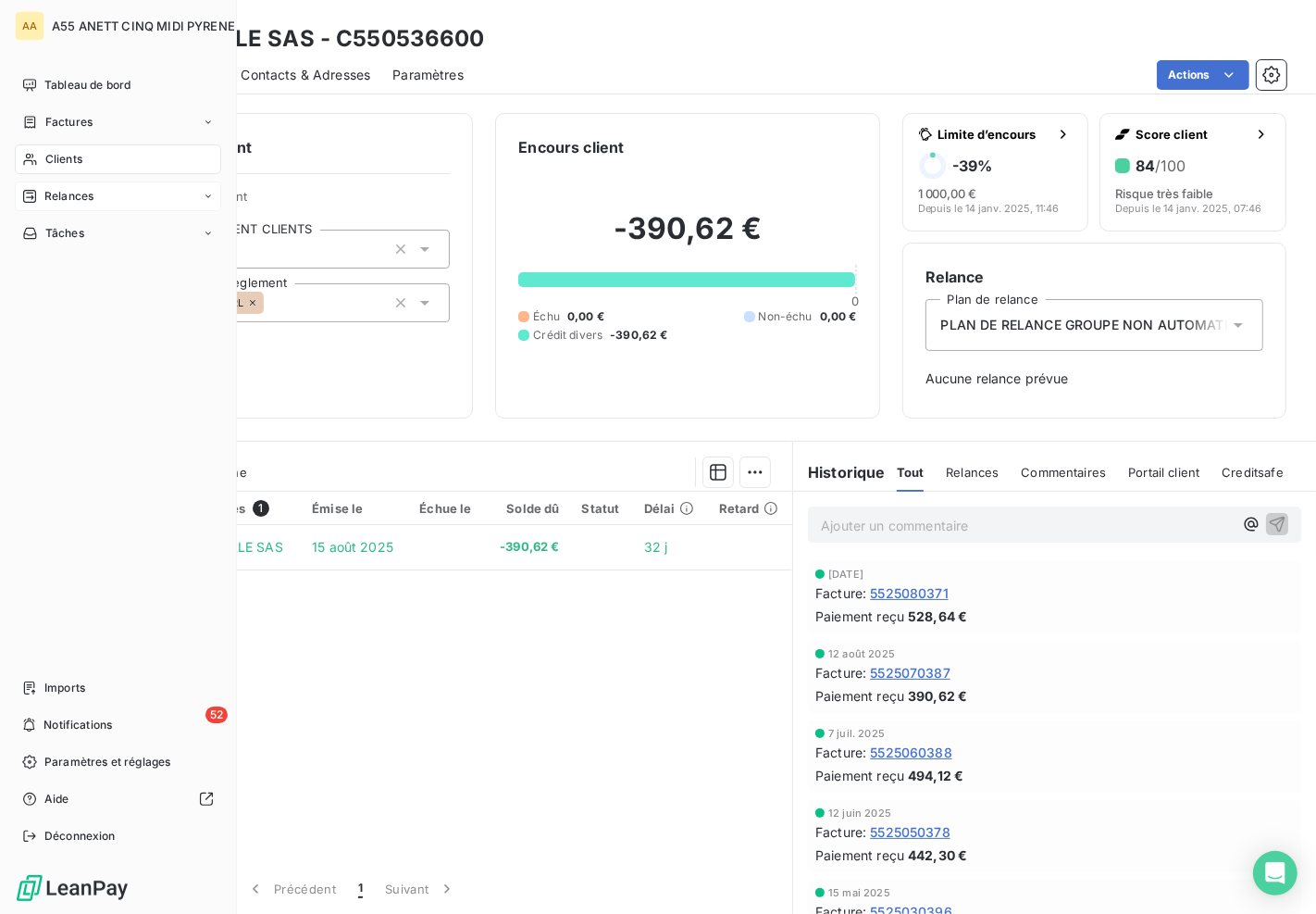
click at [46, 156] on span "Clients" at bounding box center [64, 158] width 37 height 17
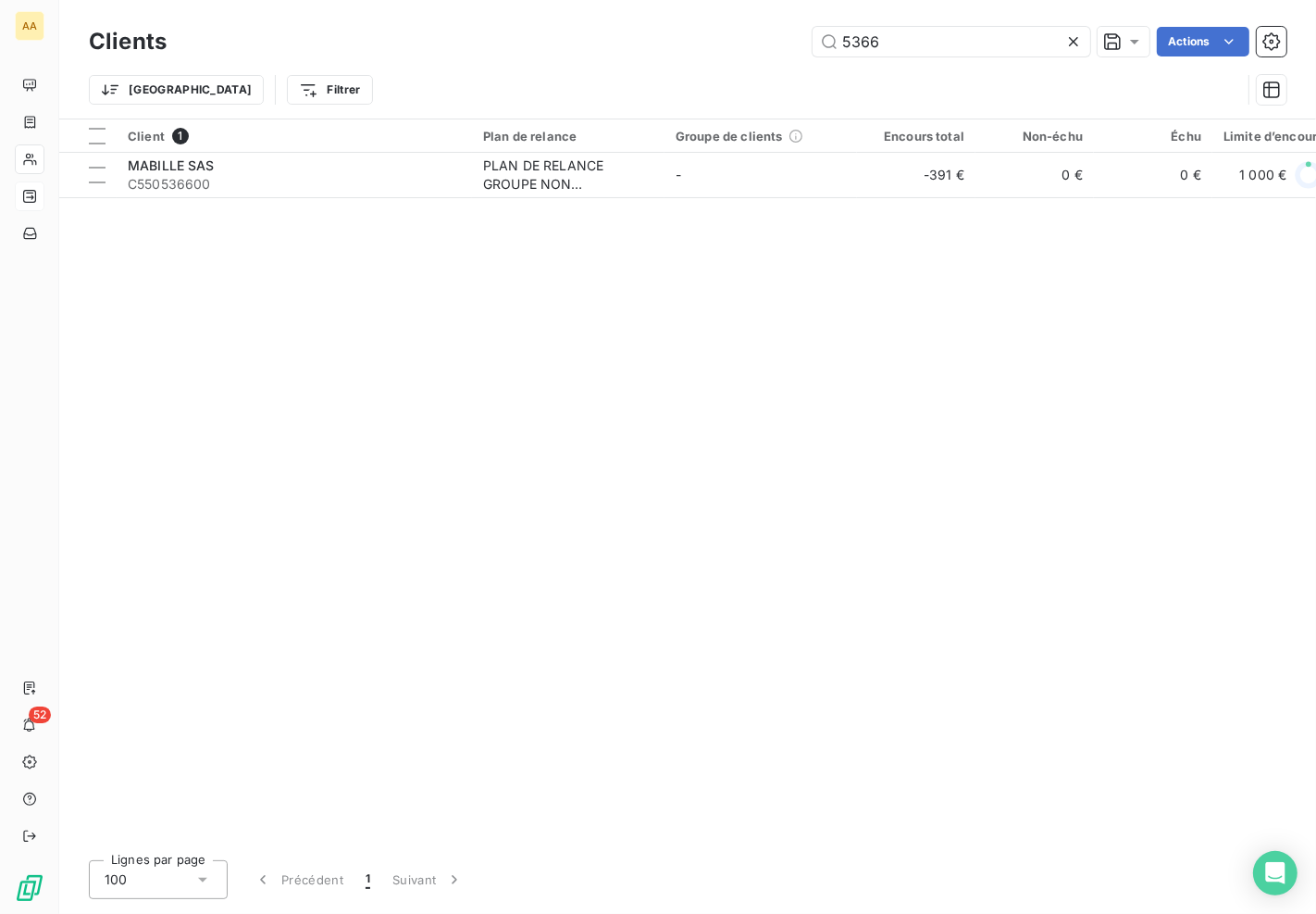
drag, startPoint x: 889, startPoint y: 45, endPoint x: 676, endPoint y: 72, distance: 214.7
click at [690, 71] on div "Clients 5366 Actions Trier Filtrer" at bounding box center [687, 70] width 1197 height 96
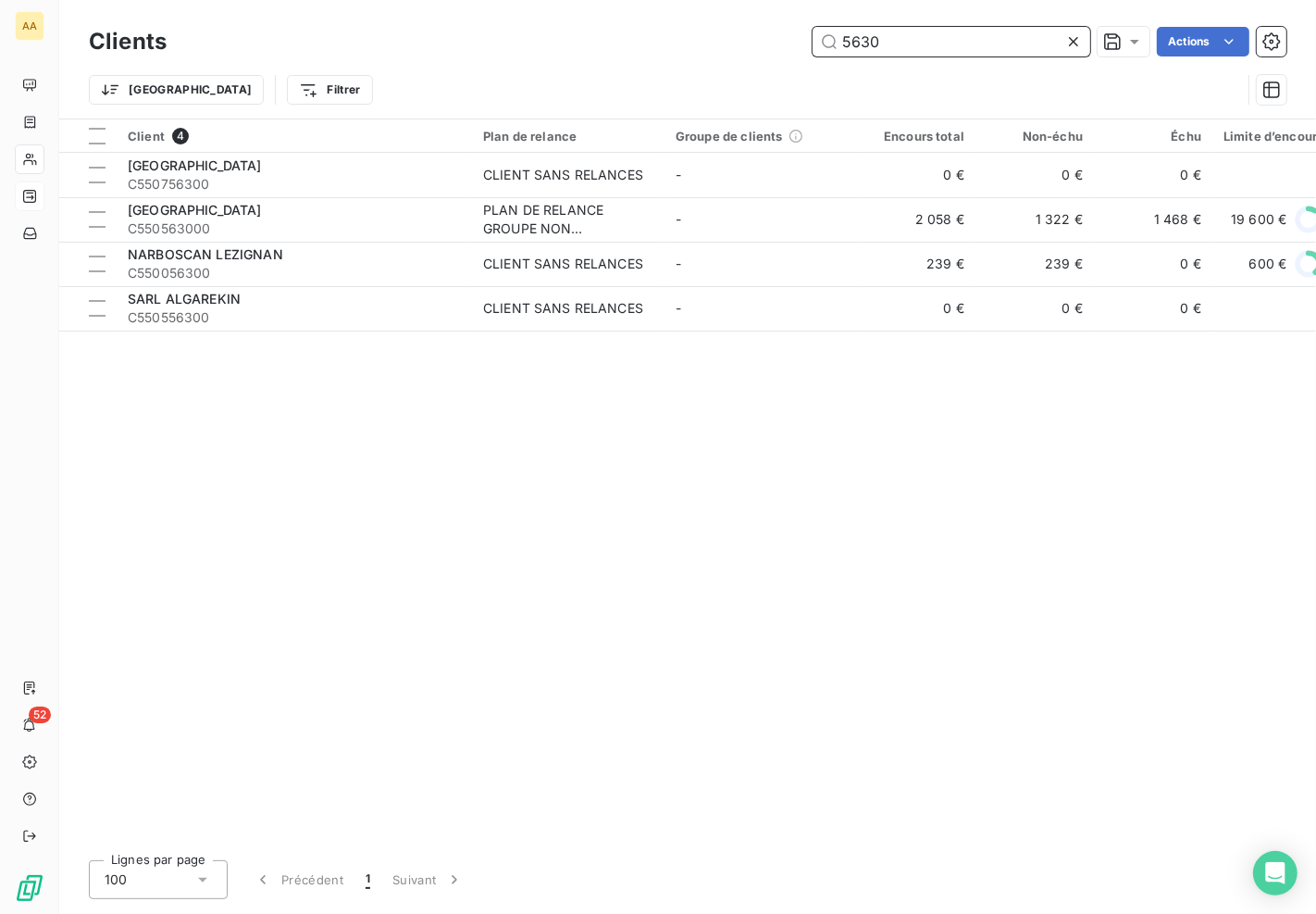
drag, startPoint x: 895, startPoint y: 39, endPoint x: 642, endPoint y: 74, distance: 255.4
click at [642, 74] on div "Clients 5630 Actions Trier Filtrer" at bounding box center [687, 70] width 1197 height 96
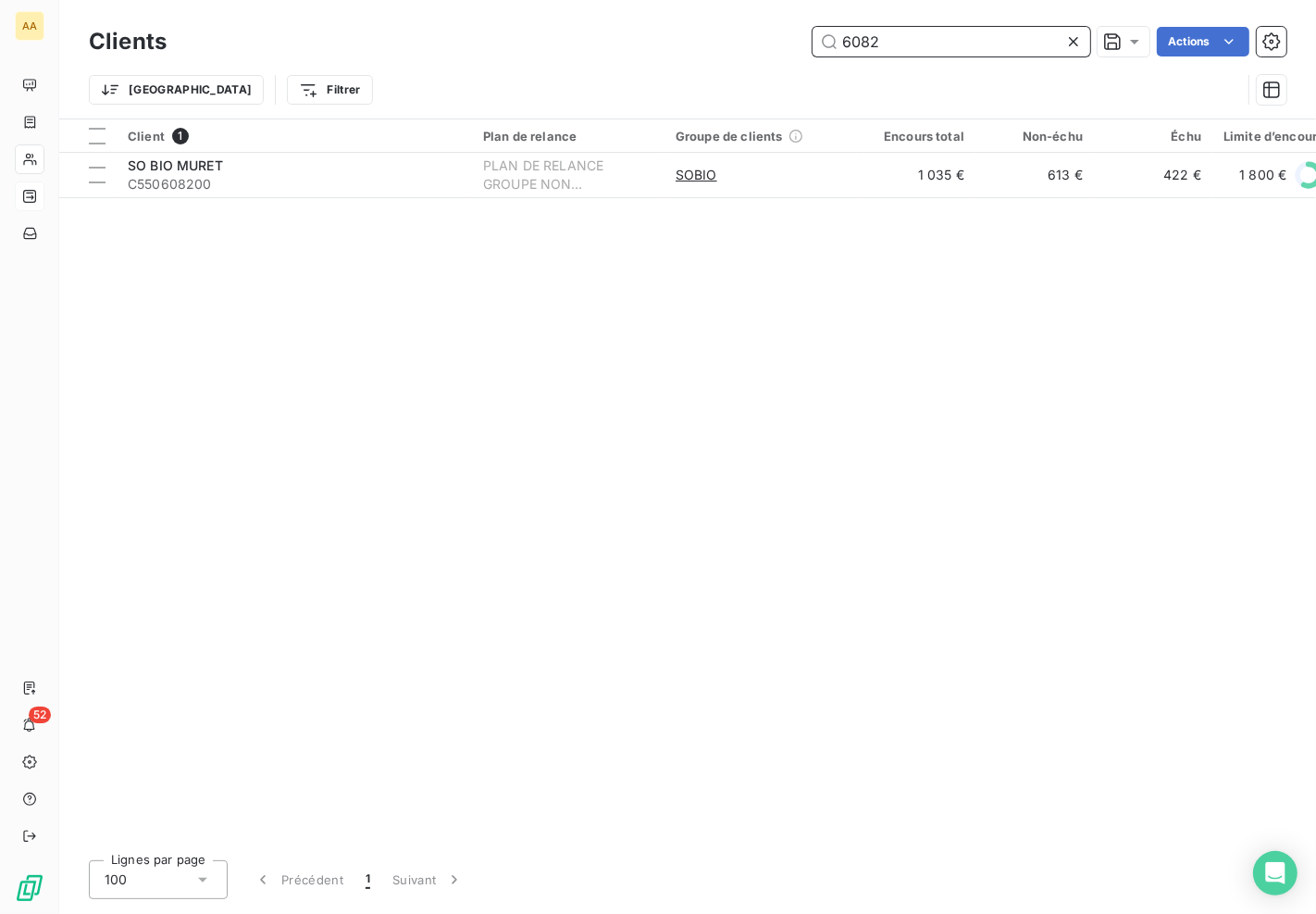
drag, startPoint x: 960, startPoint y: 44, endPoint x: 602, endPoint y: 70, distance: 358.9
click at [602, 70] on div "Clients 6082 Actions Trier Filtrer" at bounding box center [687, 70] width 1197 height 96
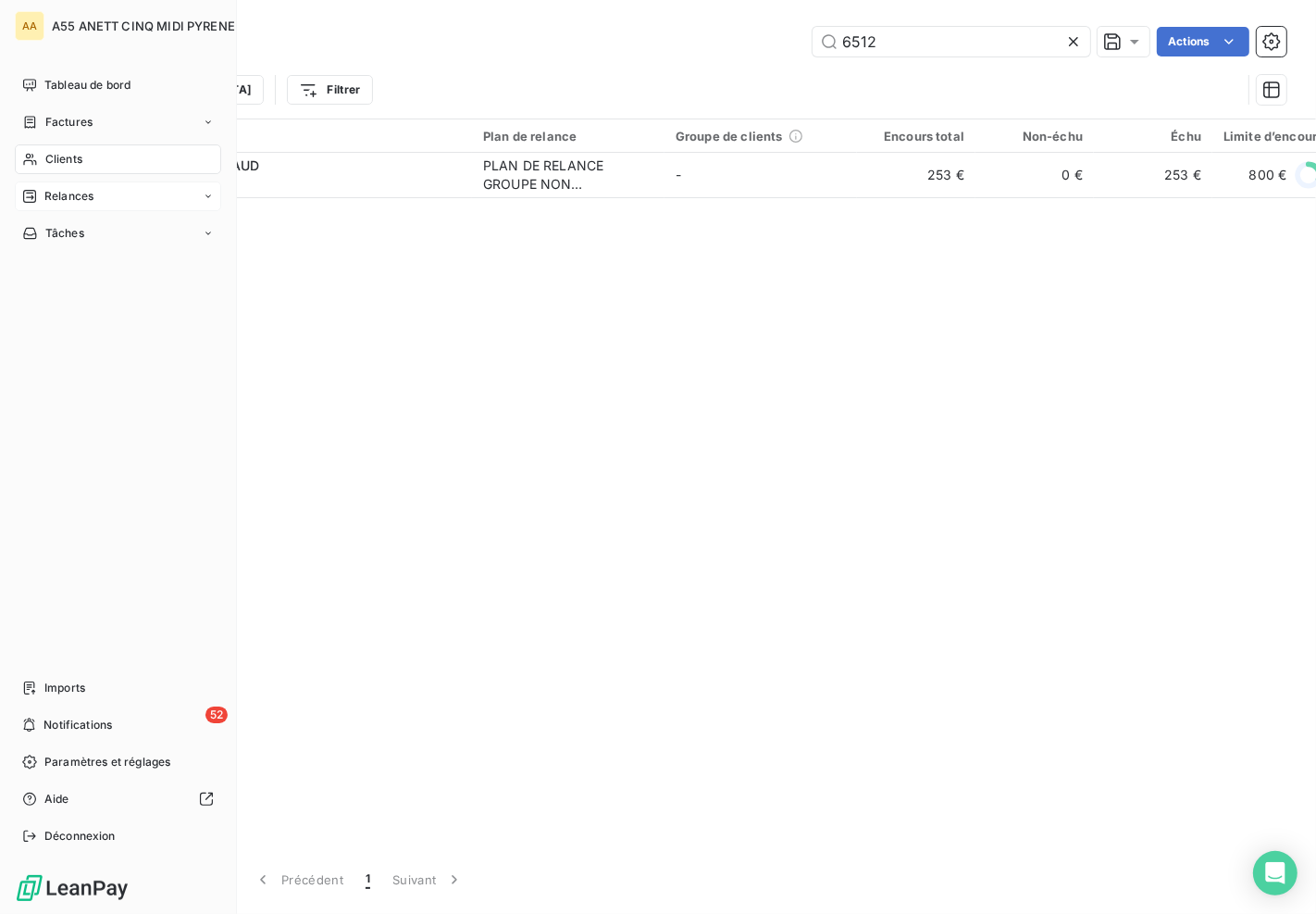
click at [33, 146] on div "Clients" at bounding box center [118, 158] width 206 height 29
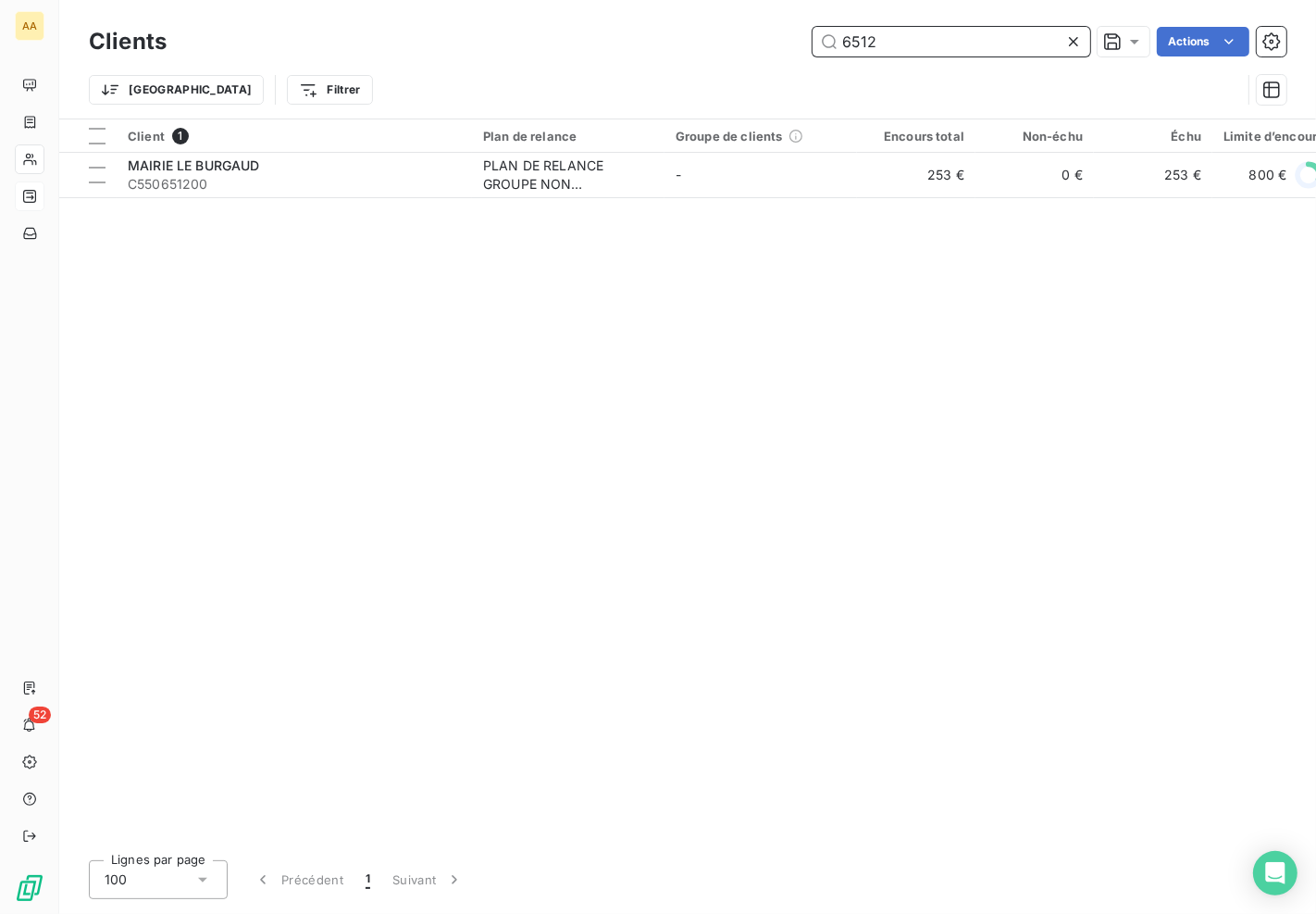
drag, startPoint x: 944, startPoint y: 37, endPoint x: 581, endPoint y: 38, distance: 363.0
click at [606, 38] on div "6512 Actions" at bounding box center [737, 42] width 1097 height 29
drag, startPoint x: 899, startPoint y: 42, endPoint x: 747, endPoint y: 45, distance: 152.0
click at [747, 45] on div "7119 Actions" at bounding box center [737, 42] width 1097 height 29
drag, startPoint x: 923, startPoint y: 43, endPoint x: 483, endPoint y: 26, distance: 440.3
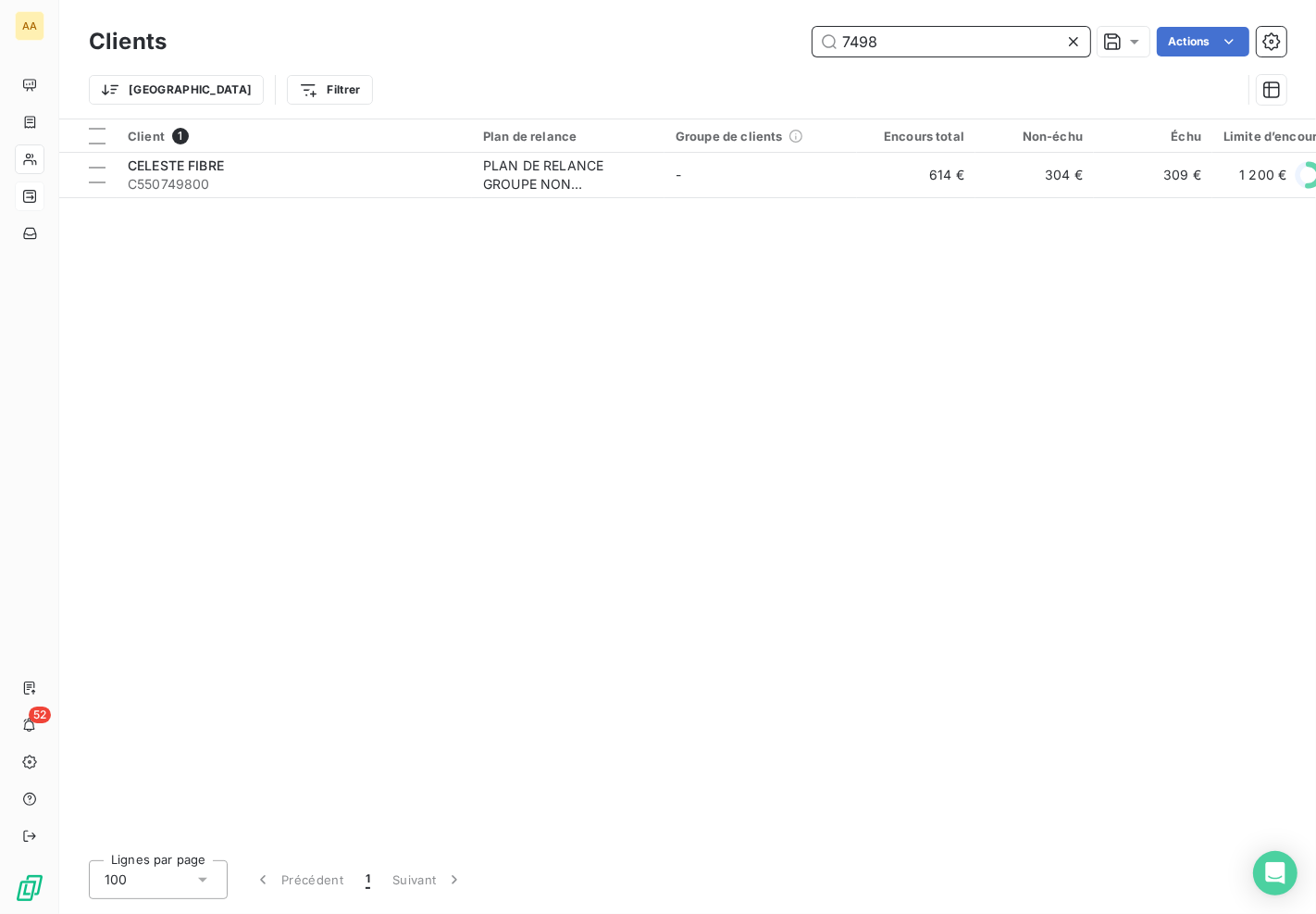
click at [482, 43] on div "7498 Actions" at bounding box center [737, 42] width 1097 height 29
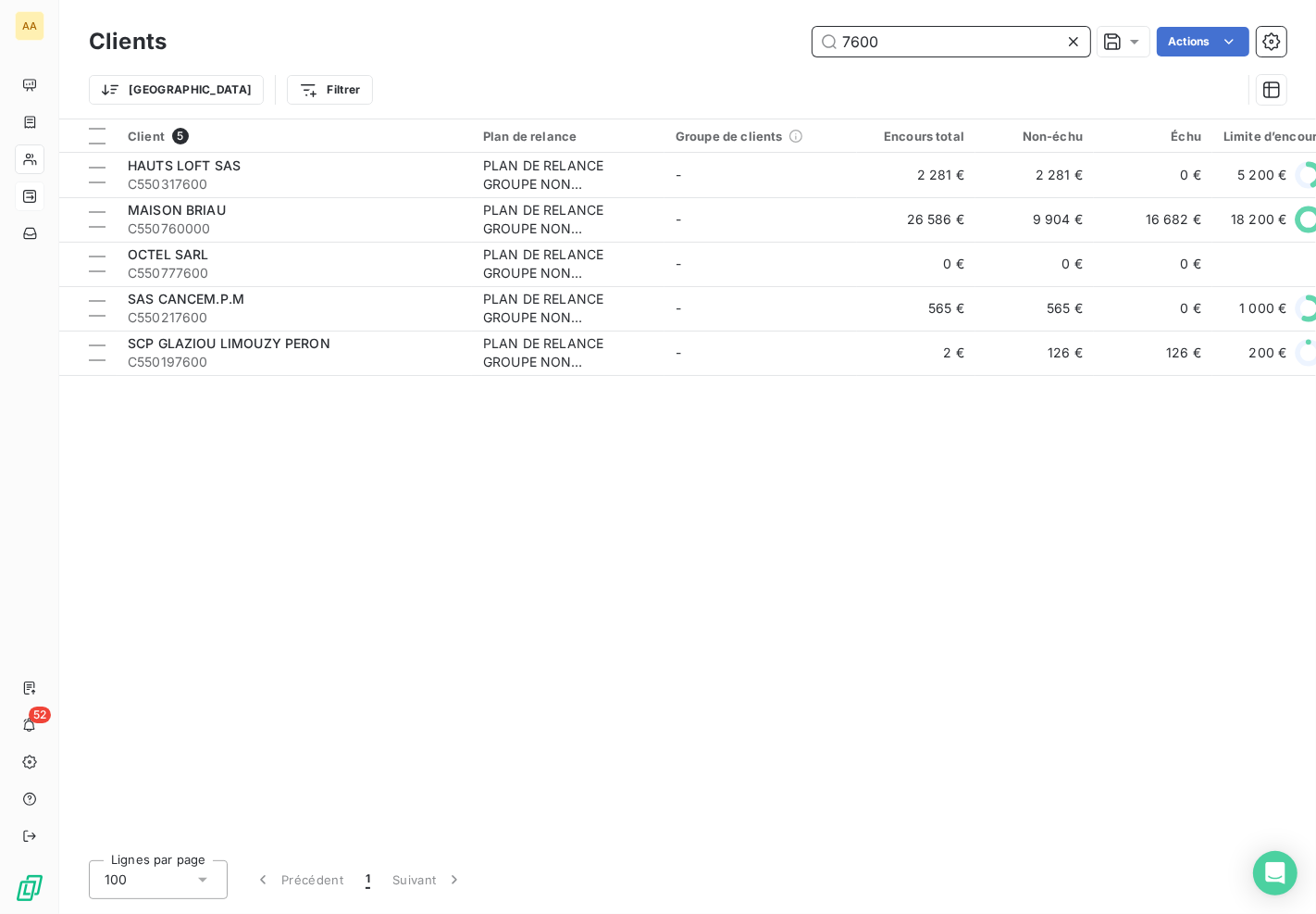
click at [918, 32] on input "7600" at bounding box center [952, 42] width 278 height 29
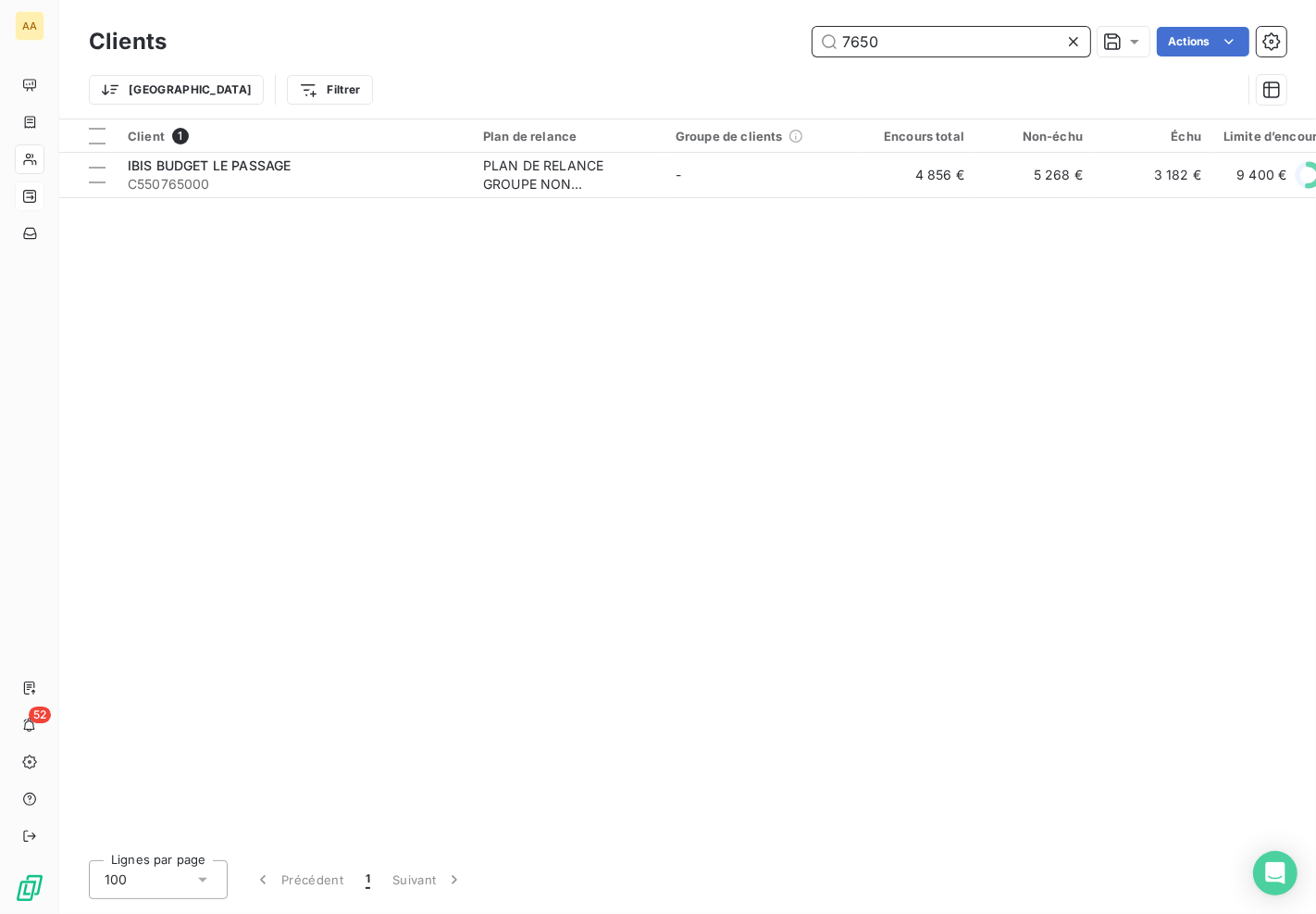
drag, startPoint x: 816, startPoint y: 47, endPoint x: 742, endPoint y: 63, distance: 75.7
click at [770, 53] on div "7650 Actions" at bounding box center [737, 42] width 1097 height 29
drag, startPoint x: 999, startPoint y: 52, endPoint x: 983, endPoint y: 60, distance: 17.9
click at [1000, 53] on input "7725" at bounding box center [952, 42] width 278 height 29
drag, startPoint x: 801, startPoint y: 33, endPoint x: 676, endPoint y: 39, distance: 125.1
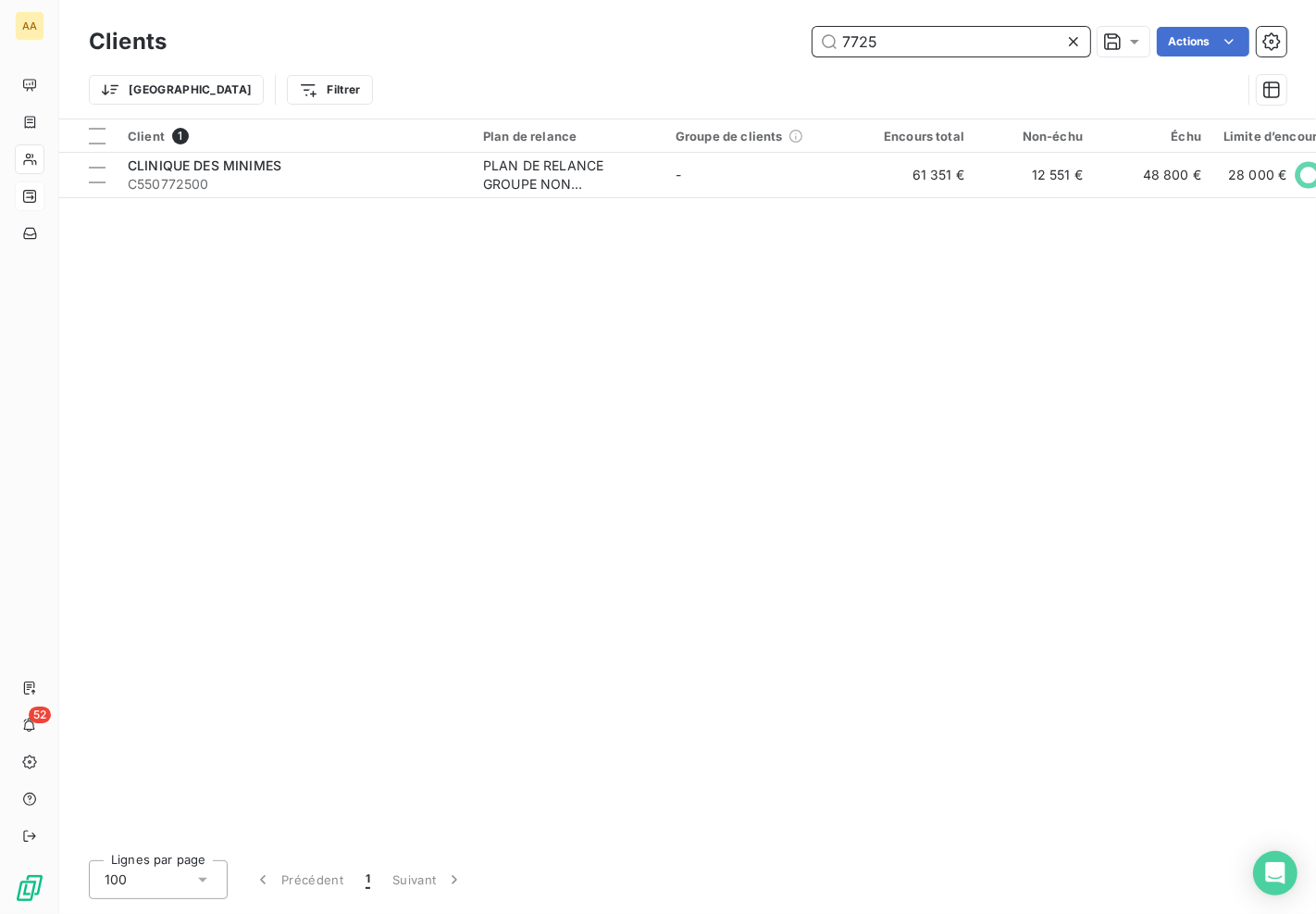
click at [676, 39] on div "7725 Actions" at bounding box center [737, 42] width 1097 height 29
drag, startPoint x: 894, startPoint y: 41, endPoint x: 518, endPoint y: 28, distance: 376.2
click at [518, 28] on div "7788 Actions" at bounding box center [737, 42] width 1097 height 29
drag, startPoint x: 895, startPoint y: 47, endPoint x: 568, endPoint y: 48, distance: 327.0
click at [573, 43] on div "7893 Actions" at bounding box center [737, 42] width 1097 height 29
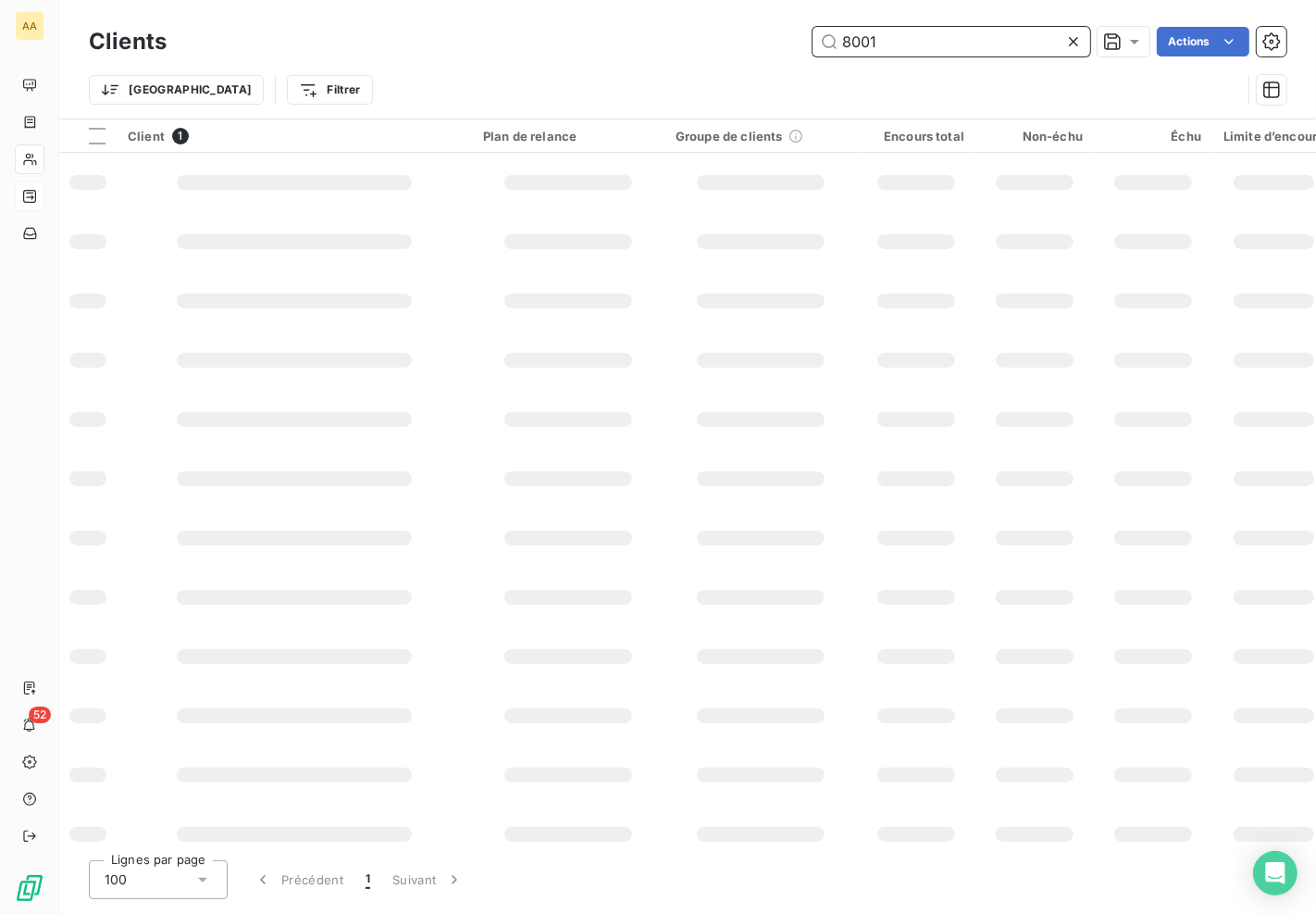
type input "8001"
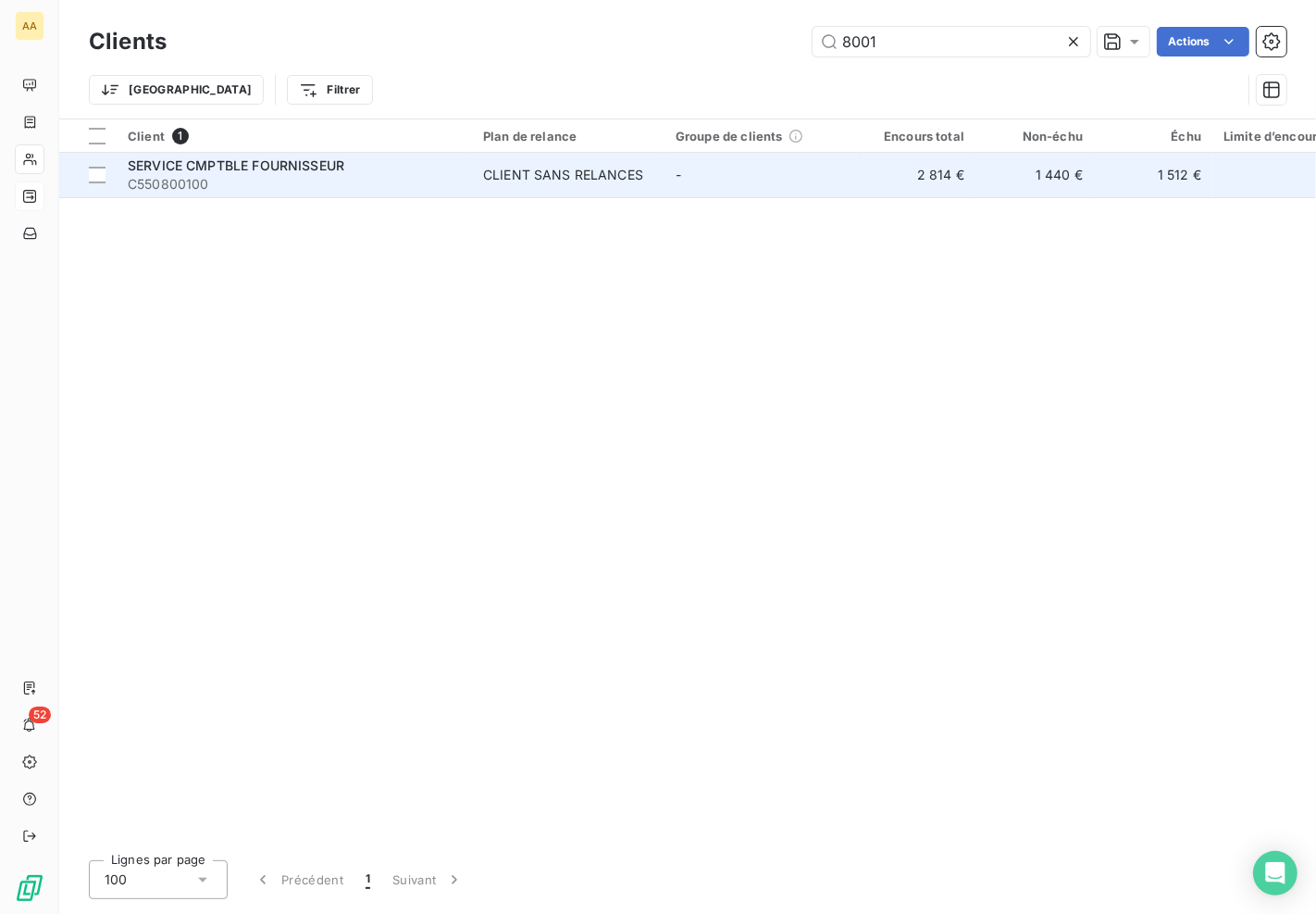
click at [1056, 172] on td "1 440 €" at bounding box center [1034, 175] width 119 height 45
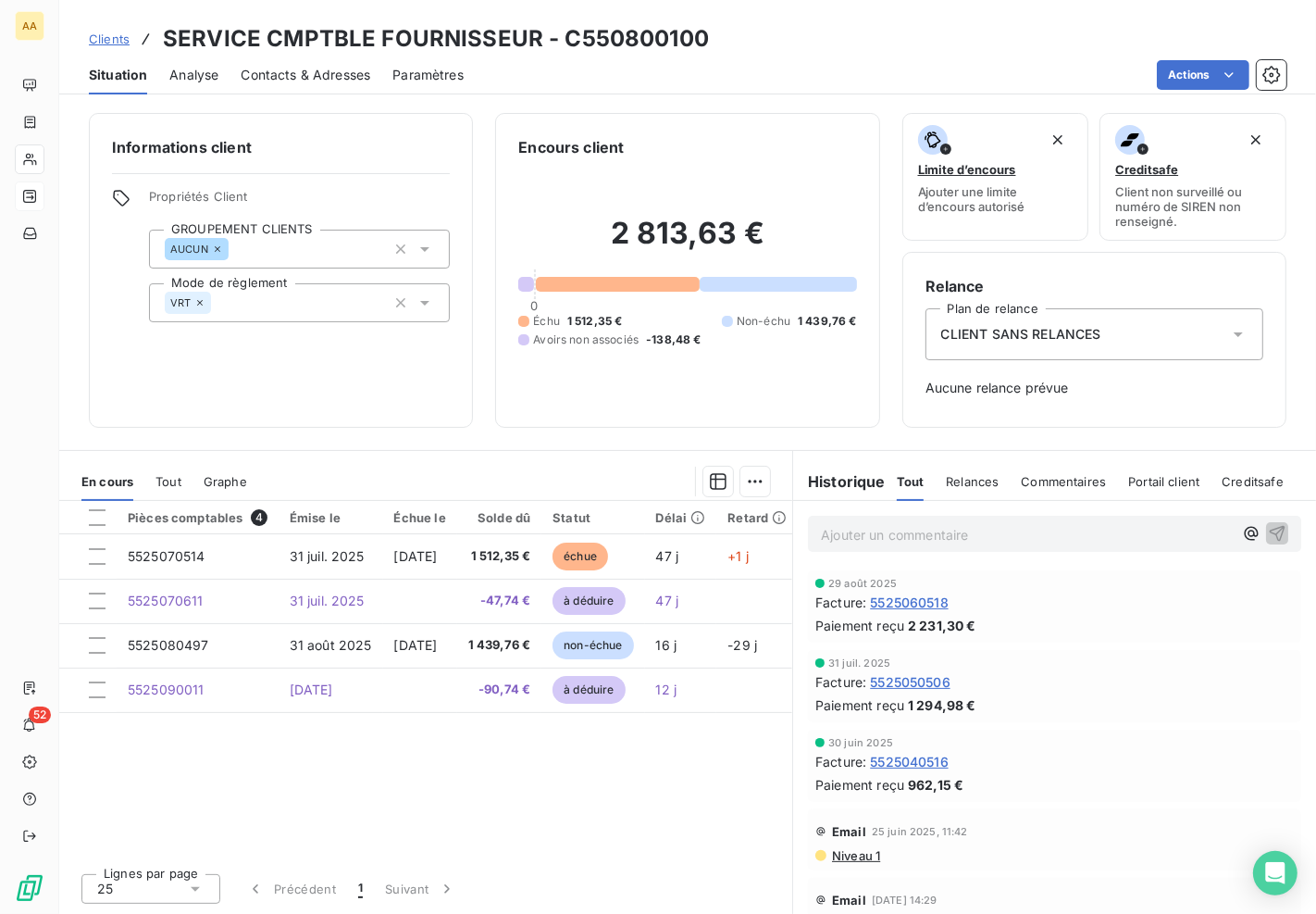
click at [1178, 331] on div "CLIENT SANS RELANCES" at bounding box center [1093, 334] width 337 height 52
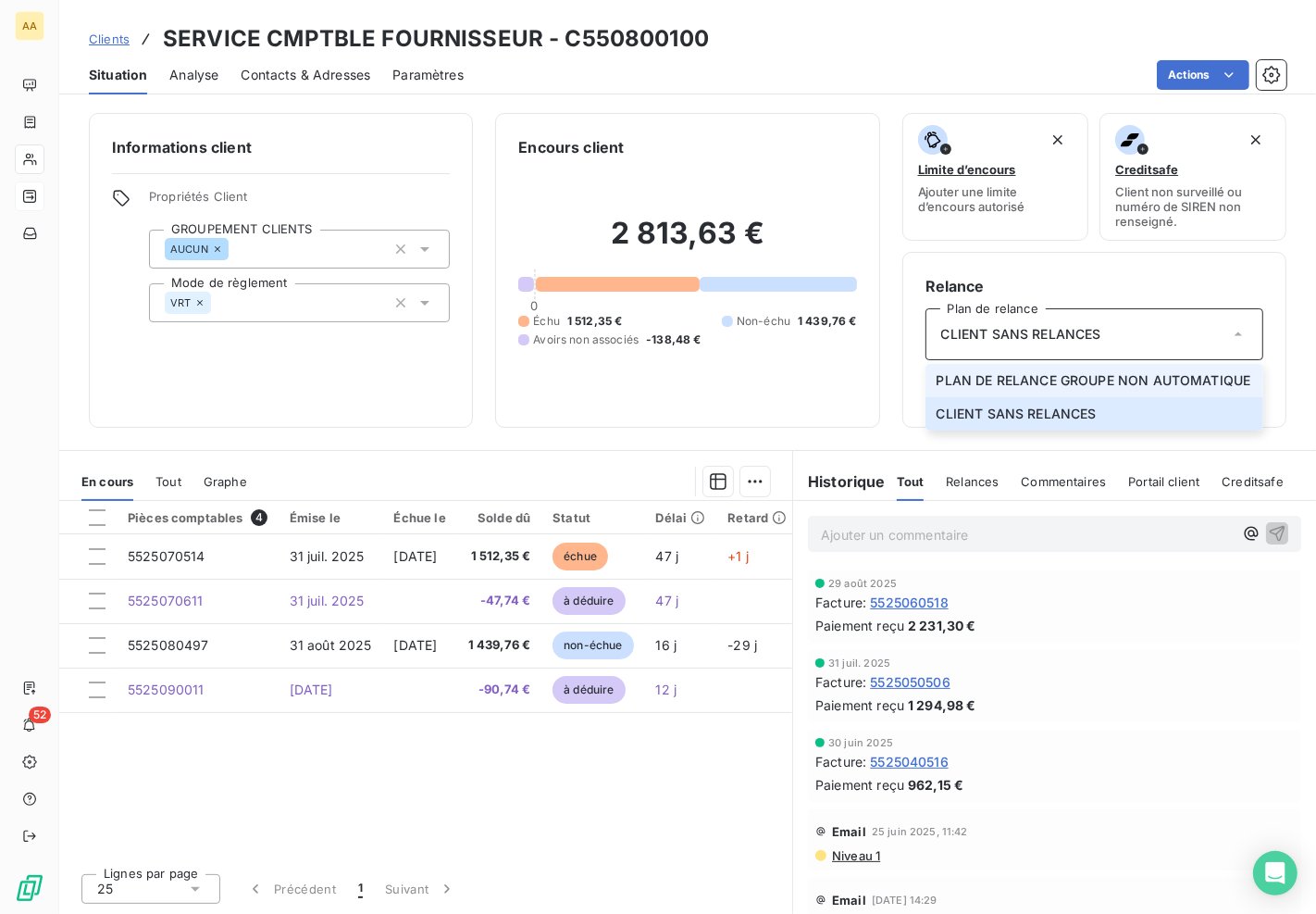
click at [1024, 382] on span "PLAN DE RELANCE GROUPE NON AUTOMATIQUE" at bounding box center [1093, 380] width 315 height 18
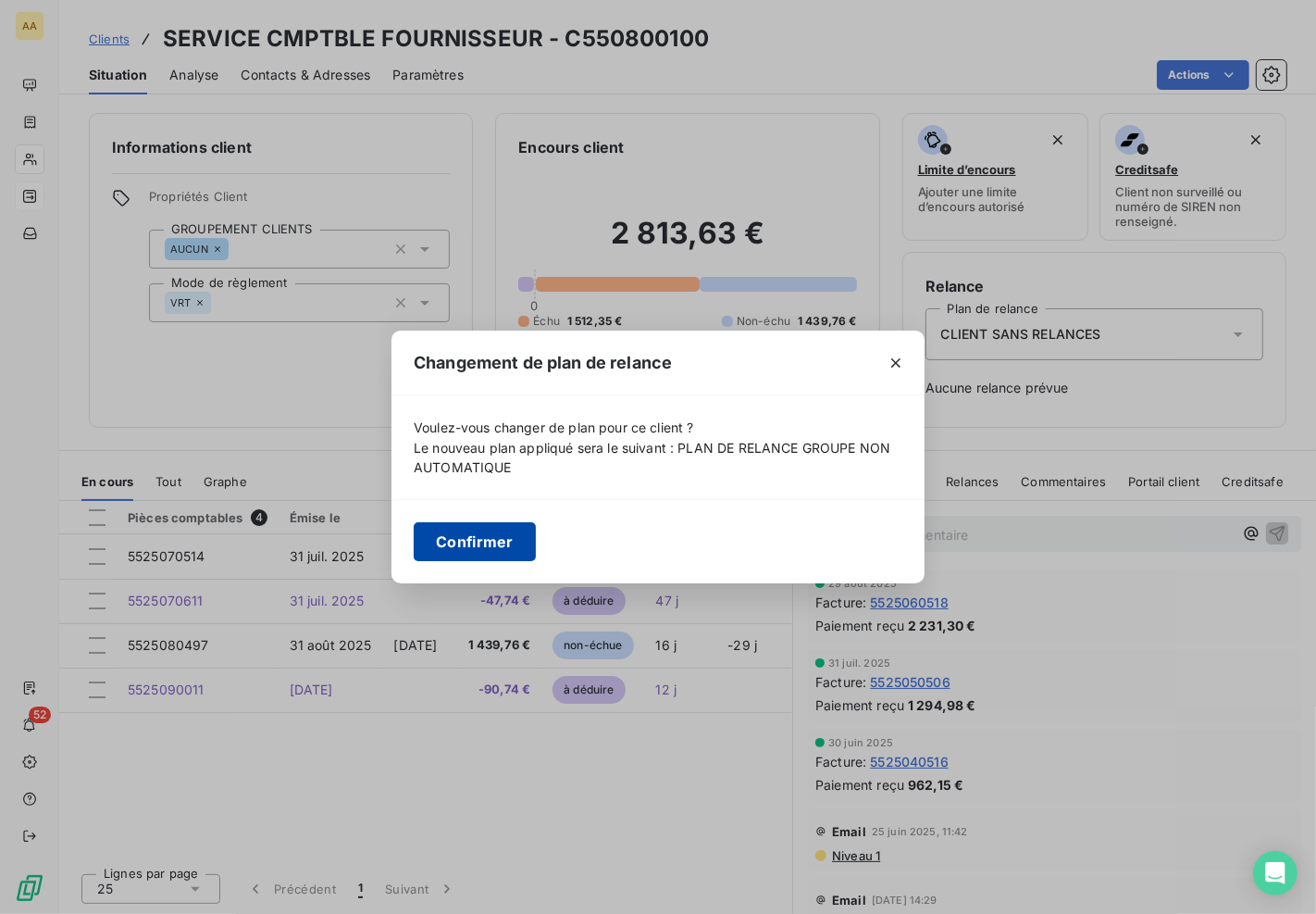
click at [478, 542] on button "Confirmer" at bounding box center [475, 542] width 122 height 39
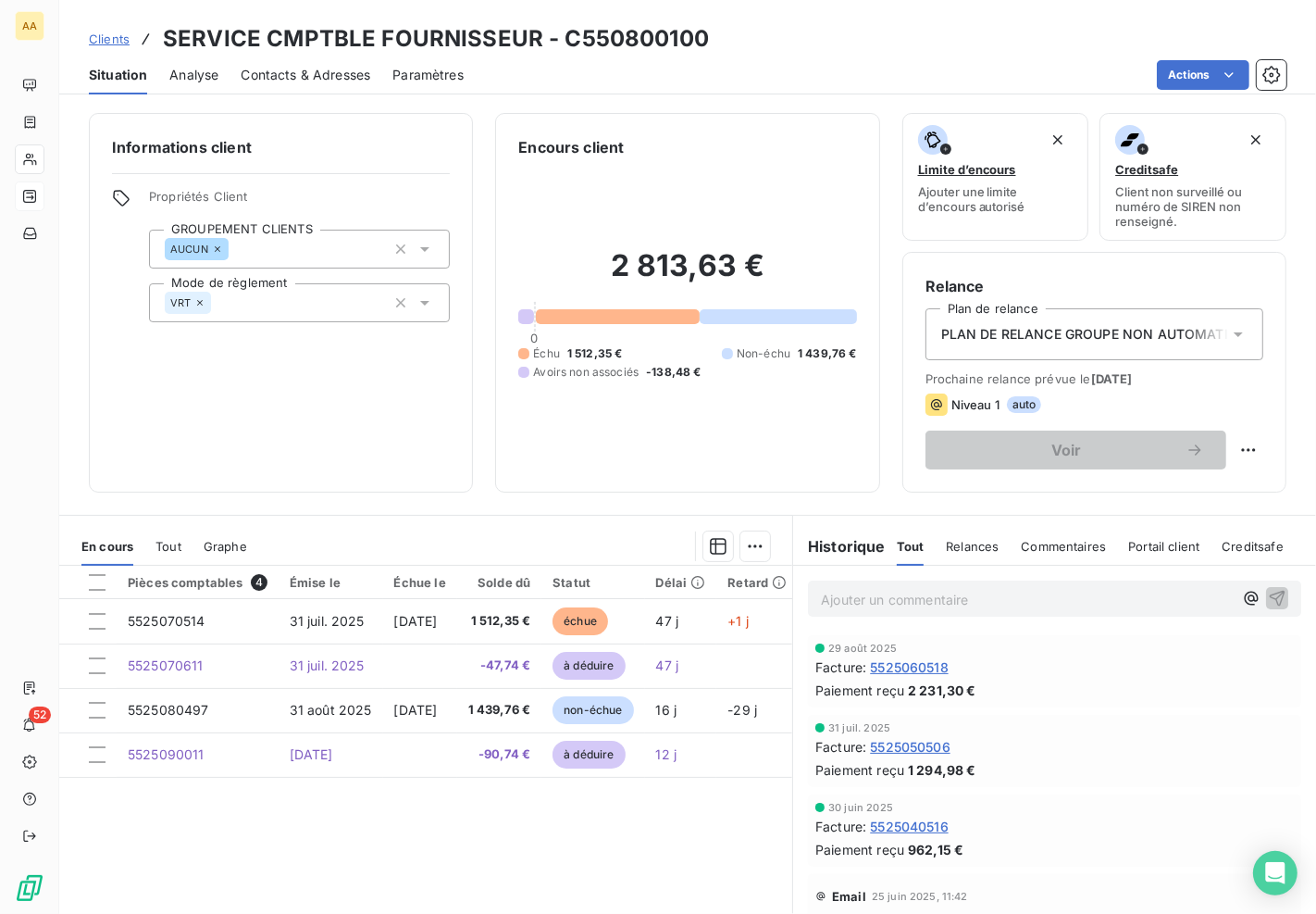
click at [250, 74] on span "Contacts & Adresses" at bounding box center [304, 75] width 129 height 18
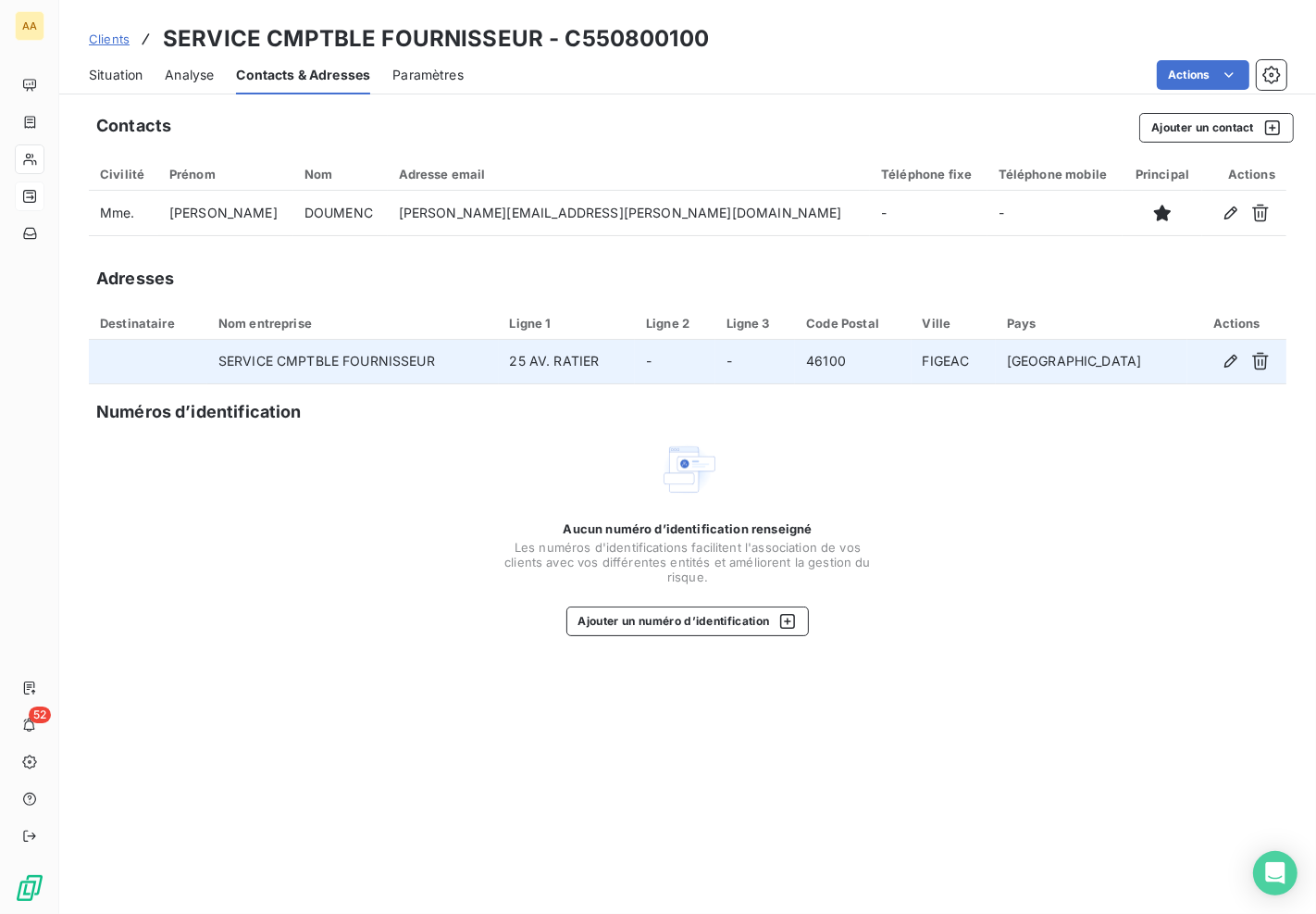
click at [995, 375] on td "FIGEAC" at bounding box center [953, 362] width 85 height 45
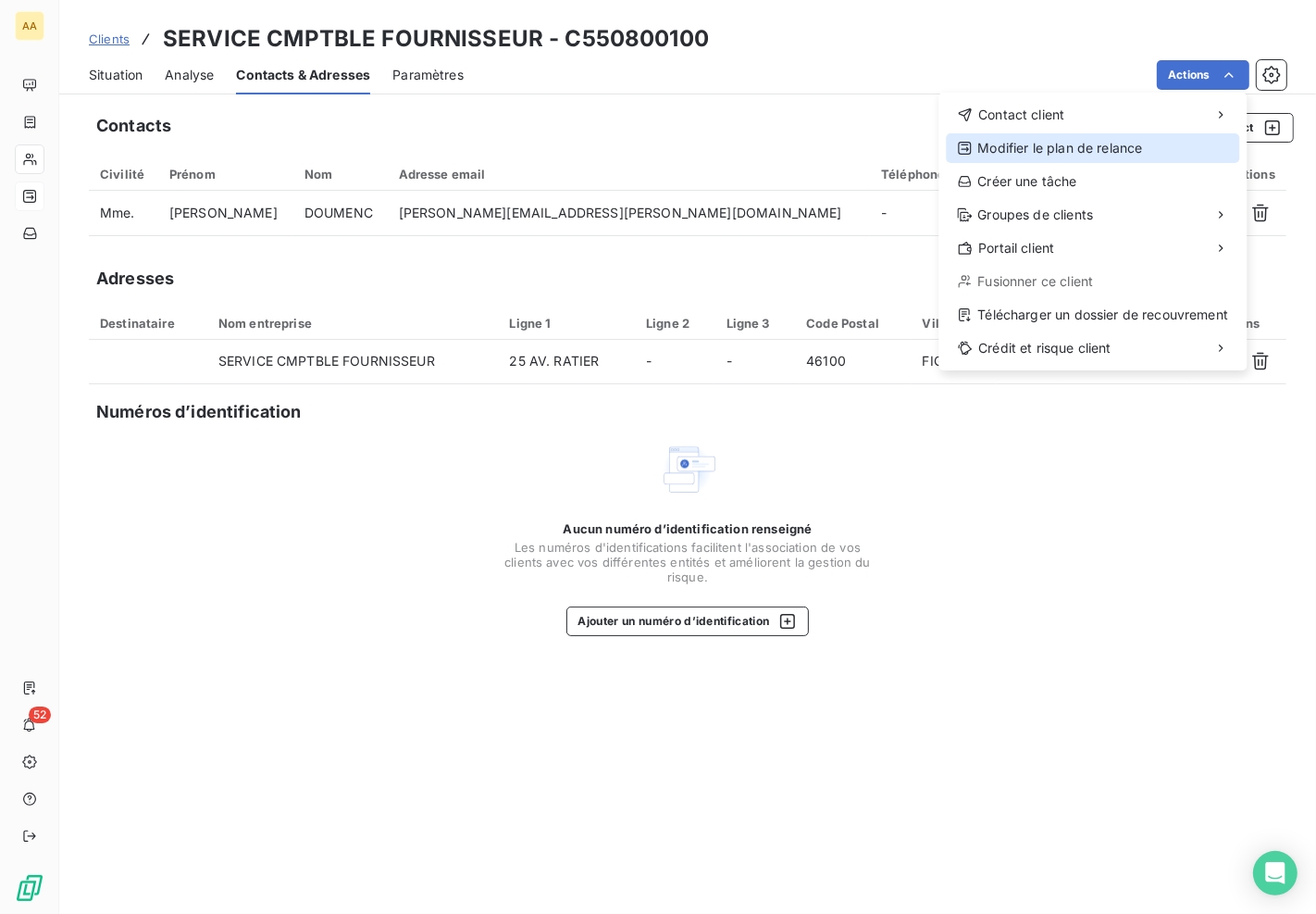
click at [1074, 158] on div "Modifier le plan de relance" at bounding box center [1092, 148] width 294 height 29
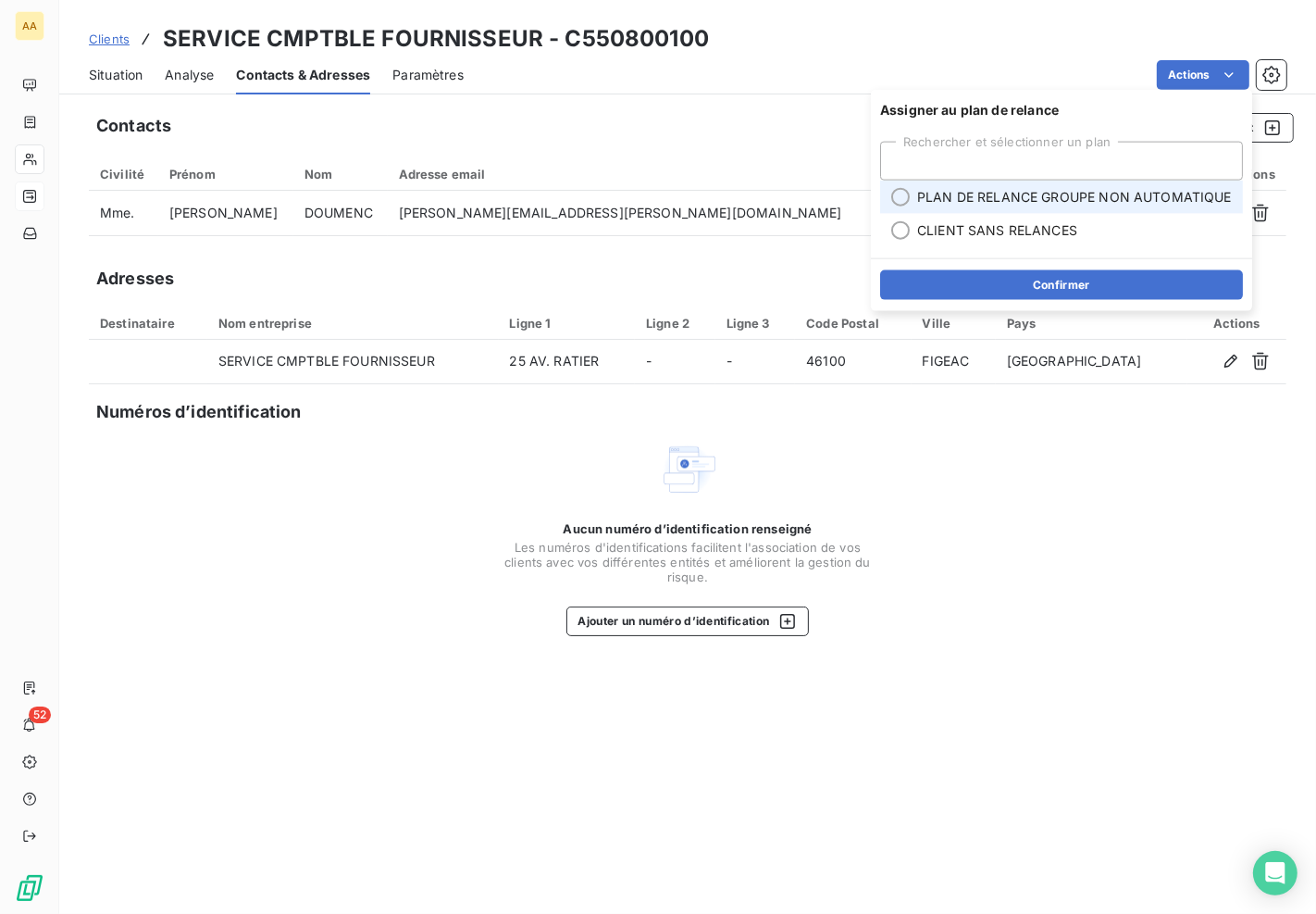
click at [1077, 196] on span "PLAN DE RELANCE GROUPE NON AUTOMATIQUE" at bounding box center [1074, 196] width 315 height 18
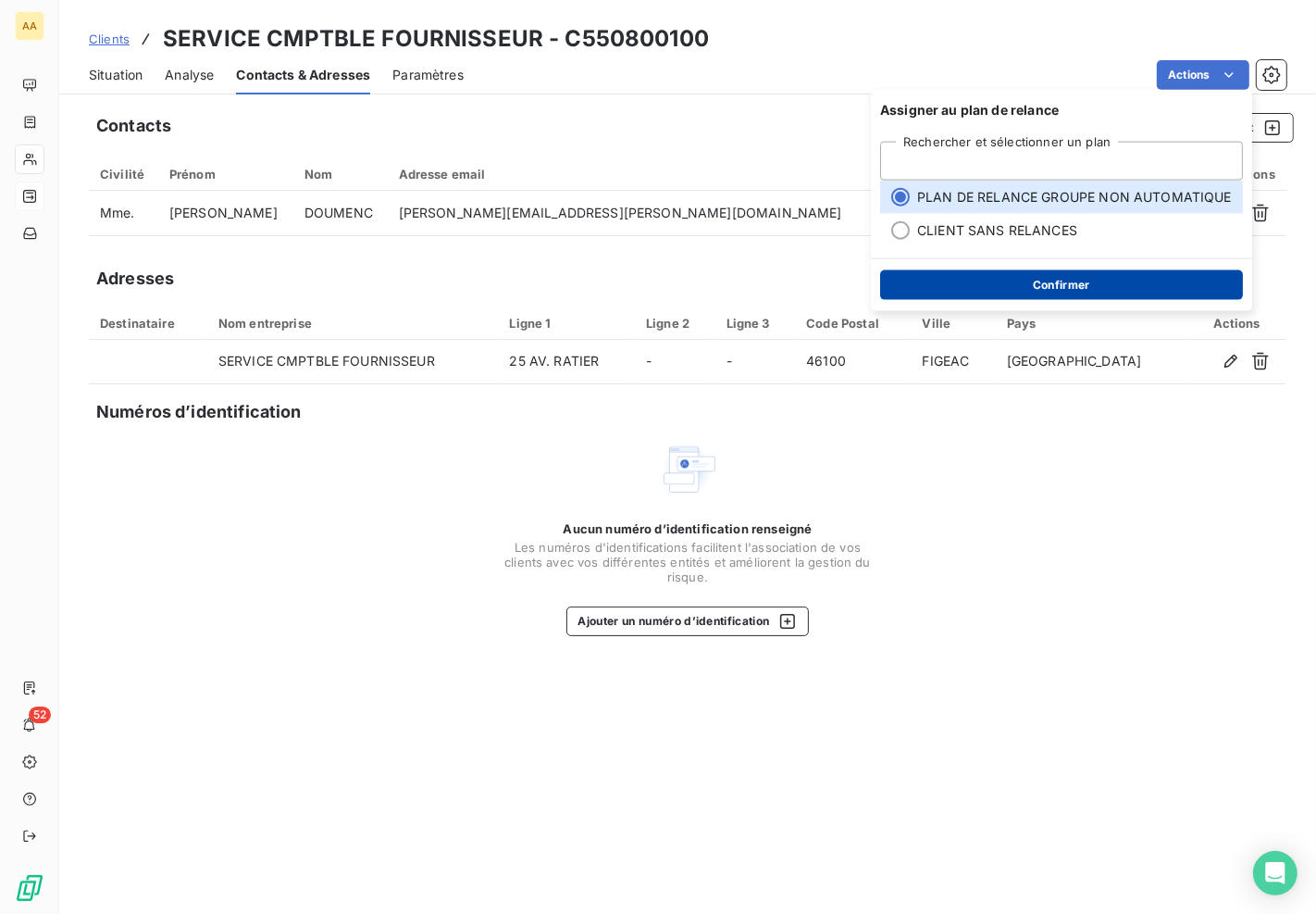
click at [1079, 282] on button "Confirmer" at bounding box center [1060, 285] width 363 height 29
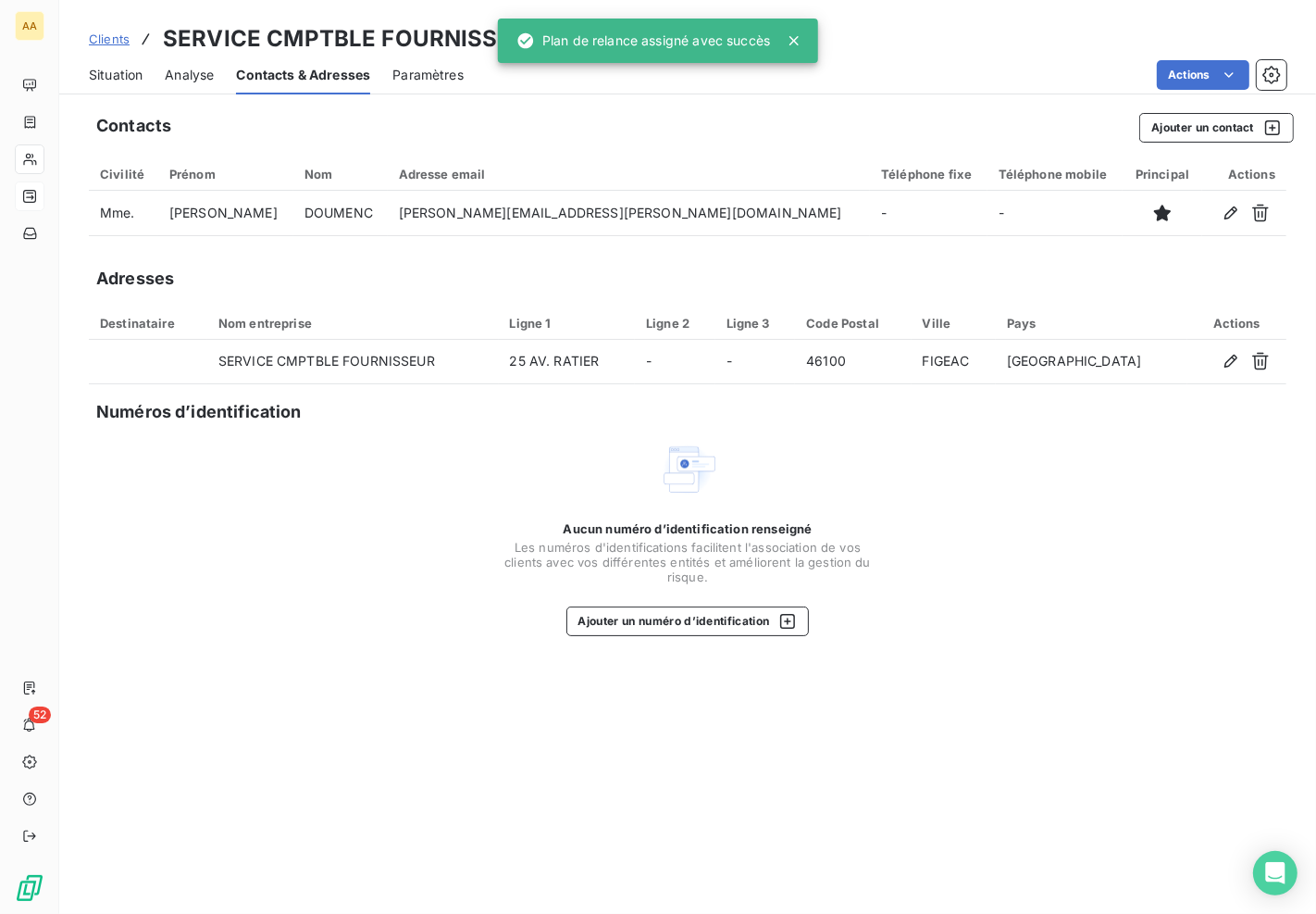
click at [805, 47] on div at bounding box center [797, 40] width 26 height 18
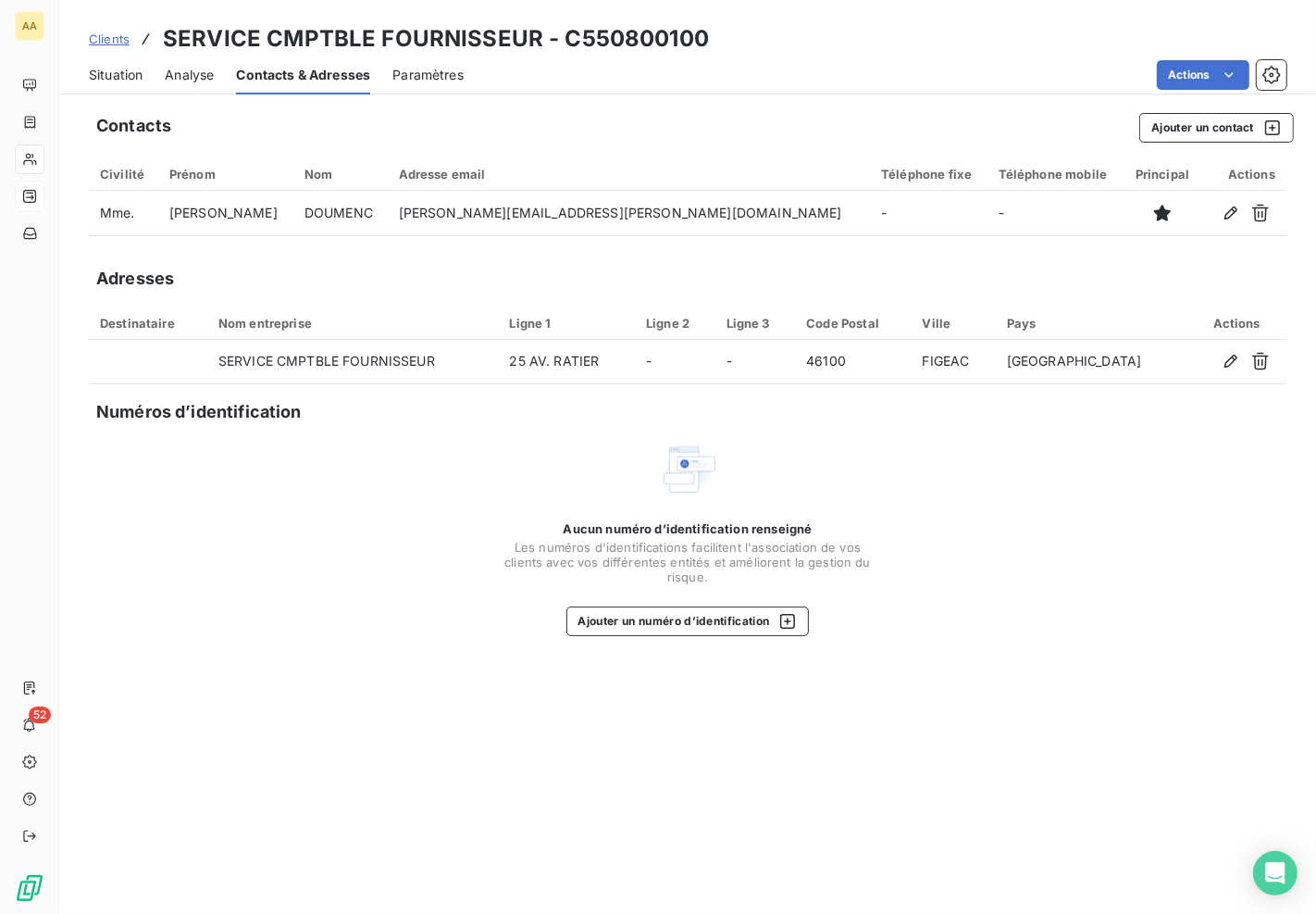
click at [179, 78] on span "Analyse" at bounding box center [189, 75] width 49 height 18
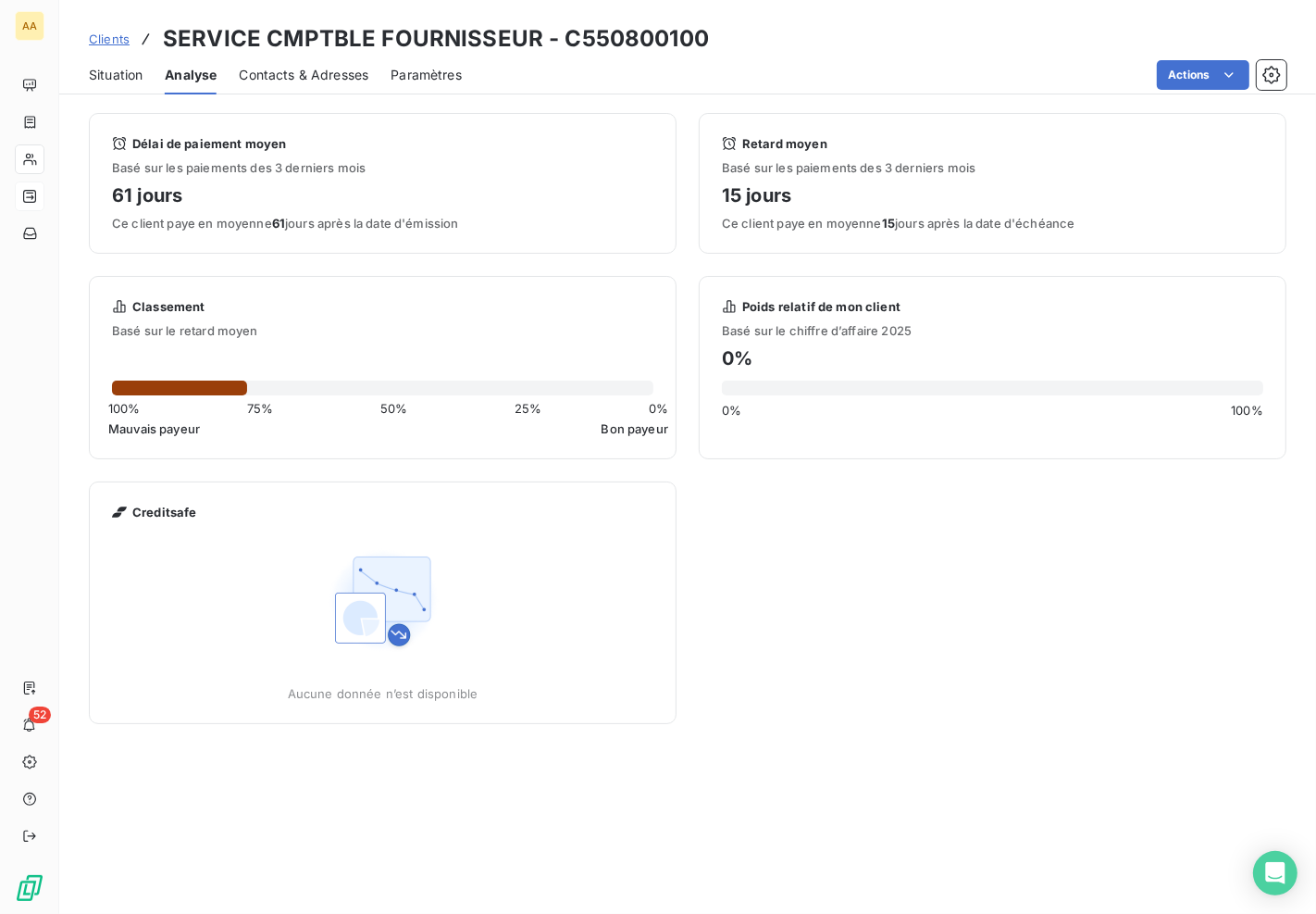
click at [121, 82] on span "Situation" at bounding box center [115, 75] width 53 height 18
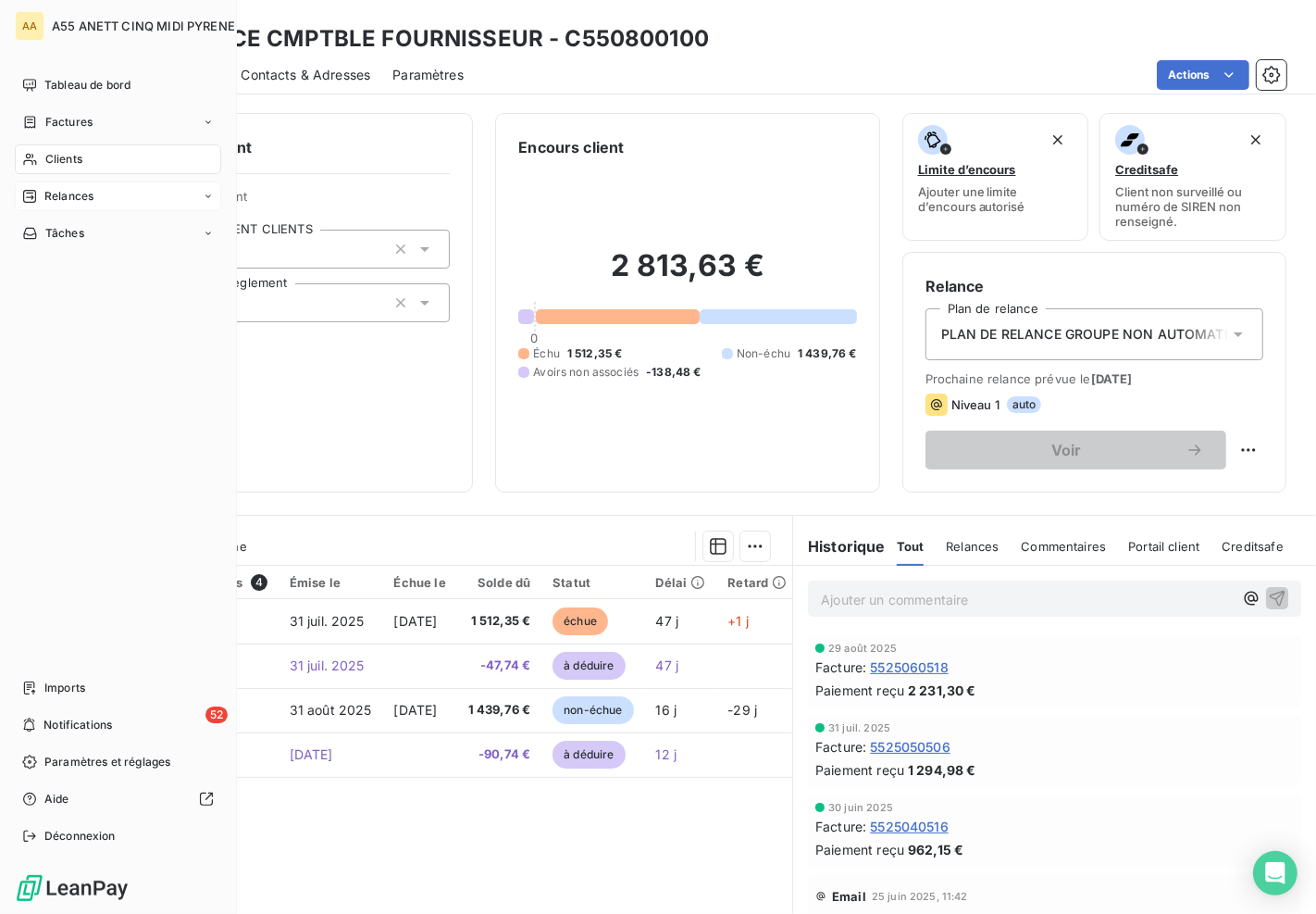
click at [39, 155] on div "Clients" at bounding box center [118, 158] width 206 height 29
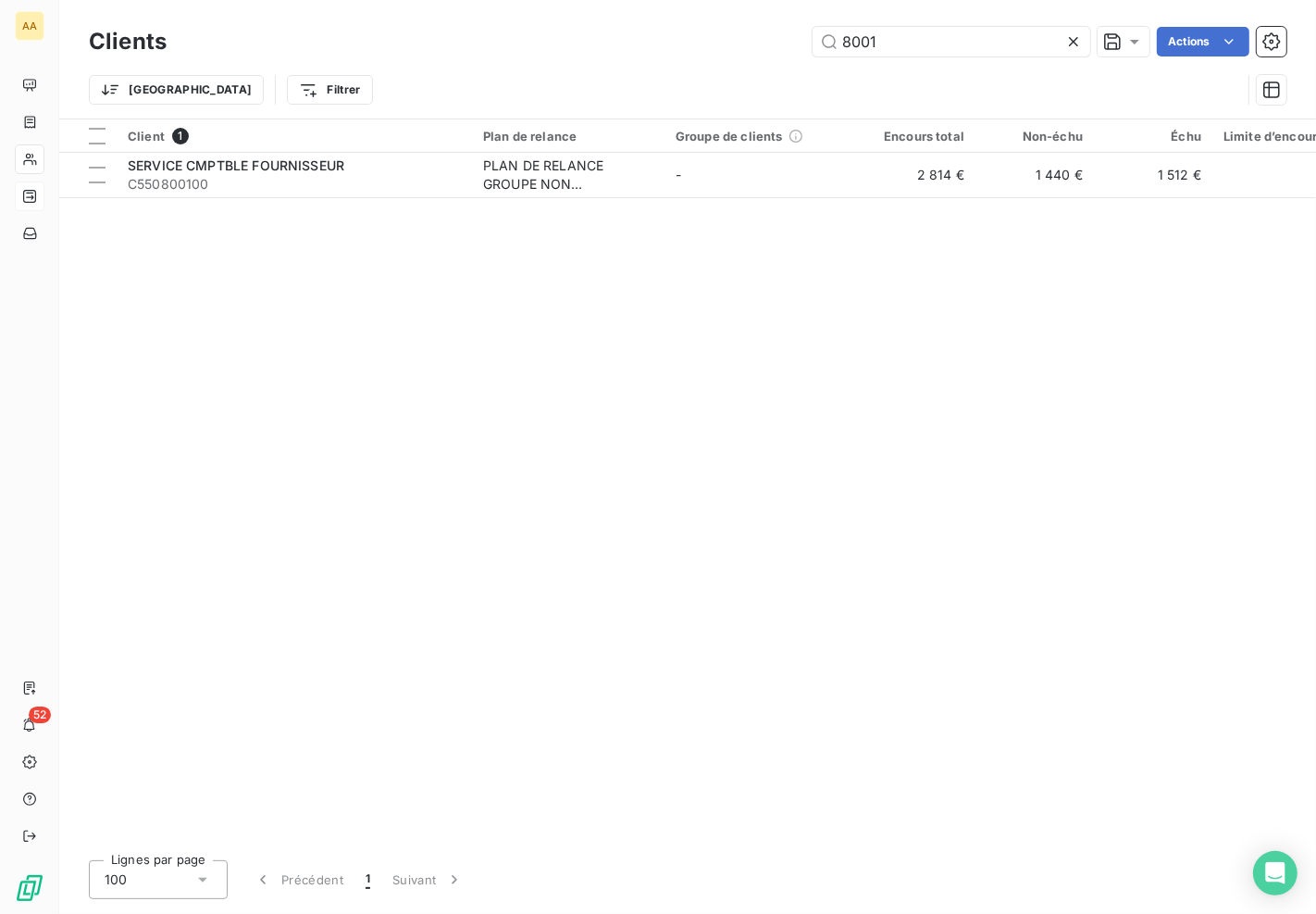
drag, startPoint x: 913, startPoint y: 31, endPoint x: 761, endPoint y: 42, distance: 152.4
click at [764, 41] on div "8001 Actions" at bounding box center [737, 42] width 1097 height 29
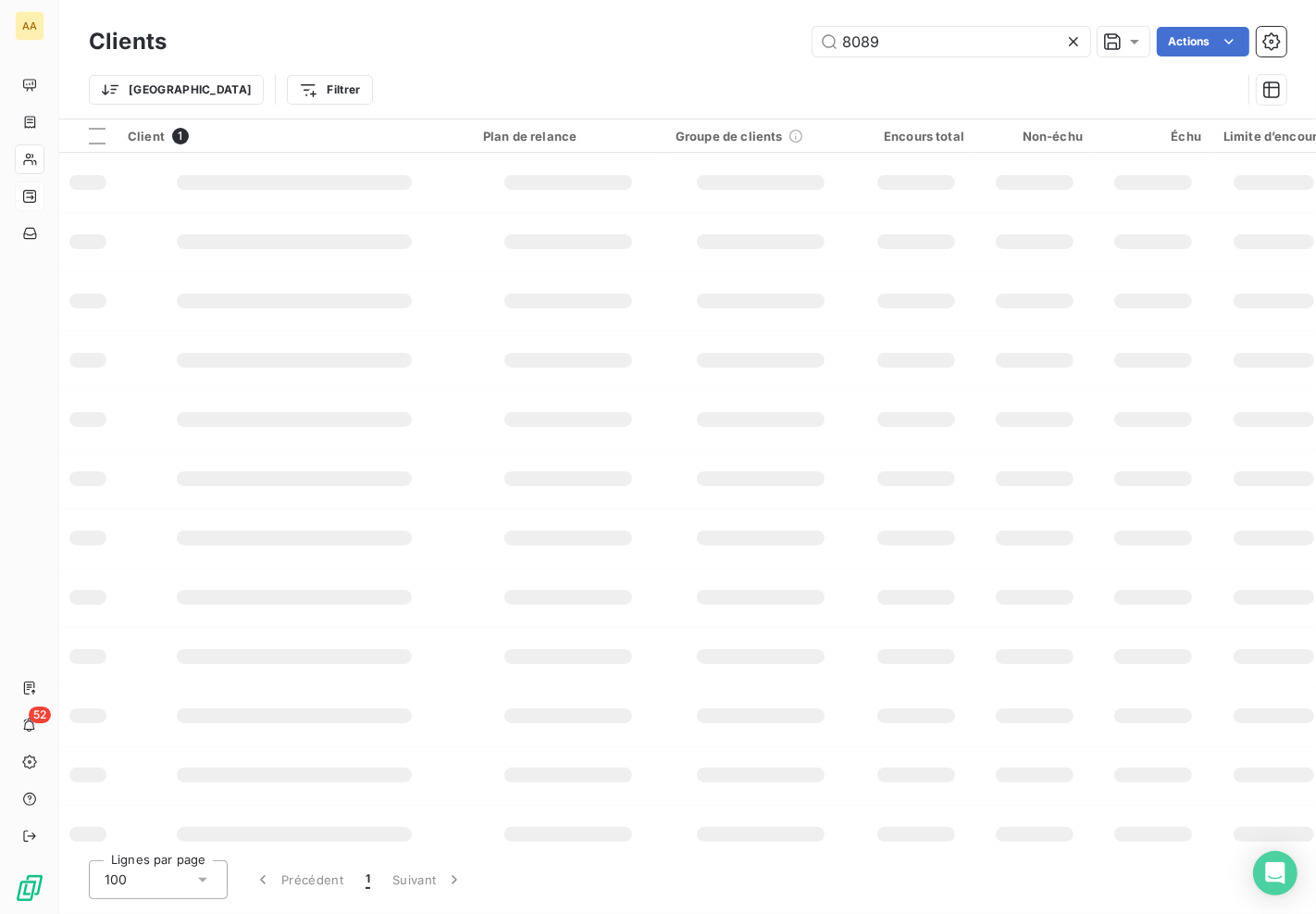
type input "8089"
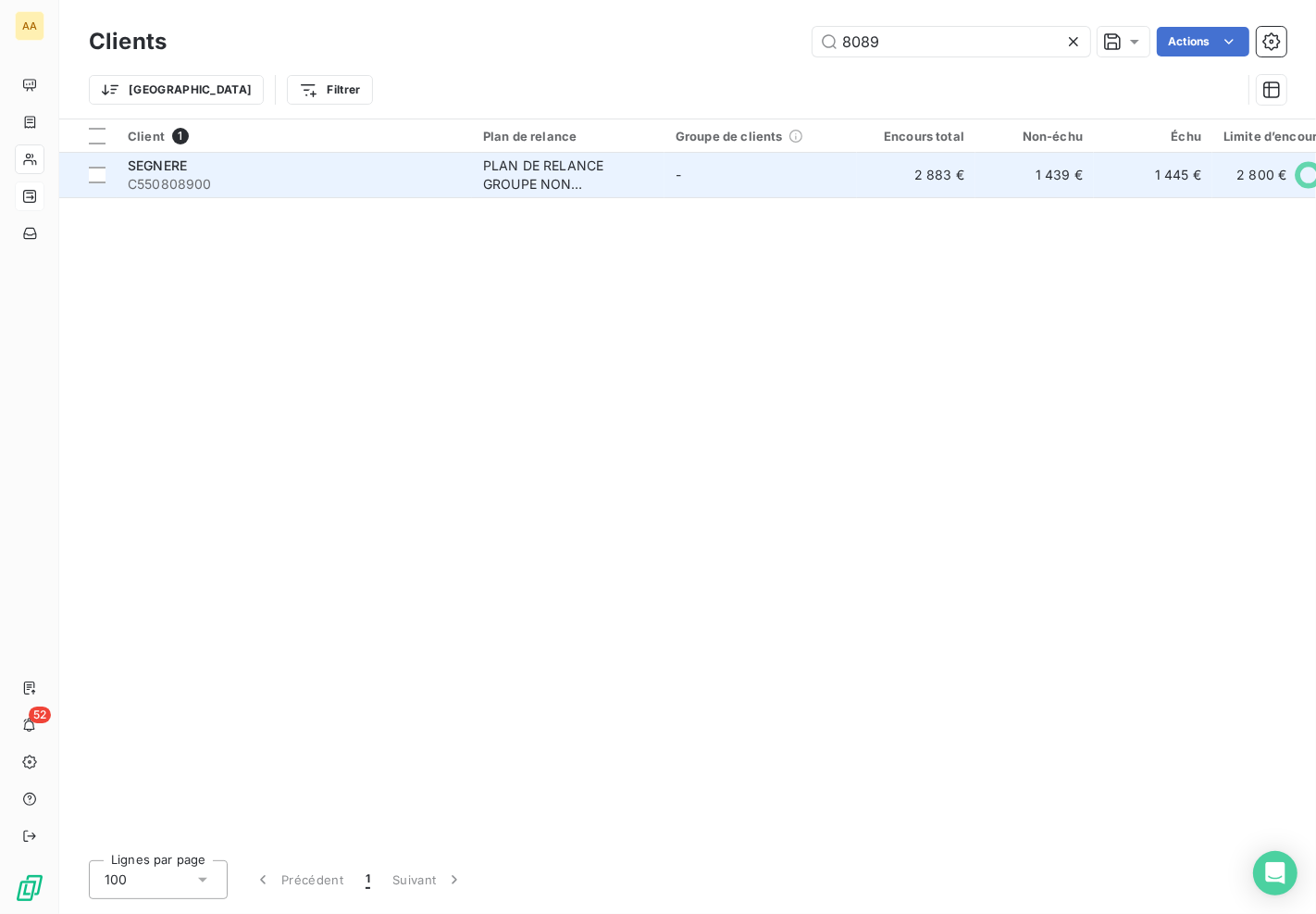
click at [570, 181] on div "PLAN DE RELANCE GROUPE NON AUTOMATIQUE" at bounding box center [568, 175] width 170 height 37
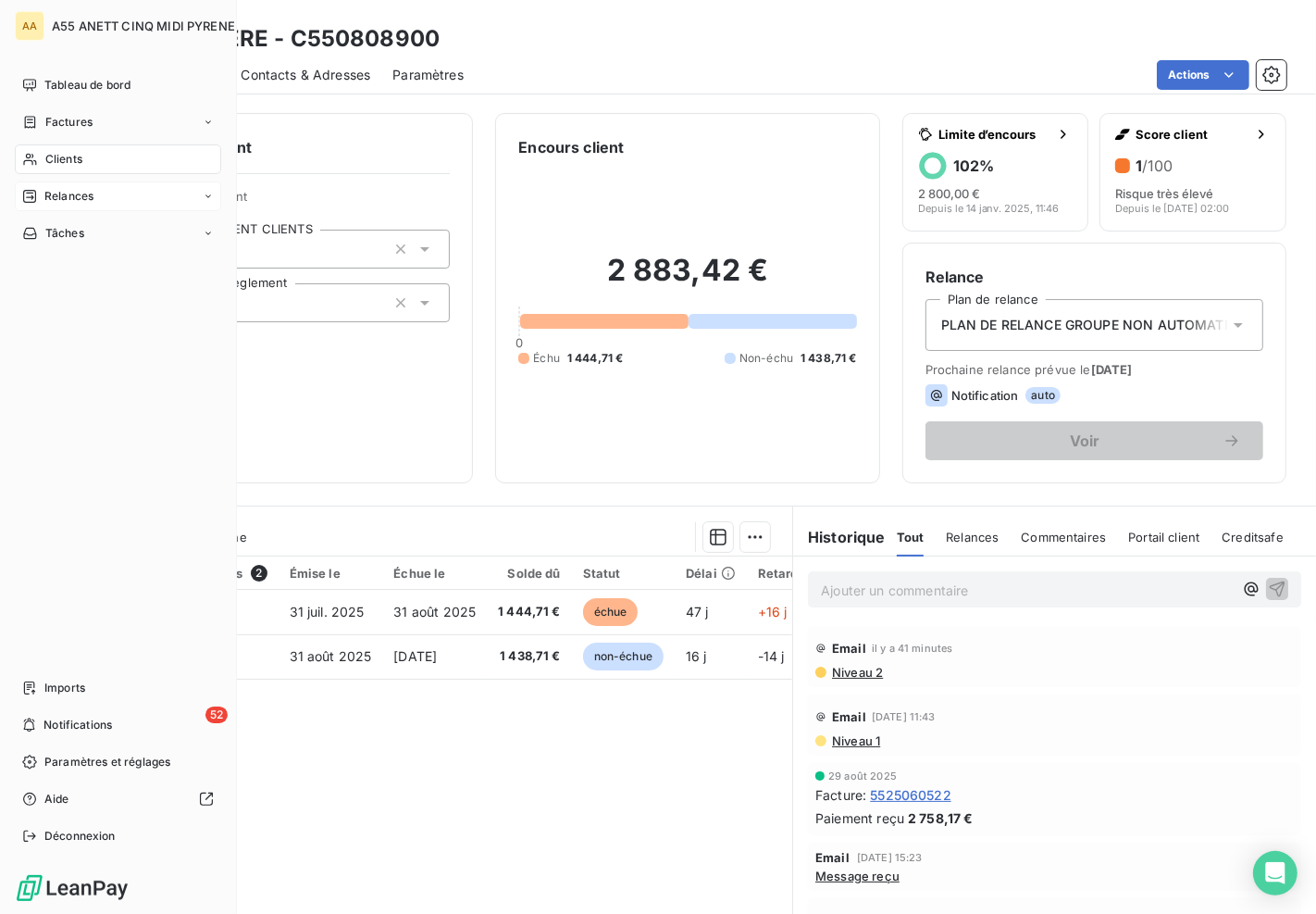
click at [40, 158] on div "Clients" at bounding box center [118, 158] width 206 height 29
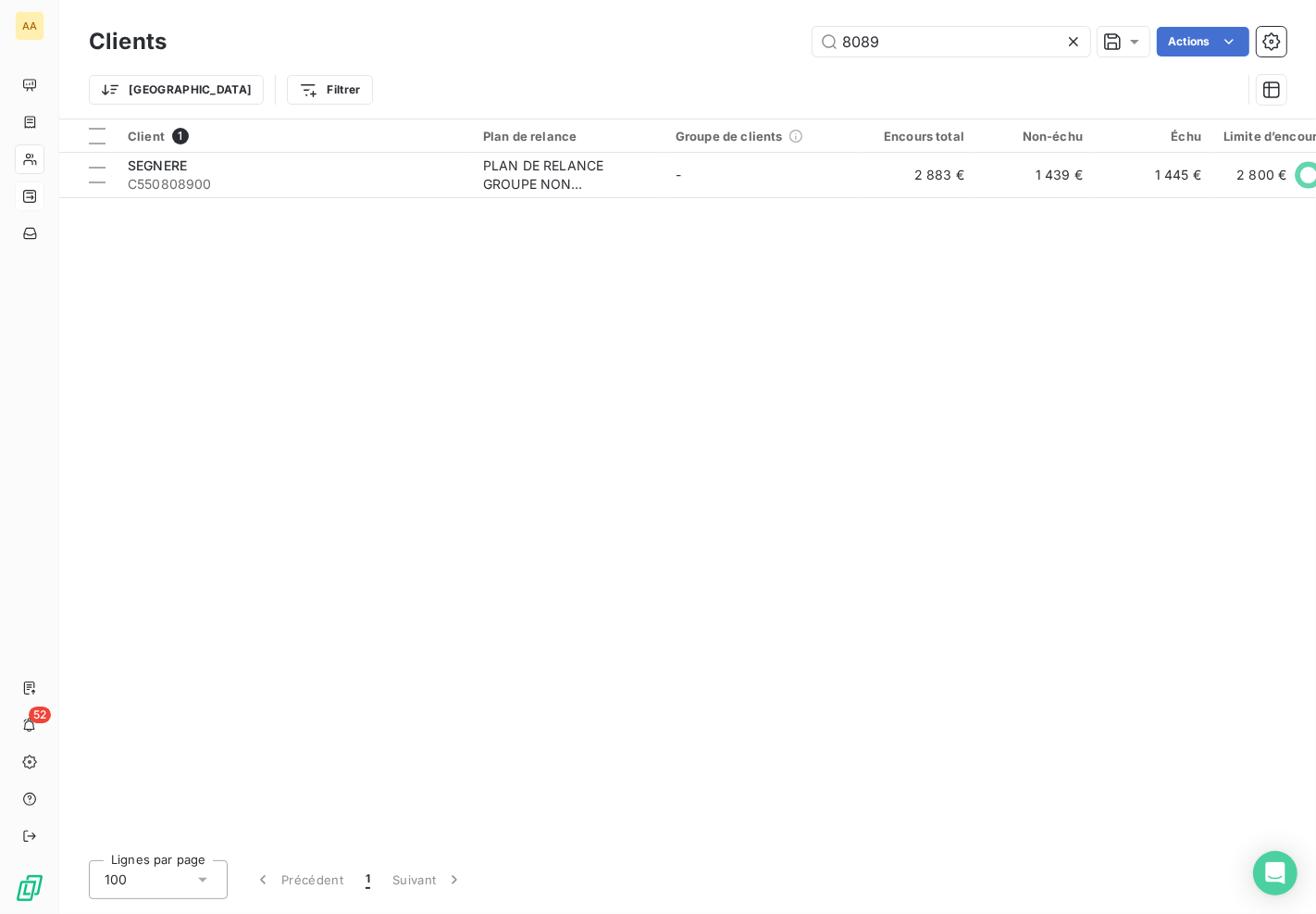
click at [760, 41] on div "8089 Actions" at bounding box center [737, 42] width 1097 height 29
drag, startPoint x: 895, startPoint y: 47, endPoint x: 700, endPoint y: 45, distance: 195.0
click at [698, 49] on div "8145 Actions" at bounding box center [737, 42] width 1097 height 29
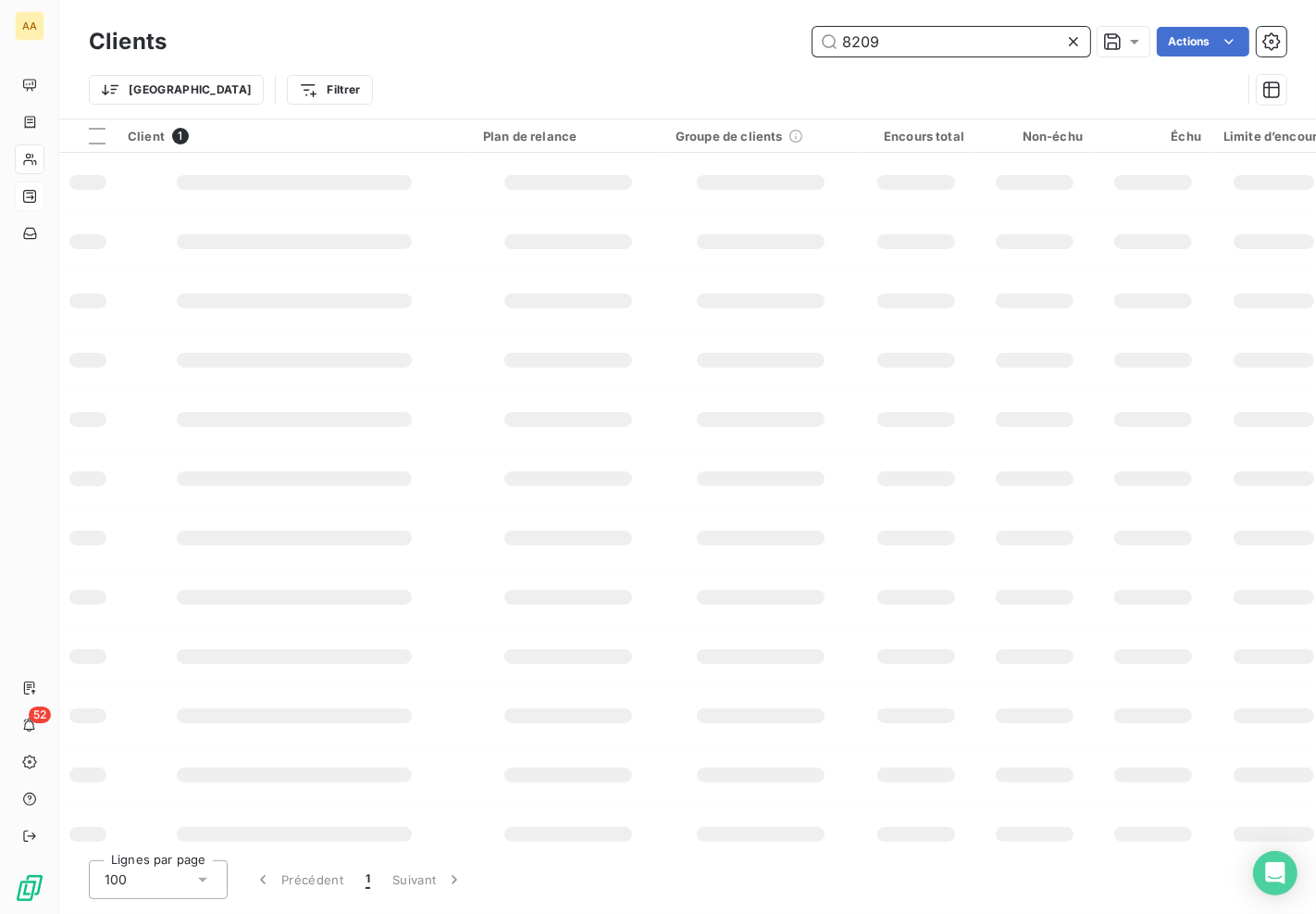
type input "8209"
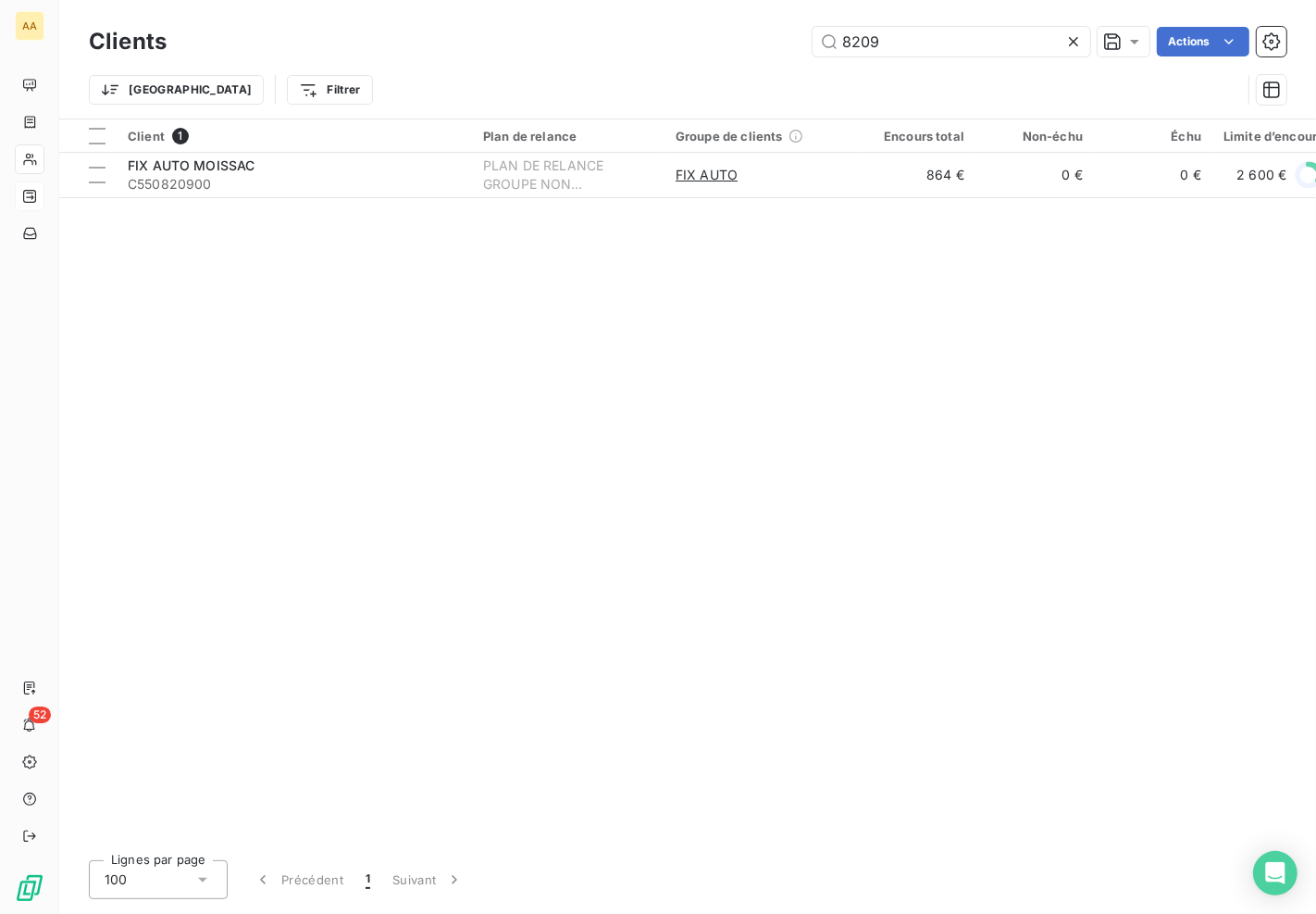
click at [604, 205] on div "Client 1 Plan de relance Groupe de clients Encours total Non-échu Échu Limite d…" at bounding box center [687, 482] width 1257 height 725
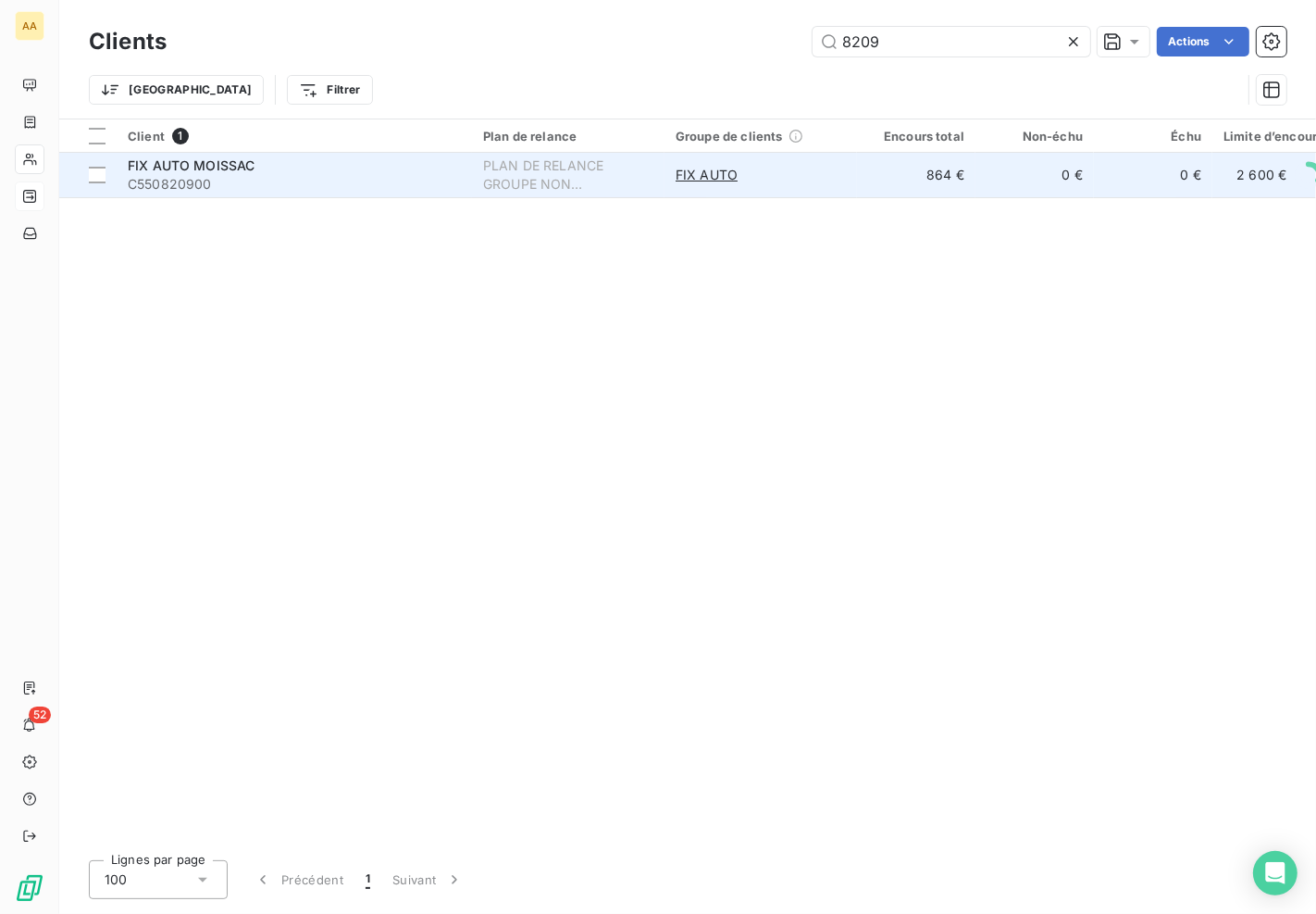
click at [606, 170] on div "PLAN DE RELANCE GROUPE NON AUTOMATIQUE" at bounding box center [568, 175] width 170 height 37
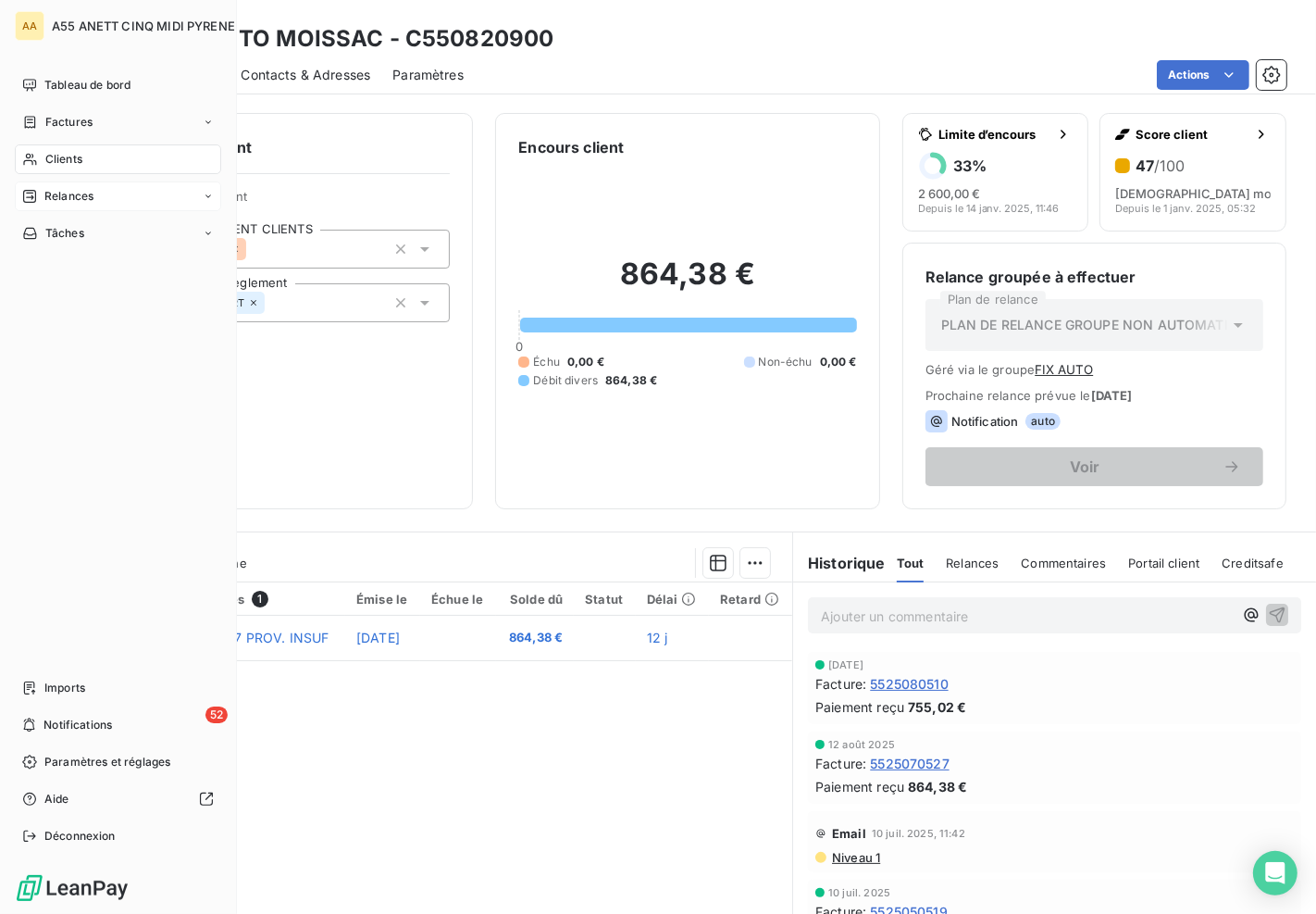
click at [48, 158] on span "Clients" at bounding box center [64, 158] width 37 height 17
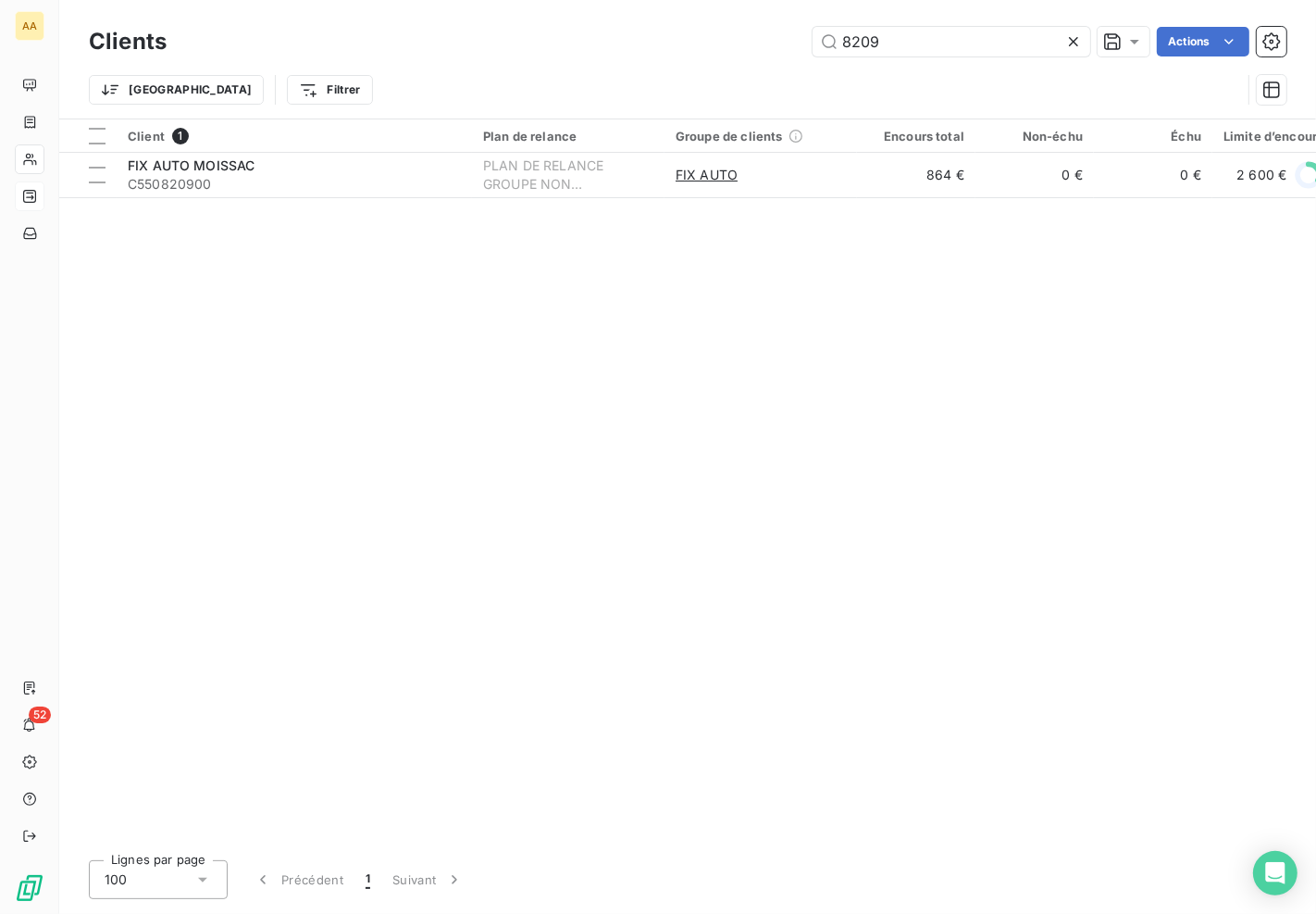
drag, startPoint x: 889, startPoint y: 35, endPoint x: 670, endPoint y: 42, distance: 219.1
click at [672, 41] on div "8209 Actions" at bounding box center [737, 42] width 1097 height 29
click at [932, 34] on input "8211" at bounding box center [952, 42] width 278 height 29
drag, startPoint x: 886, startPoint y: 33, endPoint x: 594, endPoint y: 60, distance: 293.2
click at [595, 60] on div "Clients 8305 Actions Trier Filtrer" at bounding box center [687, 70] width 1197 height 96
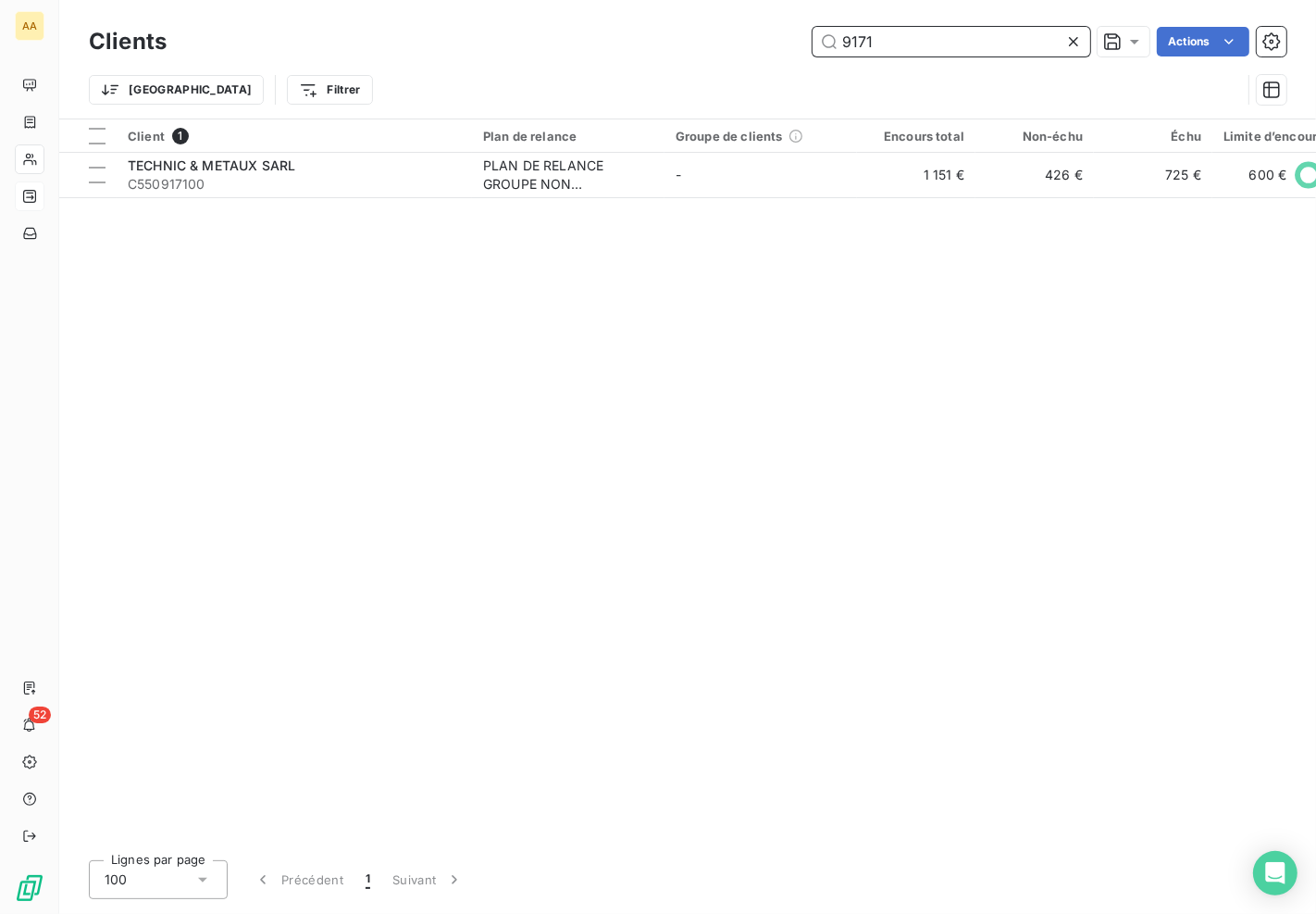
drag, startPoint x: 925, startPoint y: 44, endPoint x: 562, endPoint y: 48, distance: 363.0
click at [561, 48] on div "9171 Actions" at bounding box center [737, 42] width 1097 height 29
drag, startPoint x: 898, startPoint y: 47, endPoint x: 631, endPoint y: 33, distance: 267.4
click at [631, 33] on div "9698 Actions" at bounding box center [737, 42] width 1097 height 29
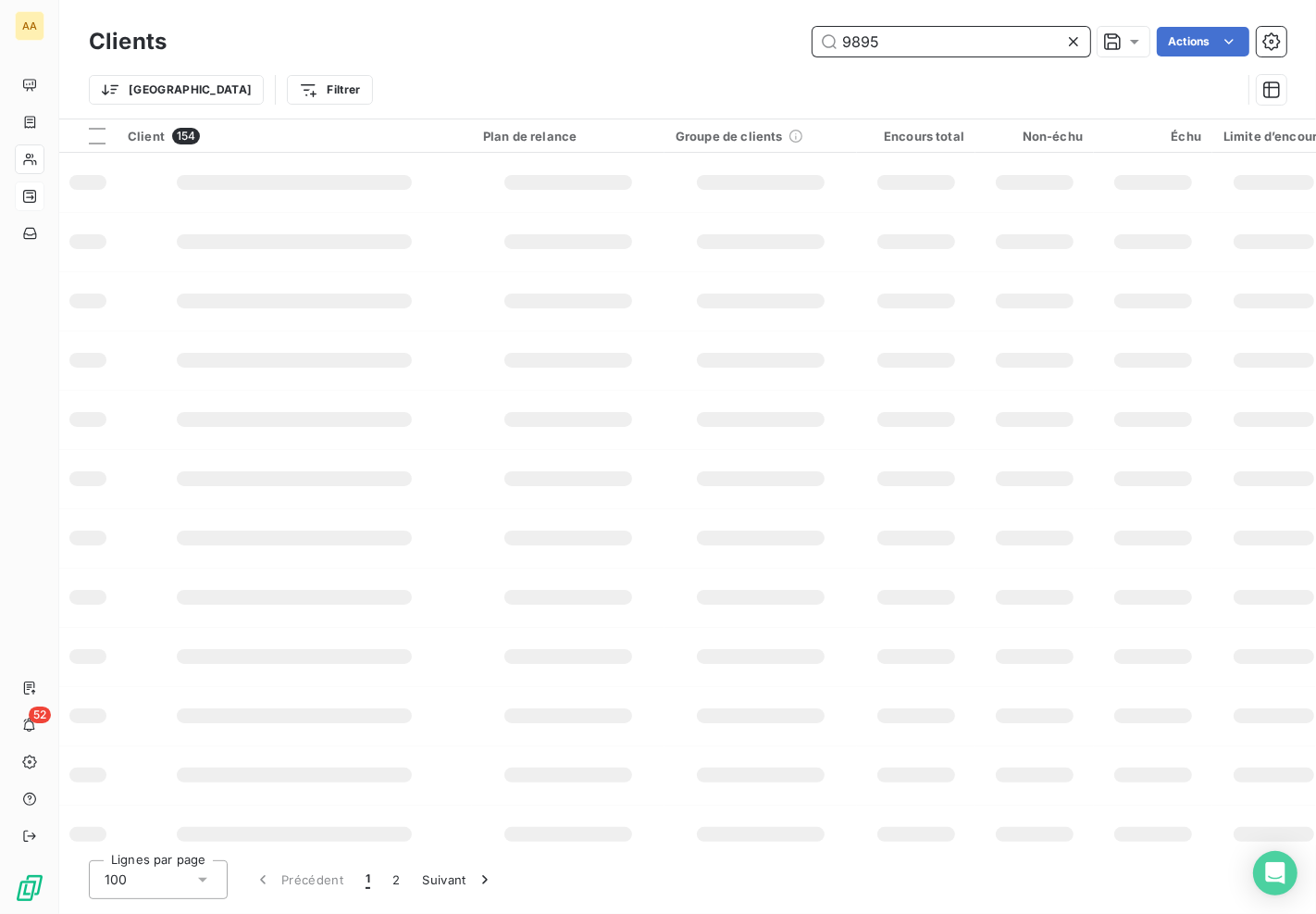
type input "9895"
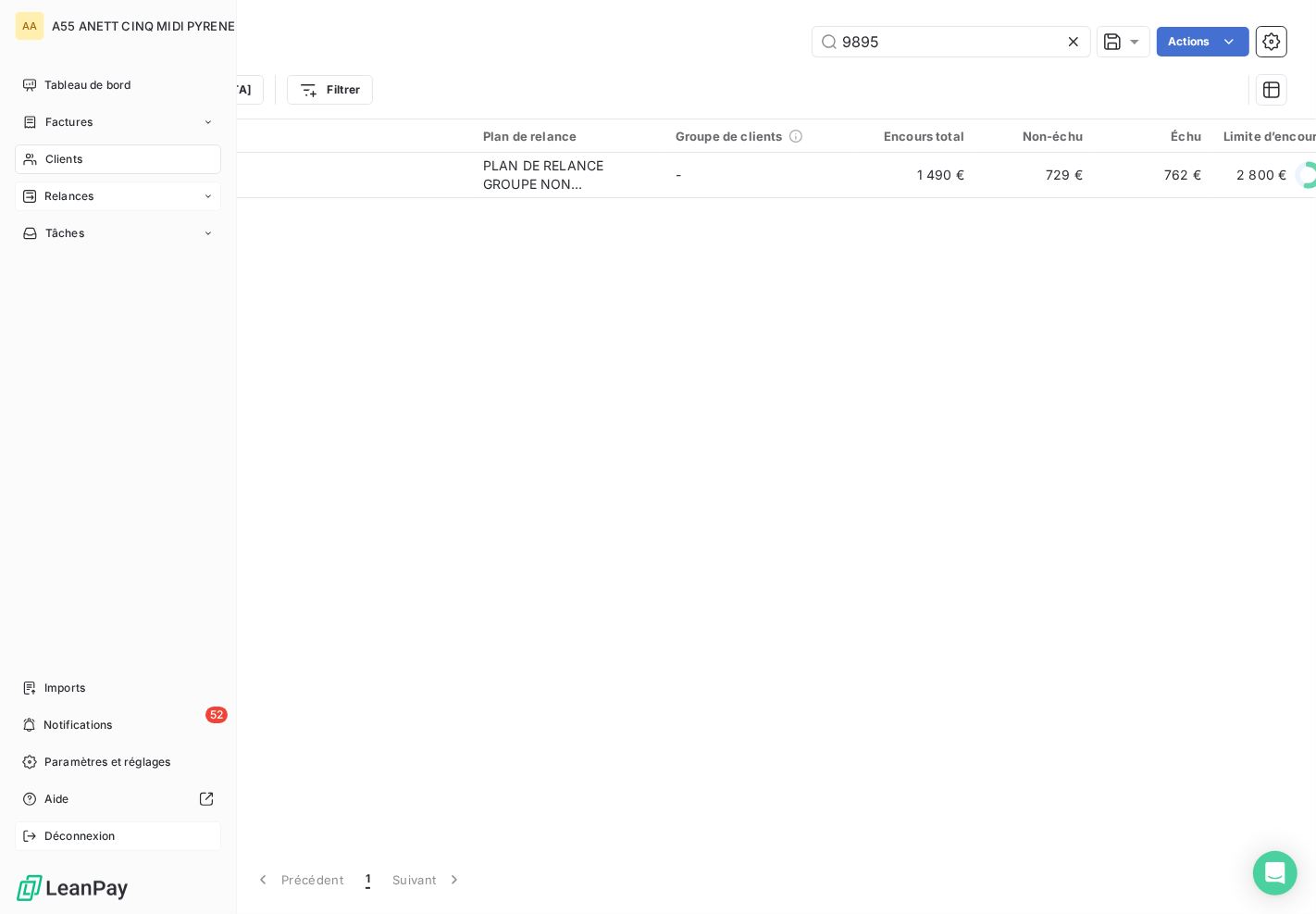
click at [32, 830] on icon at bounding box center [29, 835] width 15 height 15
